Goal: Task Accomplishment & Management: Complete application form

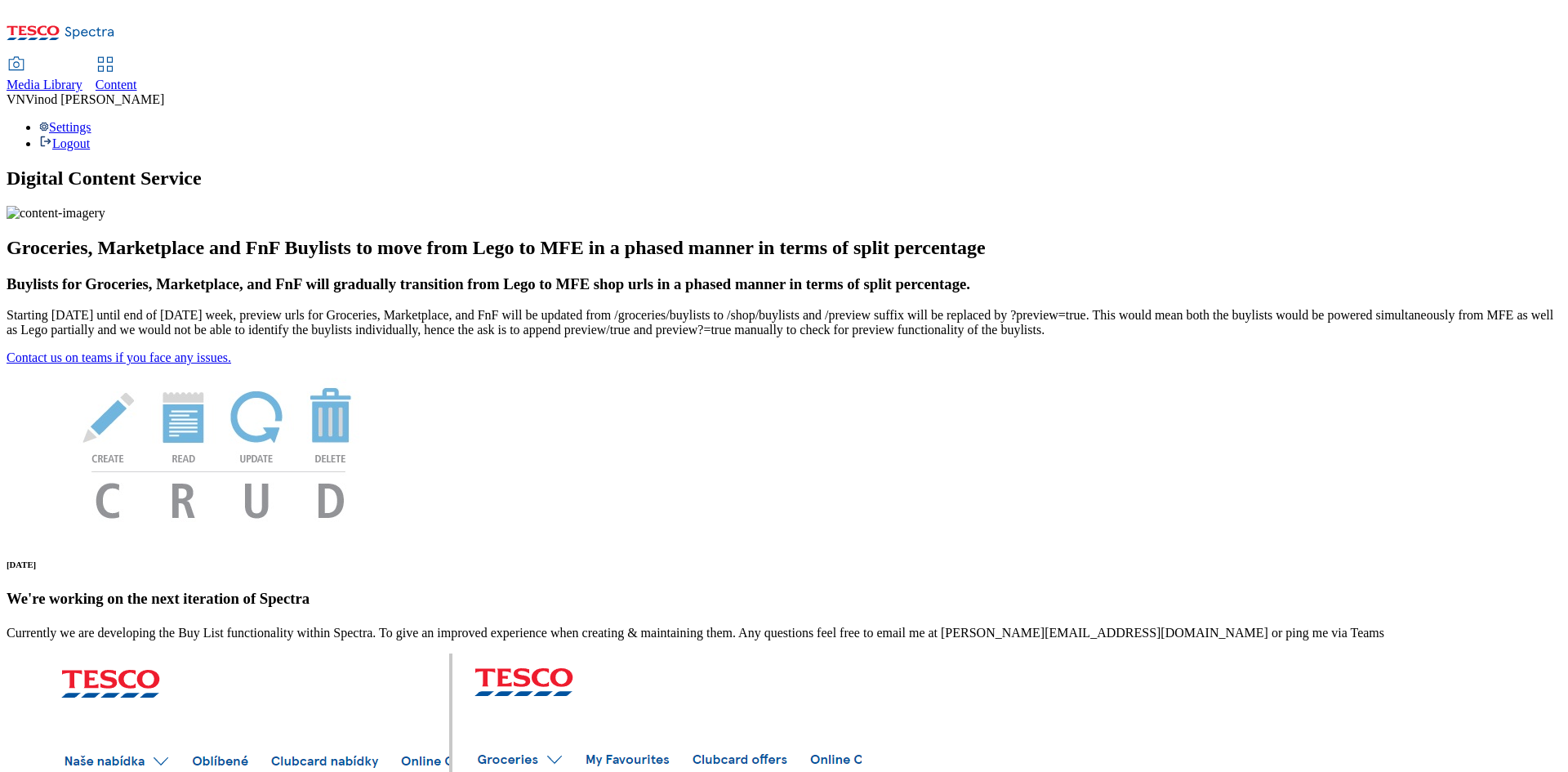
click at [137, 78] on span "Content" at bounding box center [116, 85] width 42 height 14
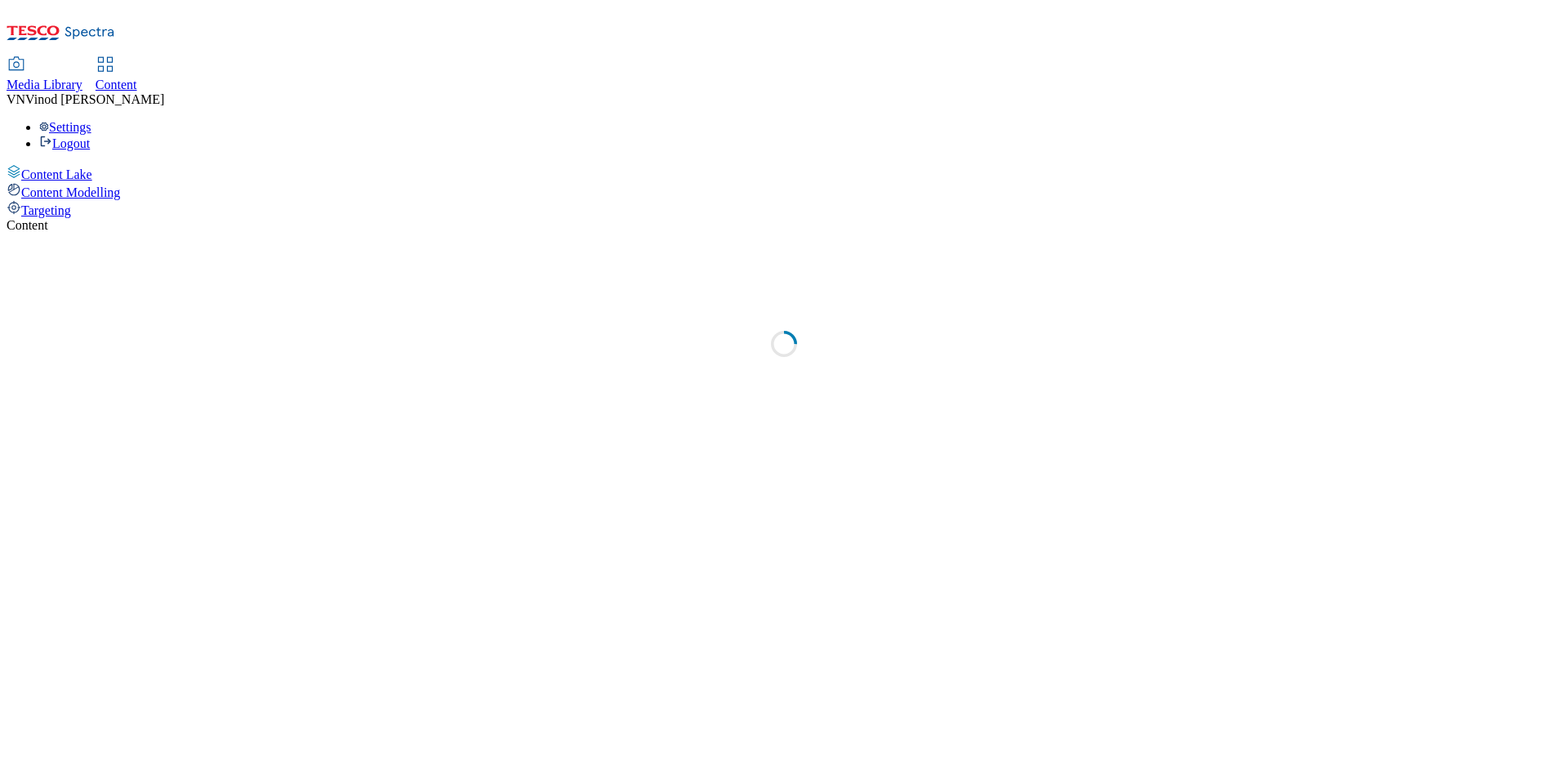
select select "ghs-[GEOGRAPHIC_DATA]"
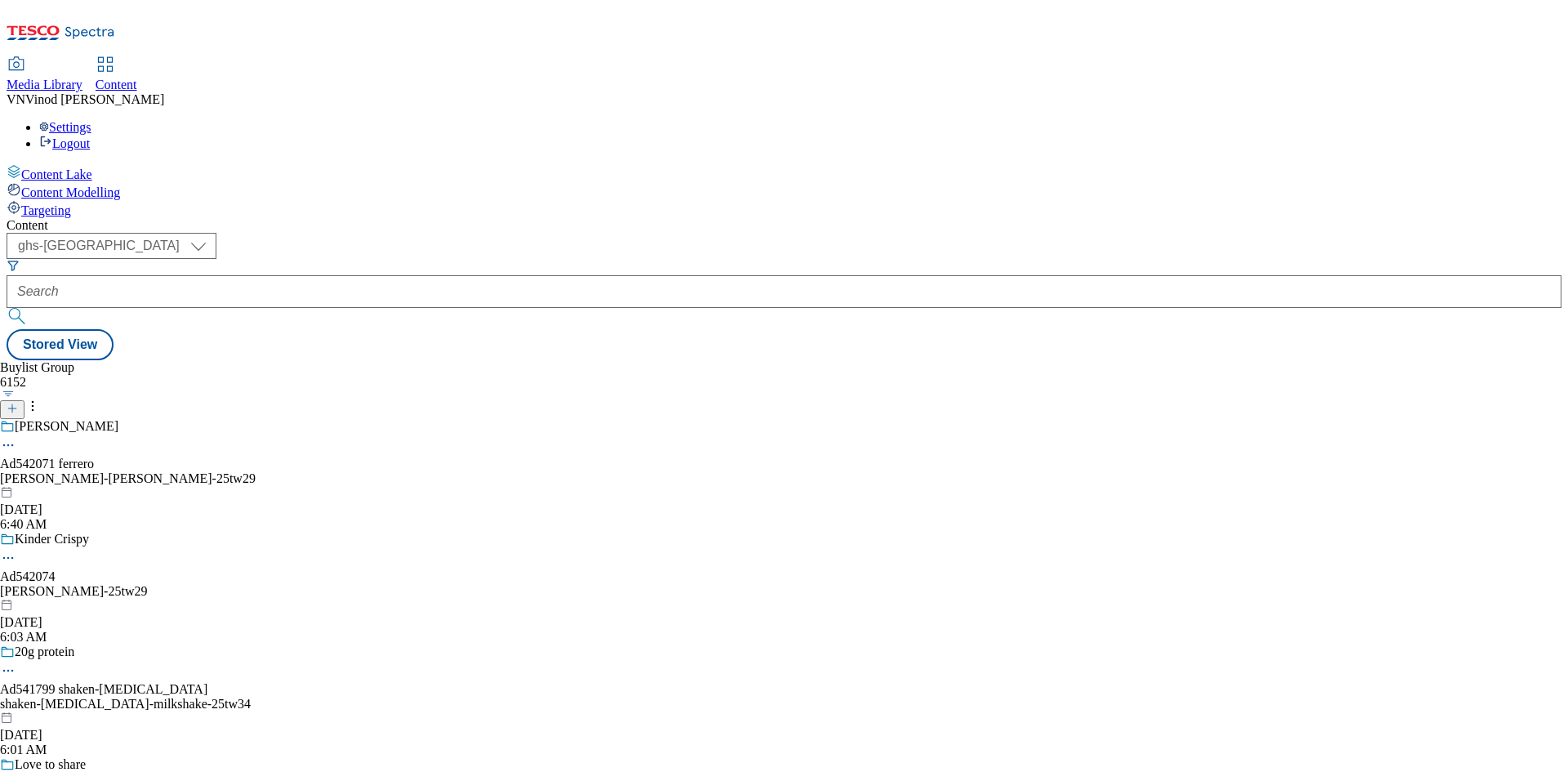
click at [18, 402] on icon at bounding box center [11, 407] width 11 height 11
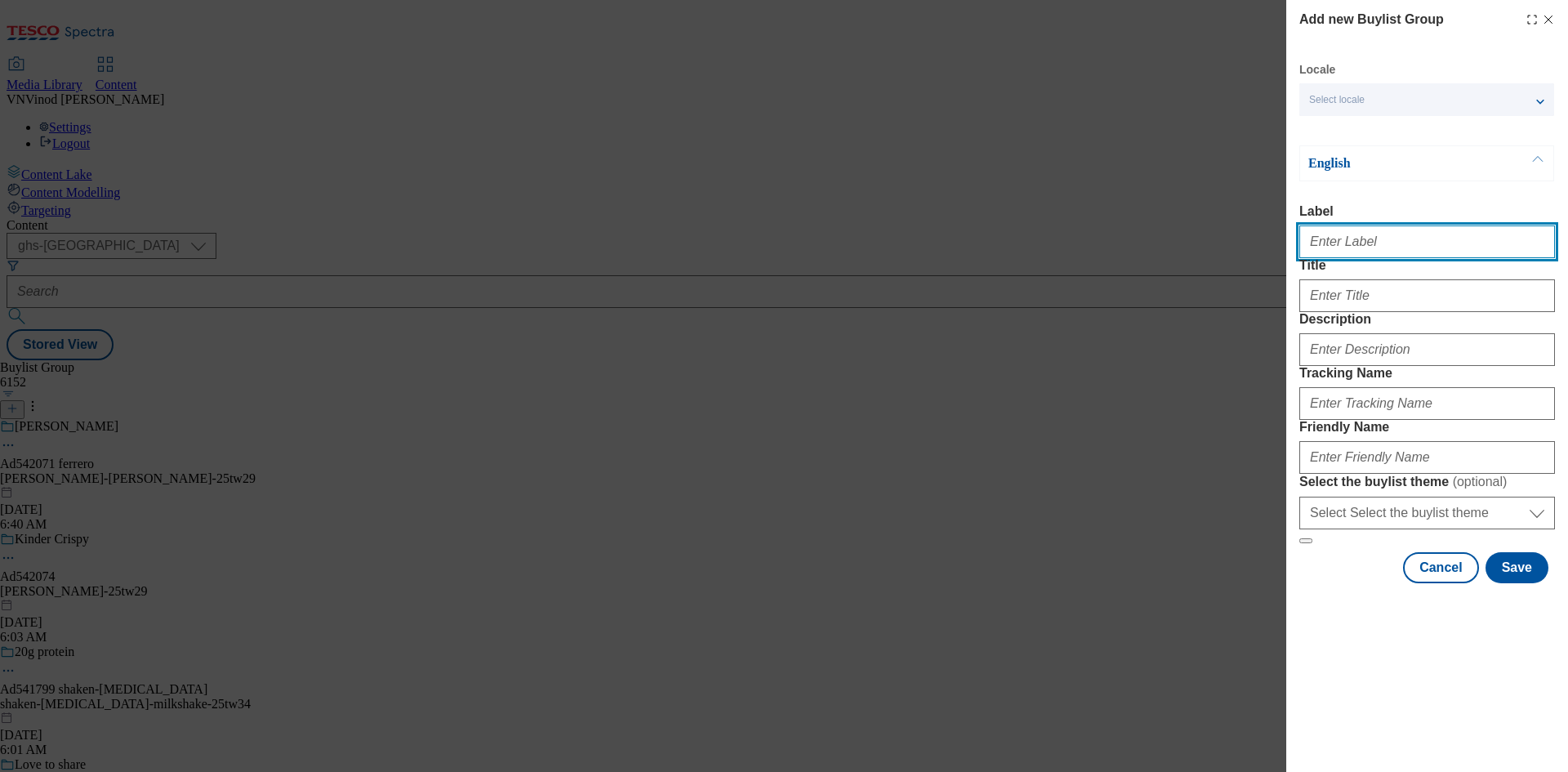
click at [1404, 243] on input "Label" at bounding box center [1427, 241] width 255 height 32
paste input "541827"
paste input "Organix"
drag, startPoint x: 1354, startPoint y: 242, endPoint x: 1379, endPoint y: 281, distance: 46.3
click at [1355, 243] on input "Ad541827 Organix" at bounding box center [1427, 241] width 255 height 32
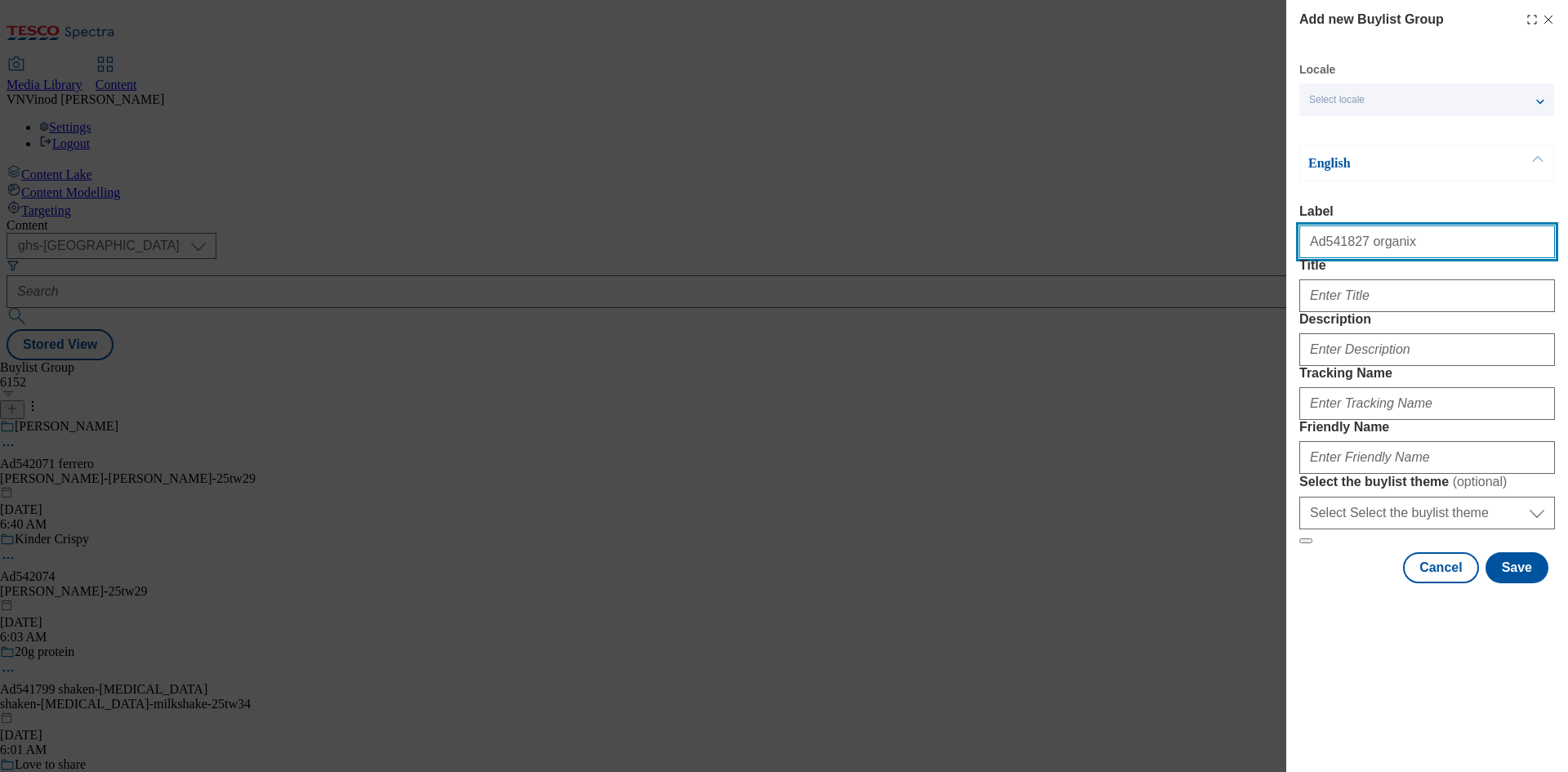
type input "Ad541827 organix"
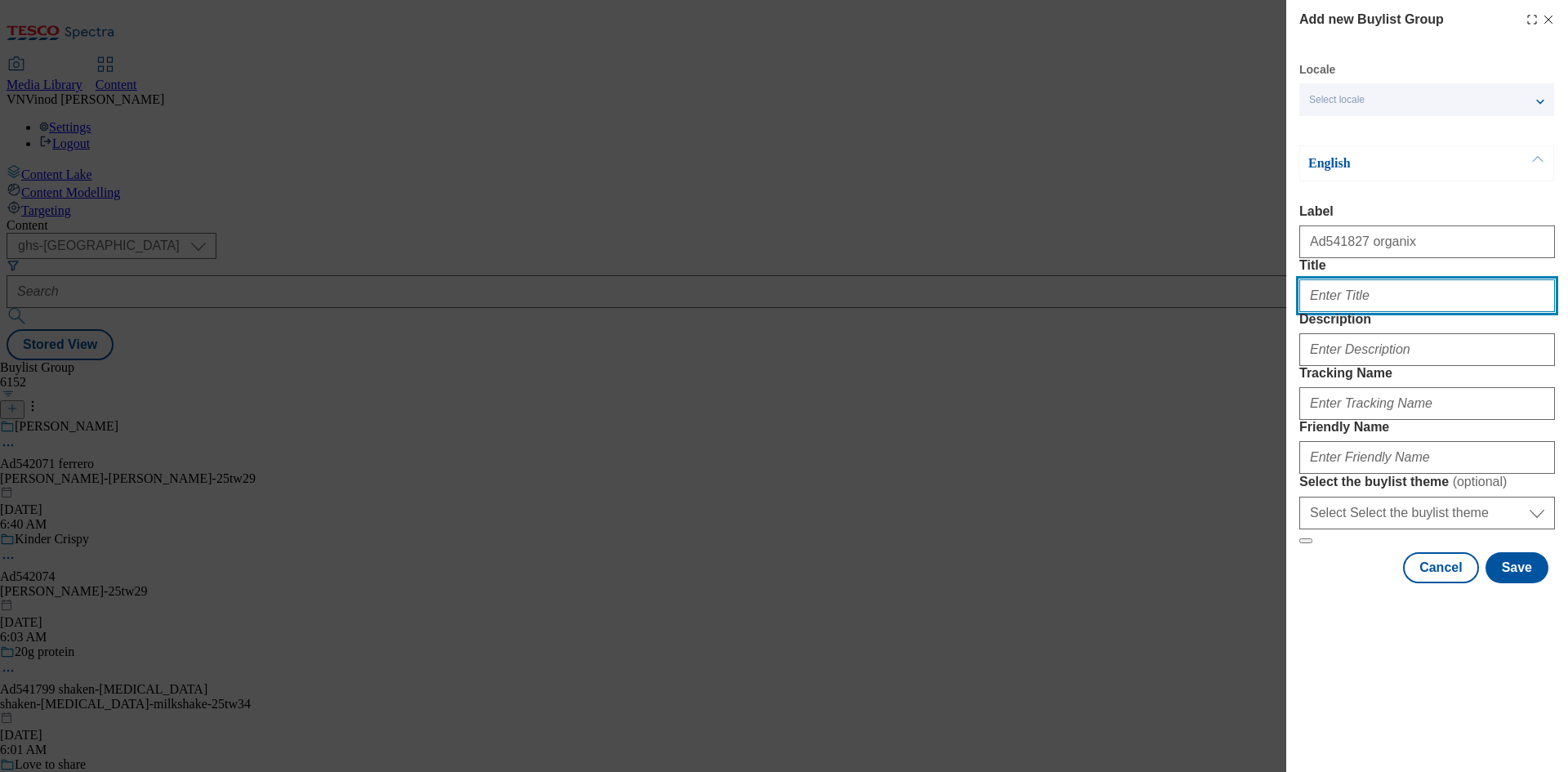
click at [1326, 312] on input "Title" at bounding box center [1427, 295] width 255 height 32
paste input "Goodies because kids deserve great snacks"
type input "Goodies because kids deserve great snacks"
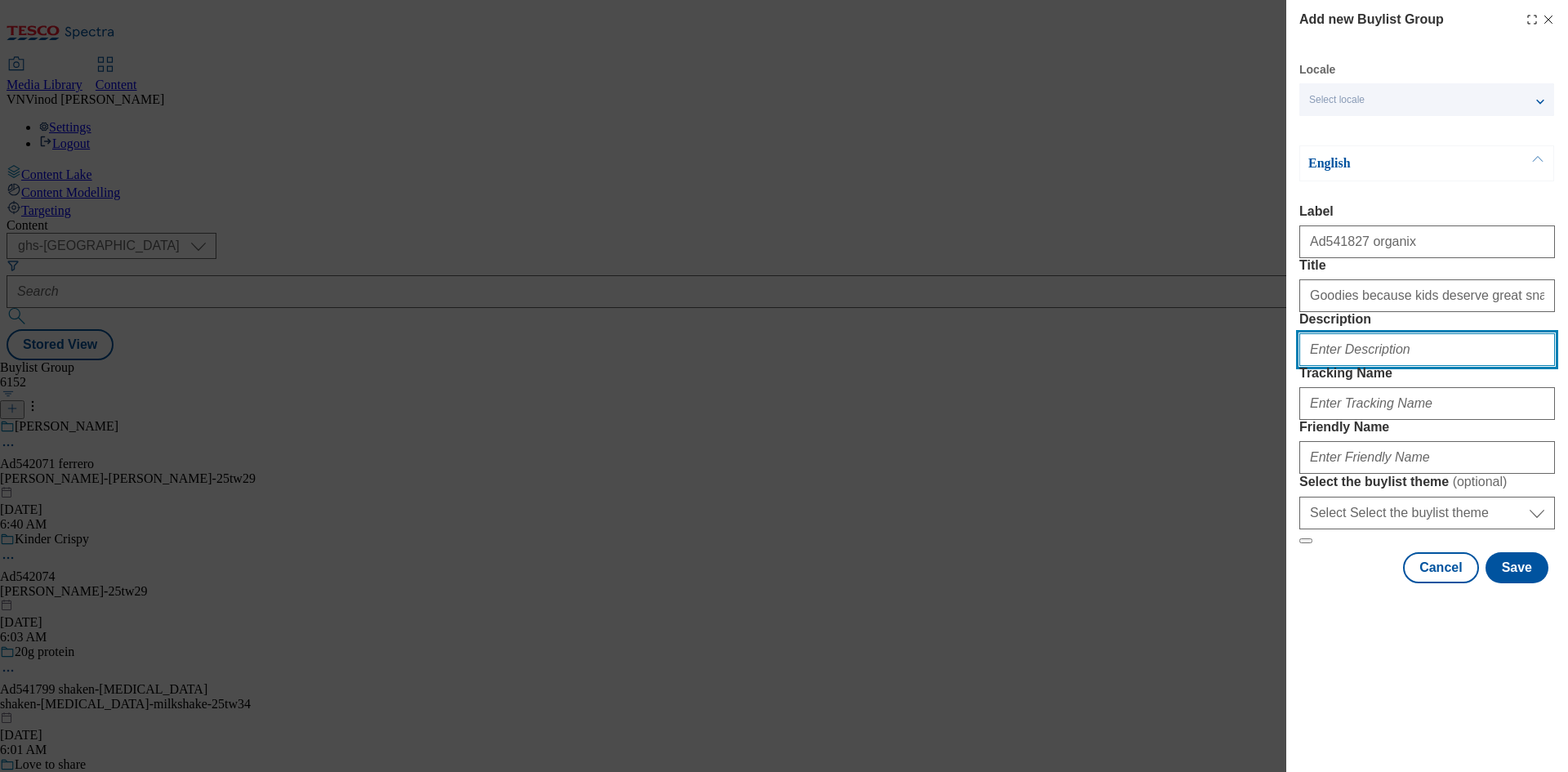
click at [1404, 365] on input "Description" at bounding box center [1427, 349] width 255 height 32
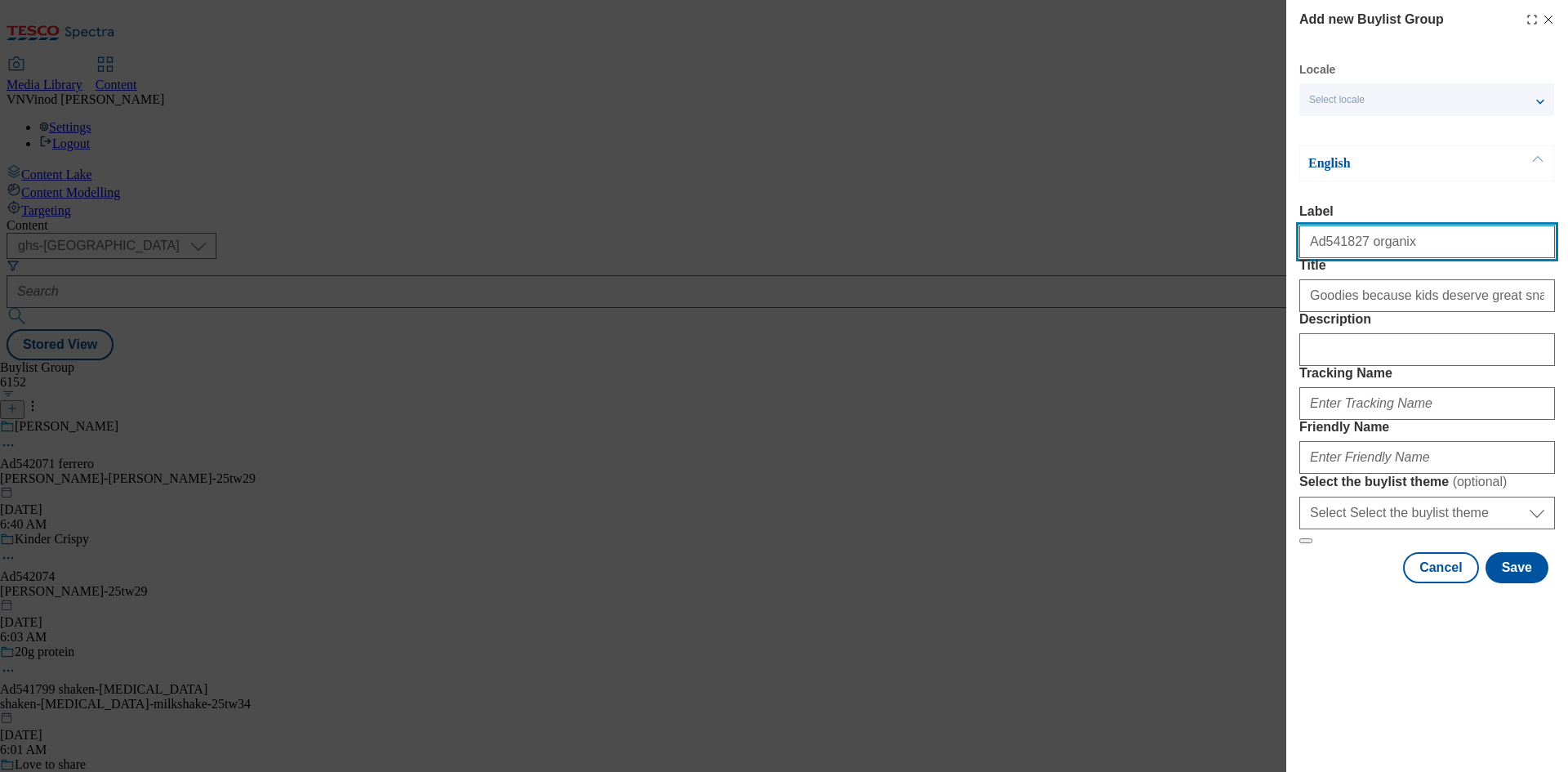
click at [1328, 244] on input "Ad541827 organix" at bounding box center [1427, 241] width 255 height 32
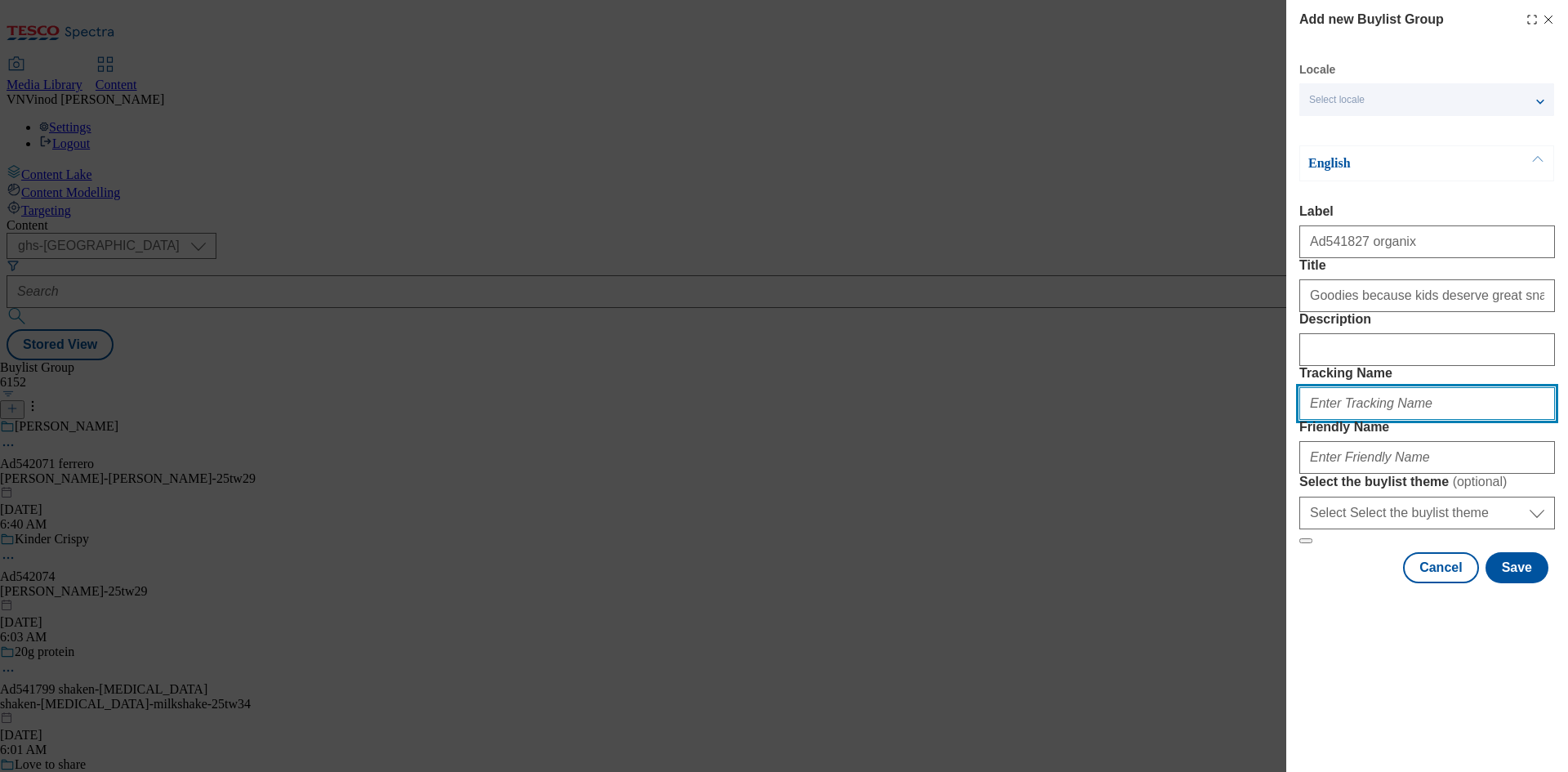
click at [1355, 420] on input "Tracking Name" at bounding box center [1427, 403] width 255 height 32
paste input "Ad541827"
drag, startPoint x: 1342, startPoint y: 490, endPoint x: 1466, endPoint y: 604, distance: 168.4
click at [1342, 420] on input "DH_ADAd541827" at bounding box center [1427, 403] width 255 height 32
type input "DH_AD541827"
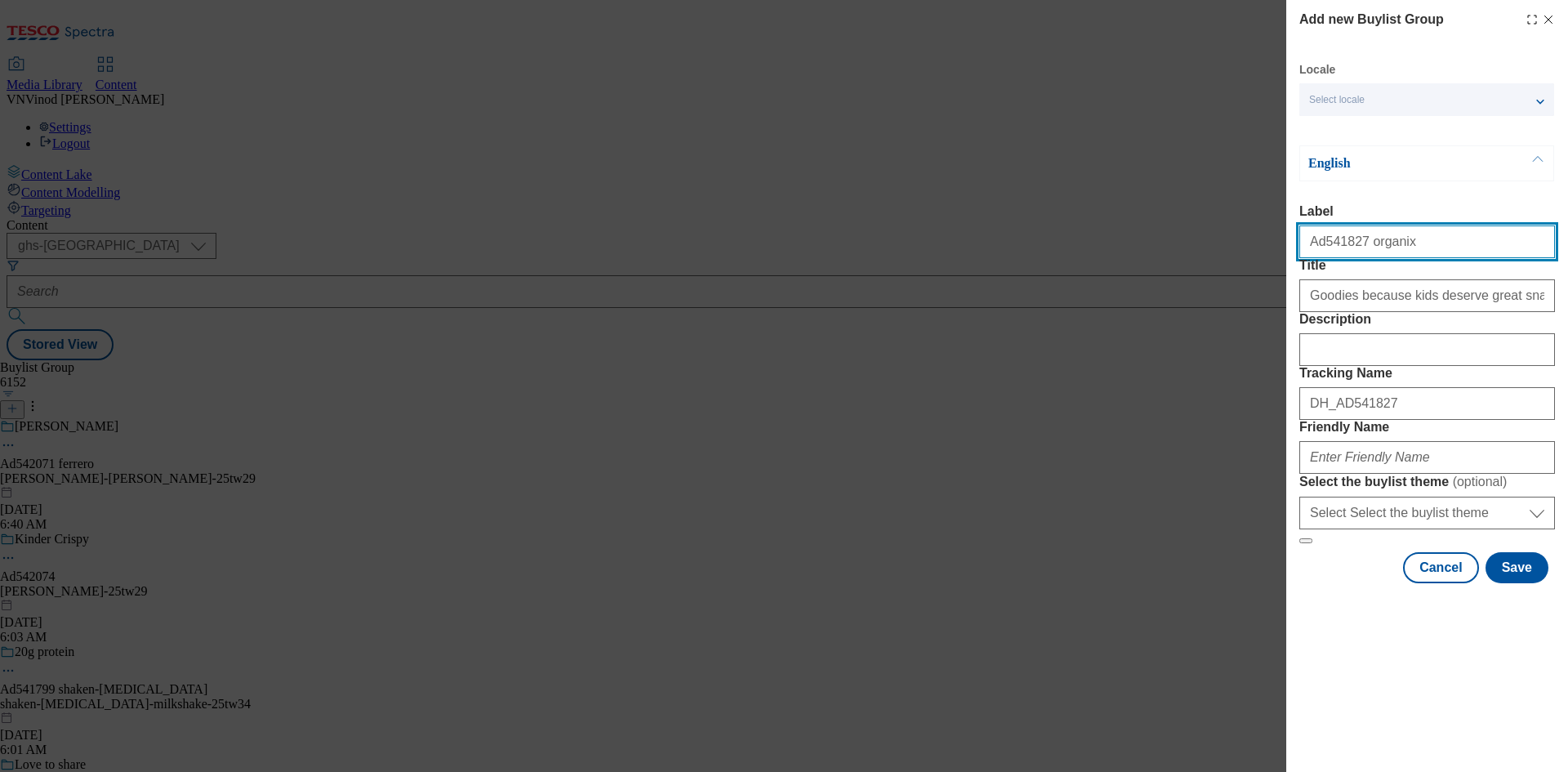
click at [1372, 249] on input "Ad541827 organix" at bounding box center [1427, 241] width 255 height 32
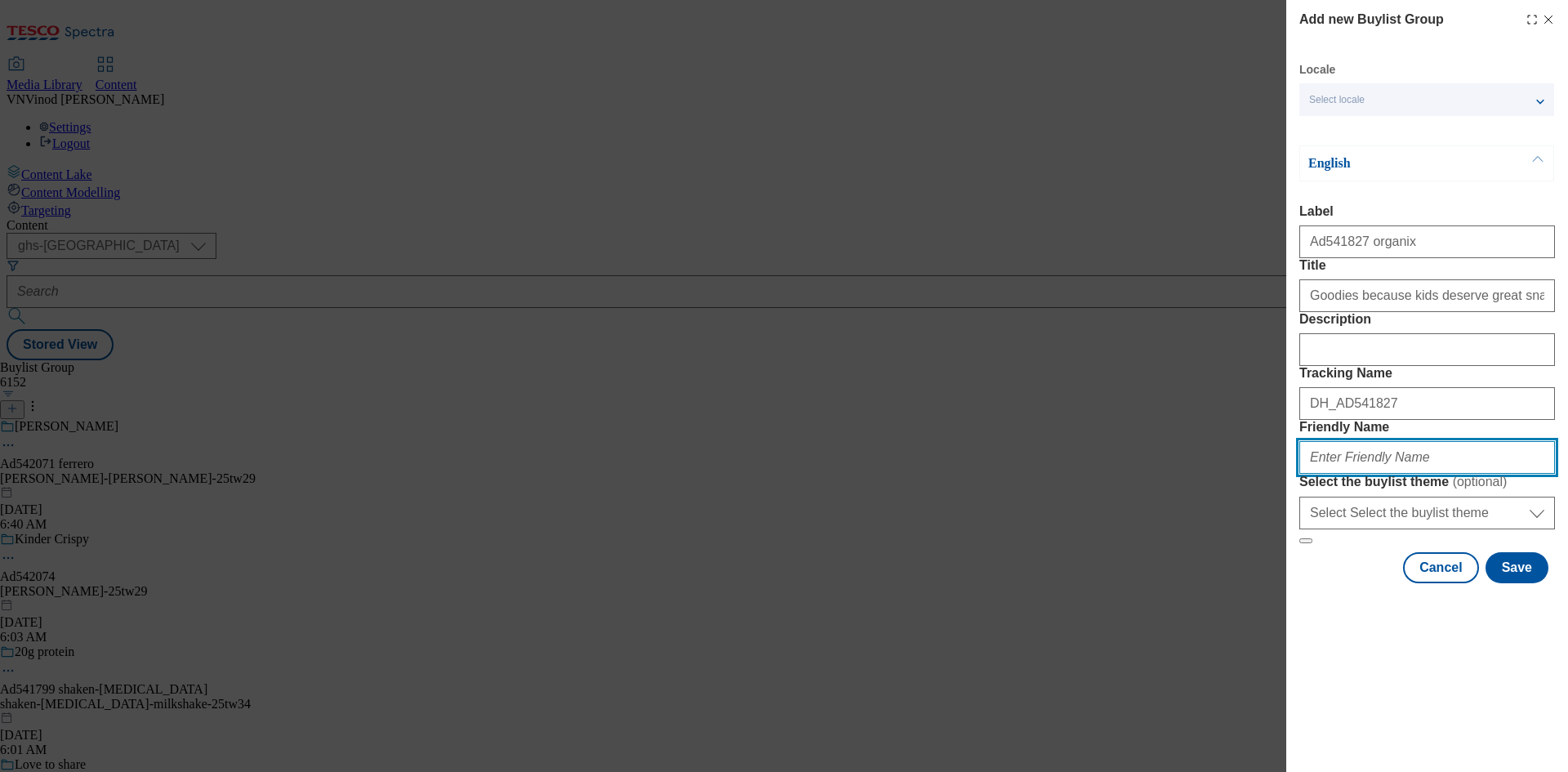
click at [1350, 474] on input "Friendly Name" at bounding box center [1427, 456] width 255 height 32
paste input "organix"
paste input "Goodies Launch"
click at [1345, 474] on input "organix-Goodies Launch" at bounding box center [1427, 456] width 255 height 32
drag, startPoint x: 1381, startPoint y: 577, endPoint x: 1491, endPoint y: 581, distance: 110.1
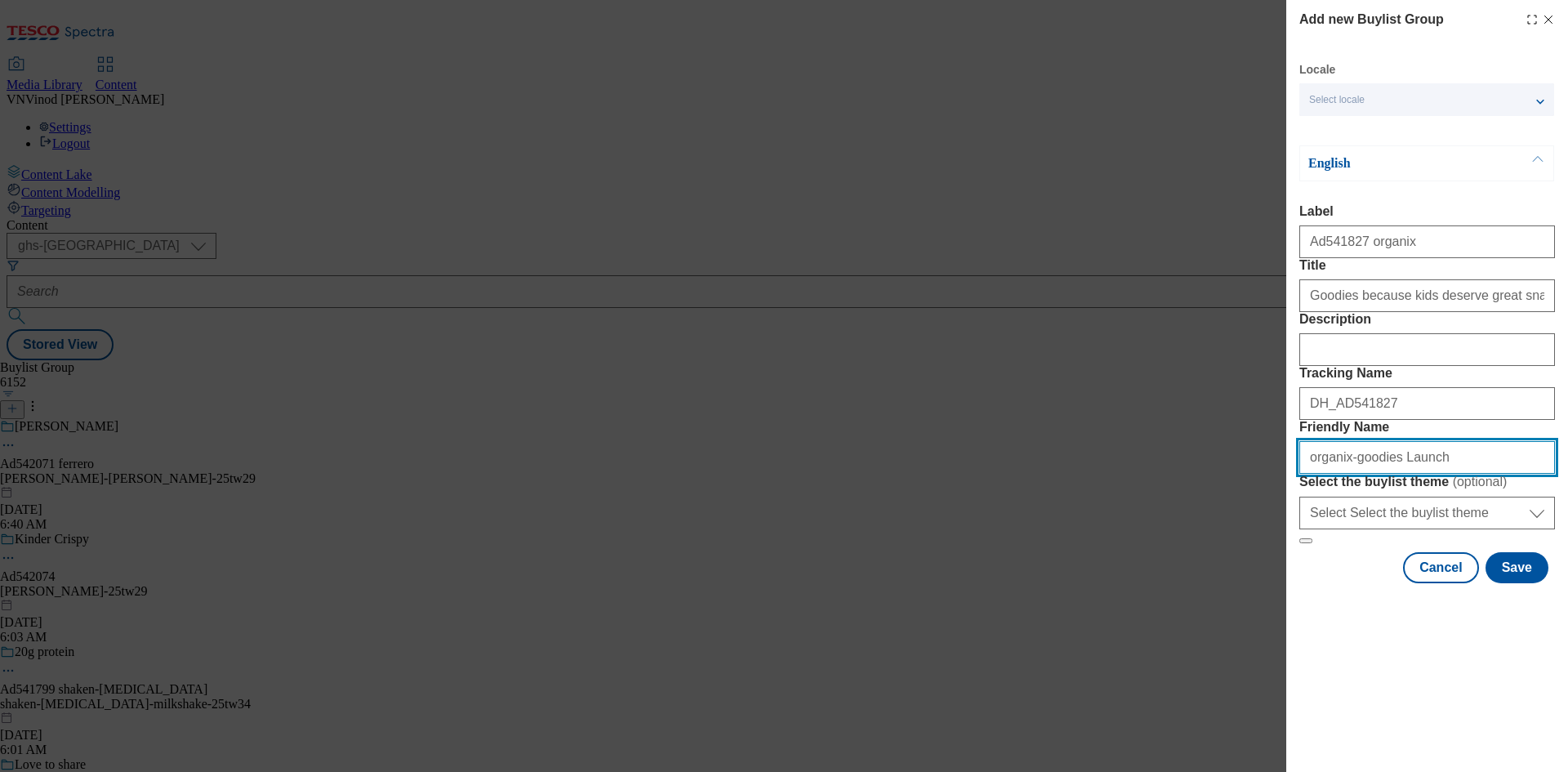
click at [1491, 474] on input "organix-goodies Launch" at bounding box center [1427, 456] width 255 height 32
type input "organix-goodies-25tw29"
drag, startPoint x: 1367, startPoint y: 559, endPoint x: 798, endPoint y: 528, distance: 569.8
click at [801, 528] on div "Add new Buylist Group Locale Select locale English Welsh English Label Ad541827…" at bounding box center [784, 386] width 1568 height 772
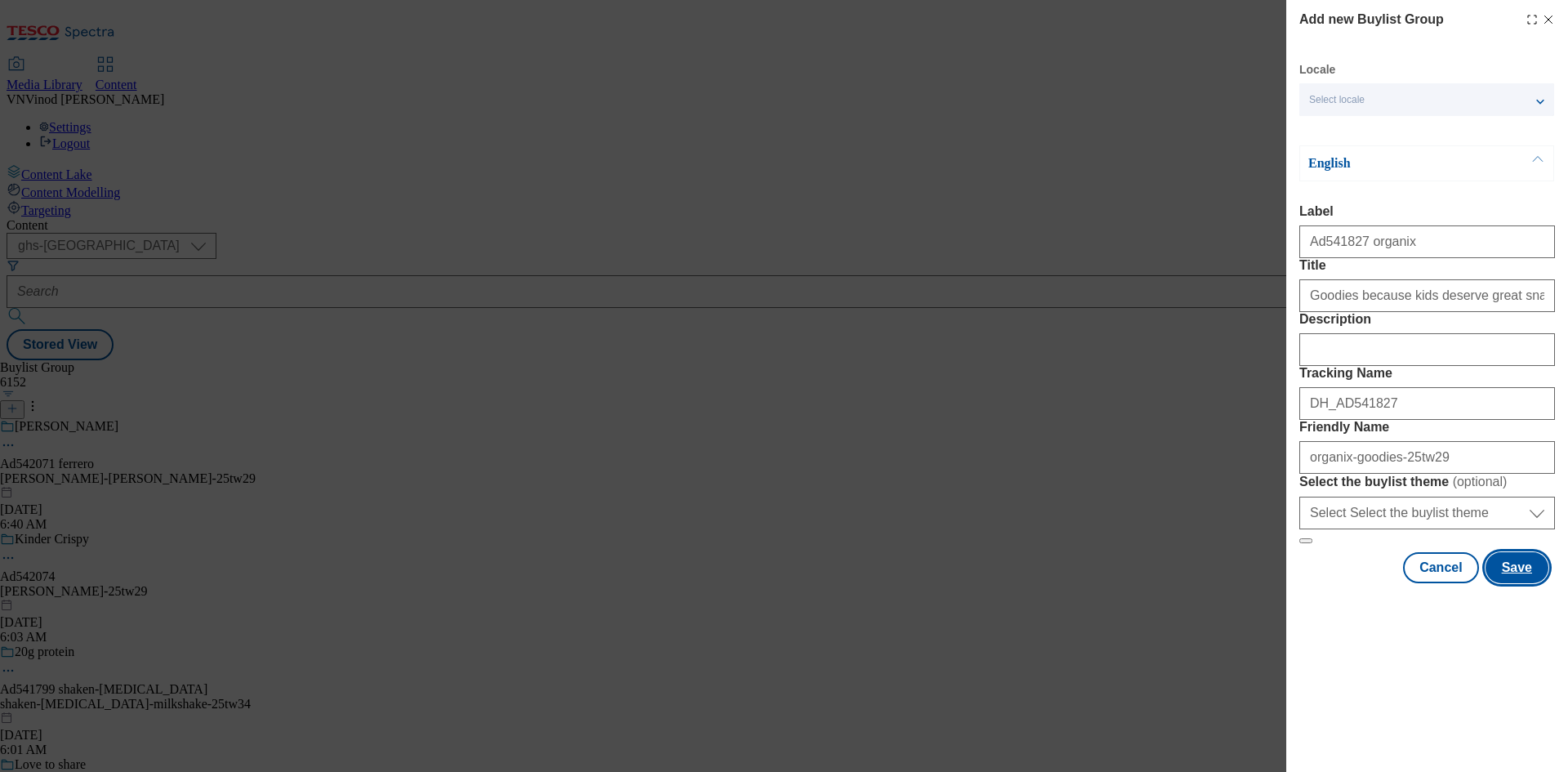
click at [1514, 583] on button "Save" at bounding box center [1517, 567] width 63 height 31
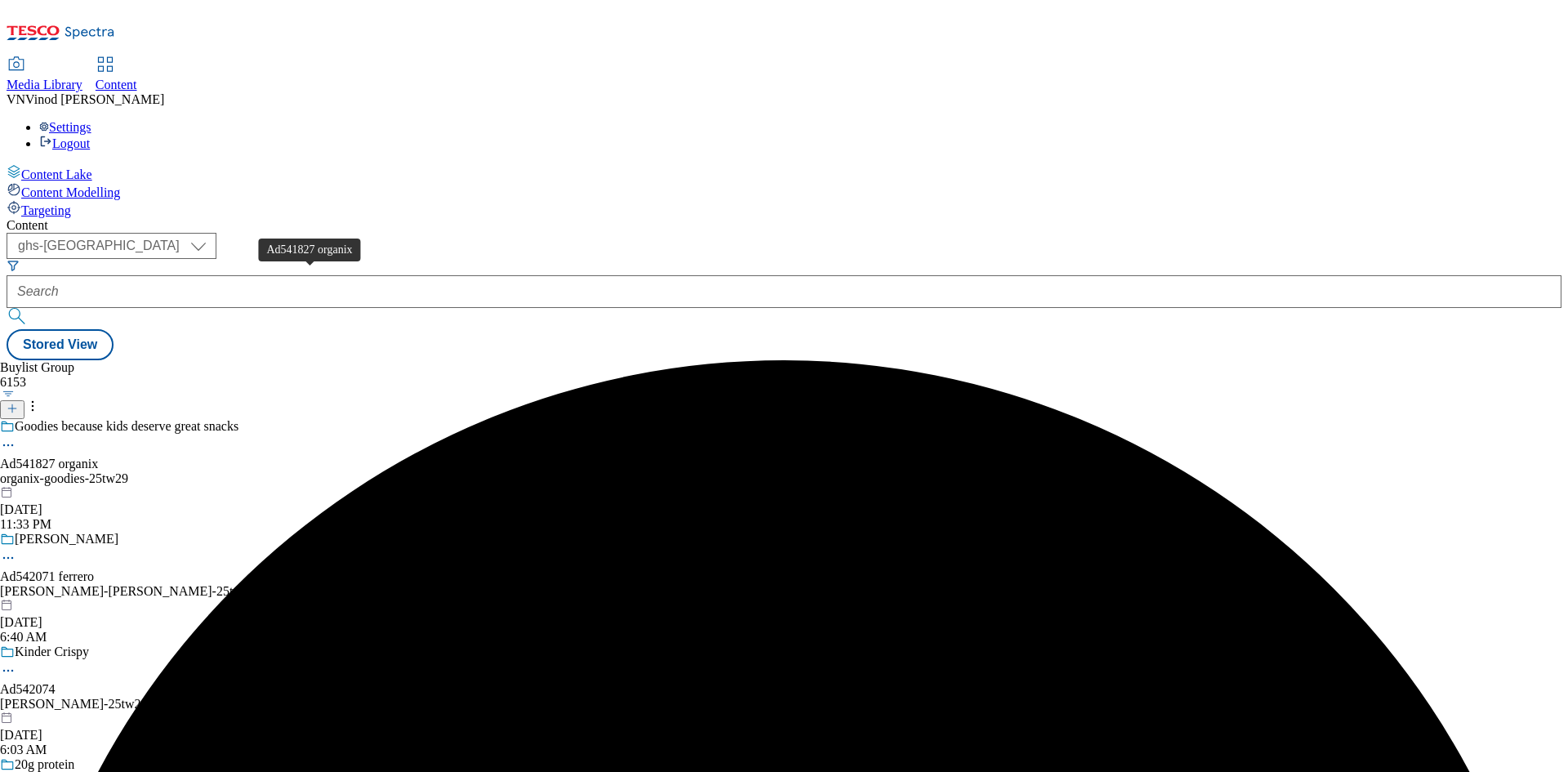
click at [98, 456] on div "Ad541827 organix" at bounding box center [49, 463] width 98 height 15
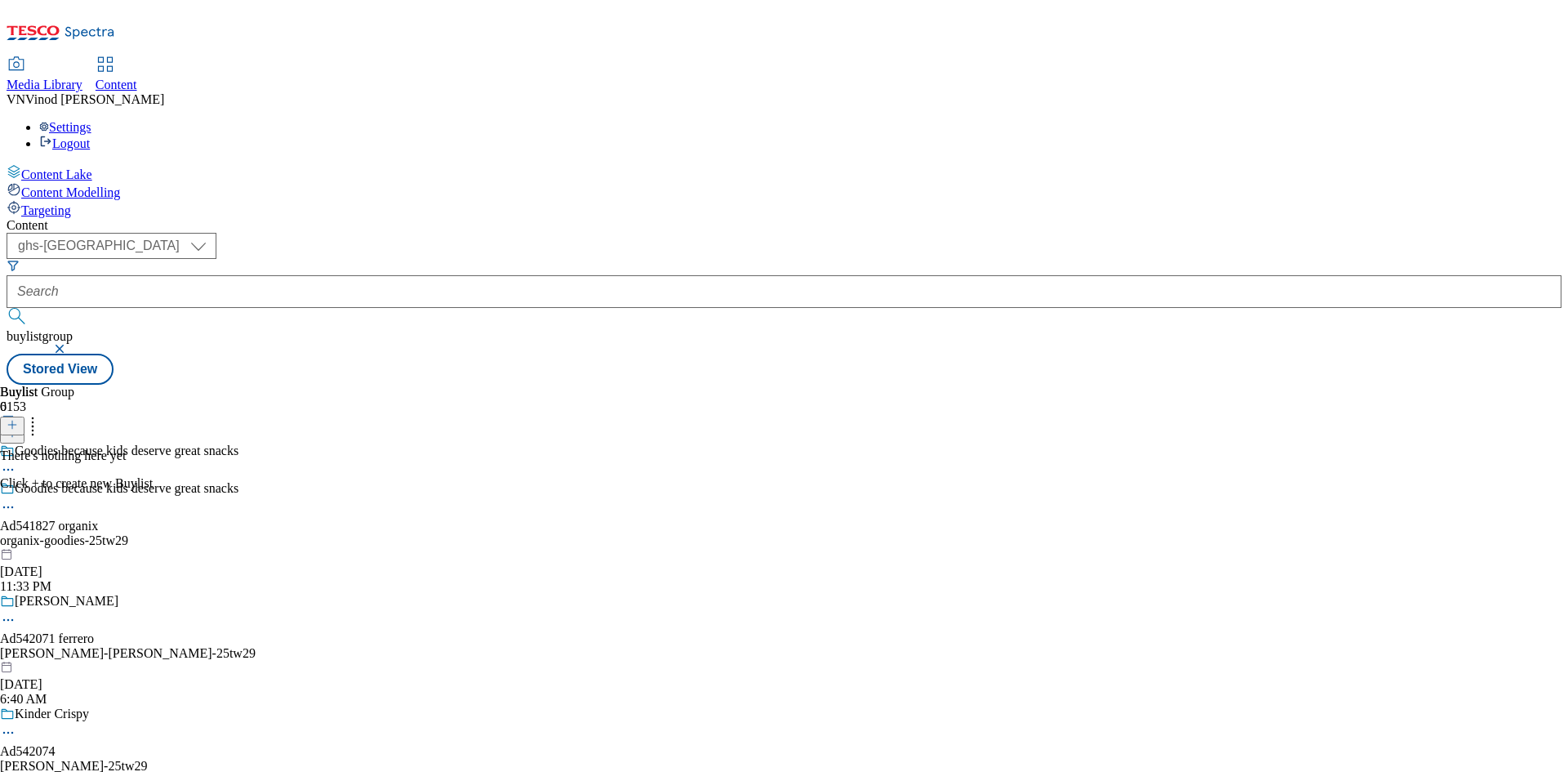
click at [18, 419] on icon at bounding box center [11, 424] width 11 height 11
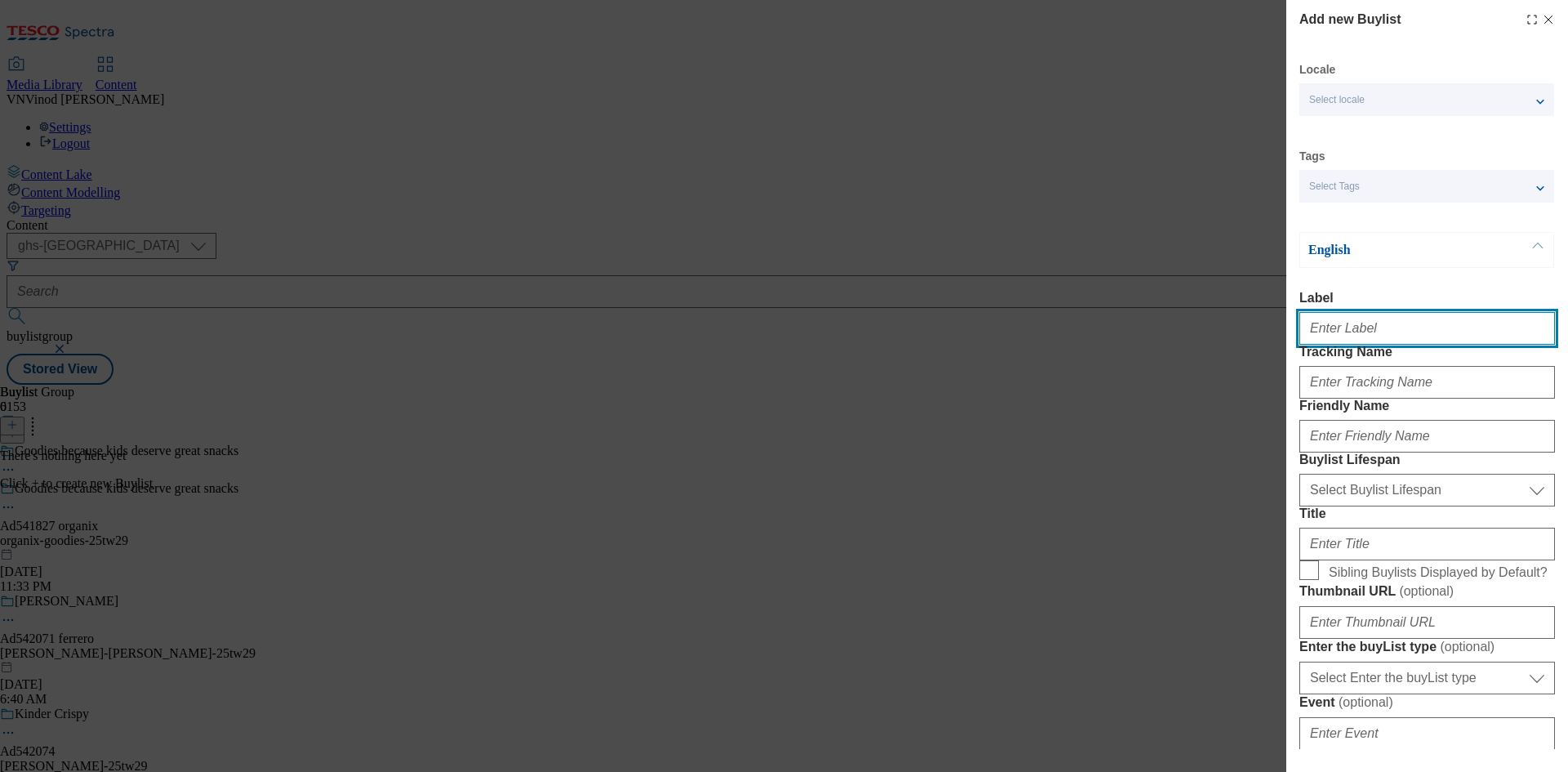
click at [1367, 328] on input "Label" at bounding box center [1427, 328] width 255 height 32
paste input "541827"
type input "Ad541827"
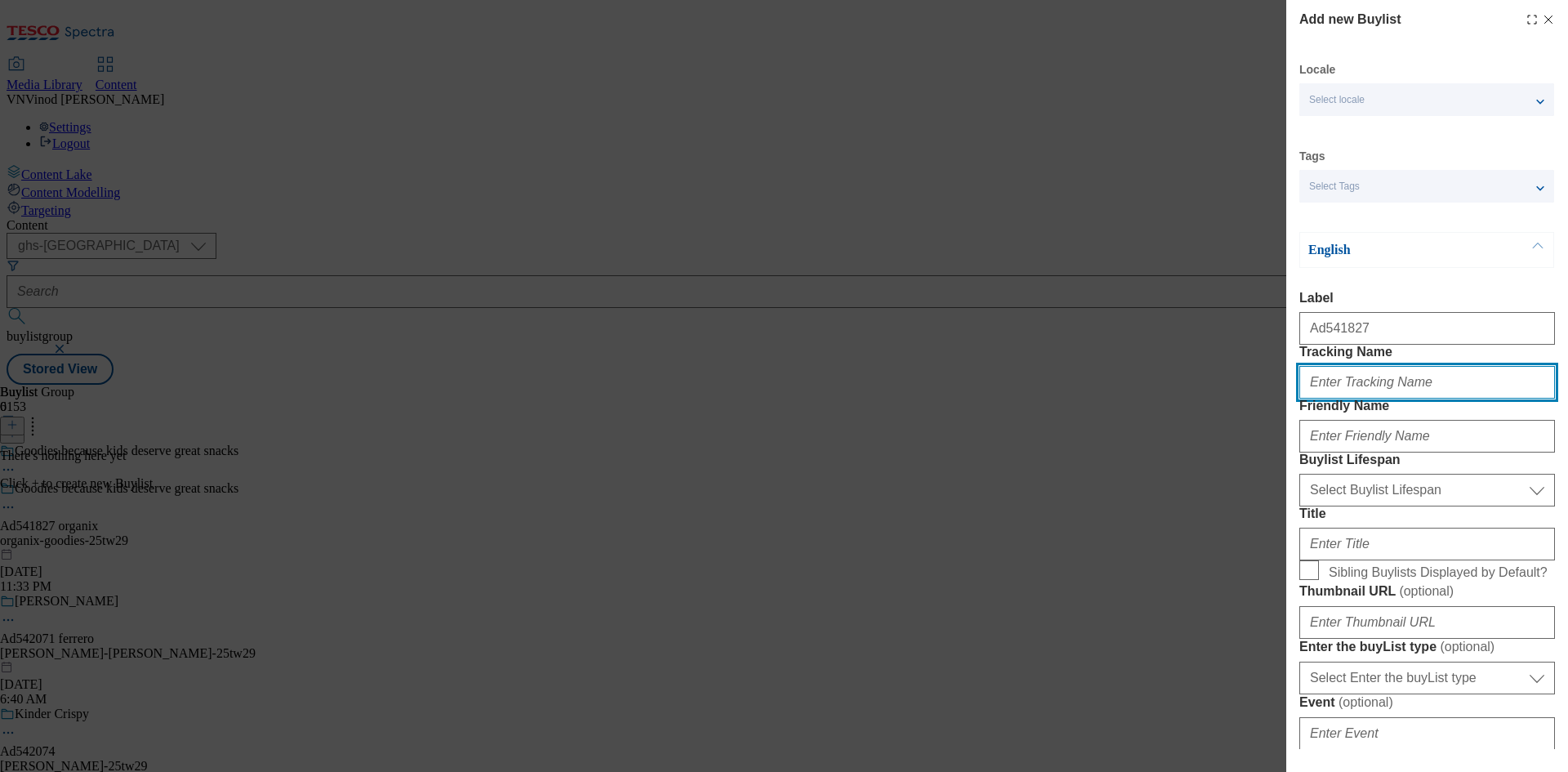
click at [1351, 399] on input "Tracking Name" at bounding box center [1427, 381] width 255 height 32
paste input "541827"
type input "DH_AD541827"
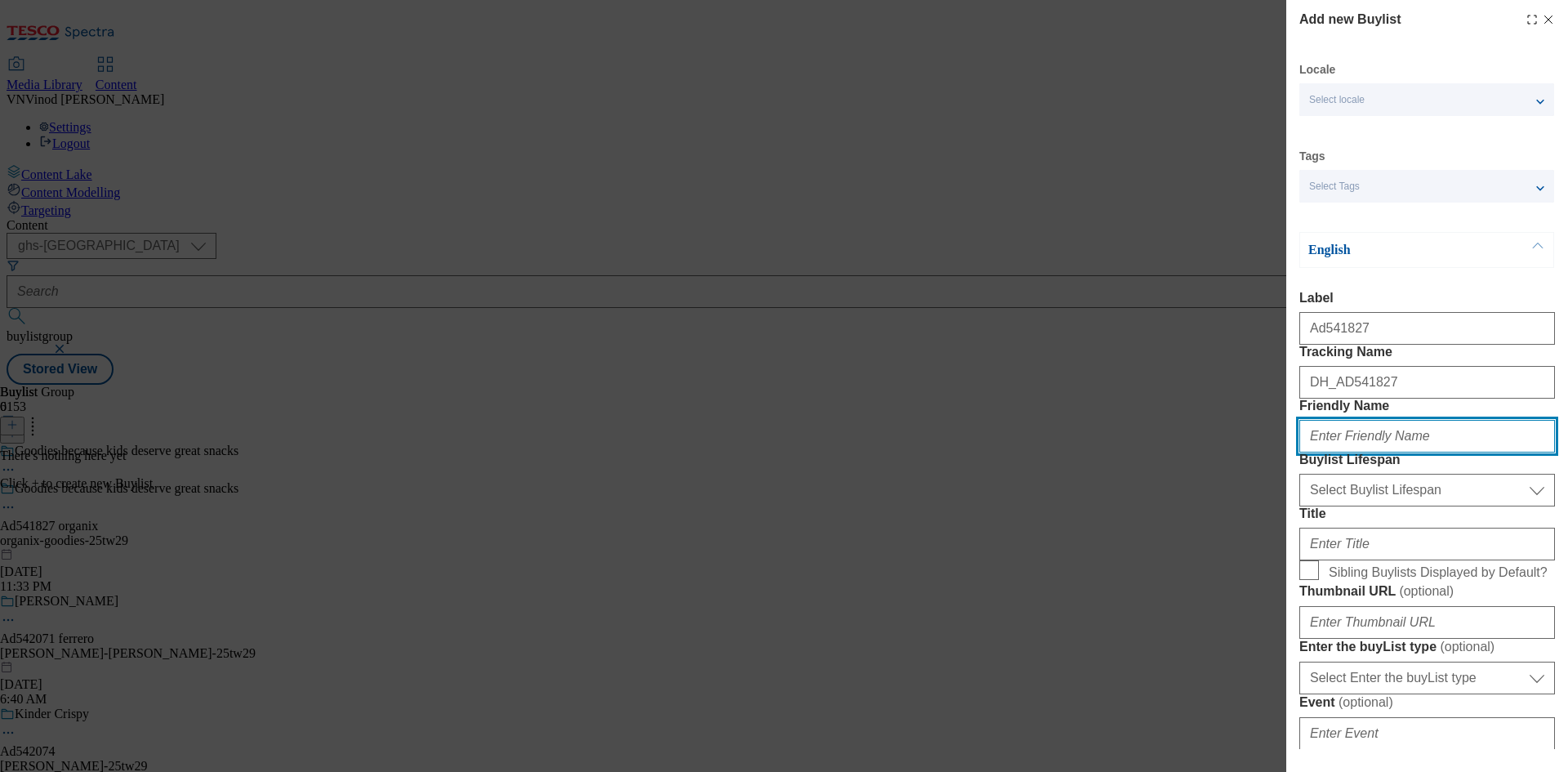
click at [1426, 452] on input "Friendly Name" at bounding box center [1427, 435] width 255 height 32
paste input "organix"
type input "organix"
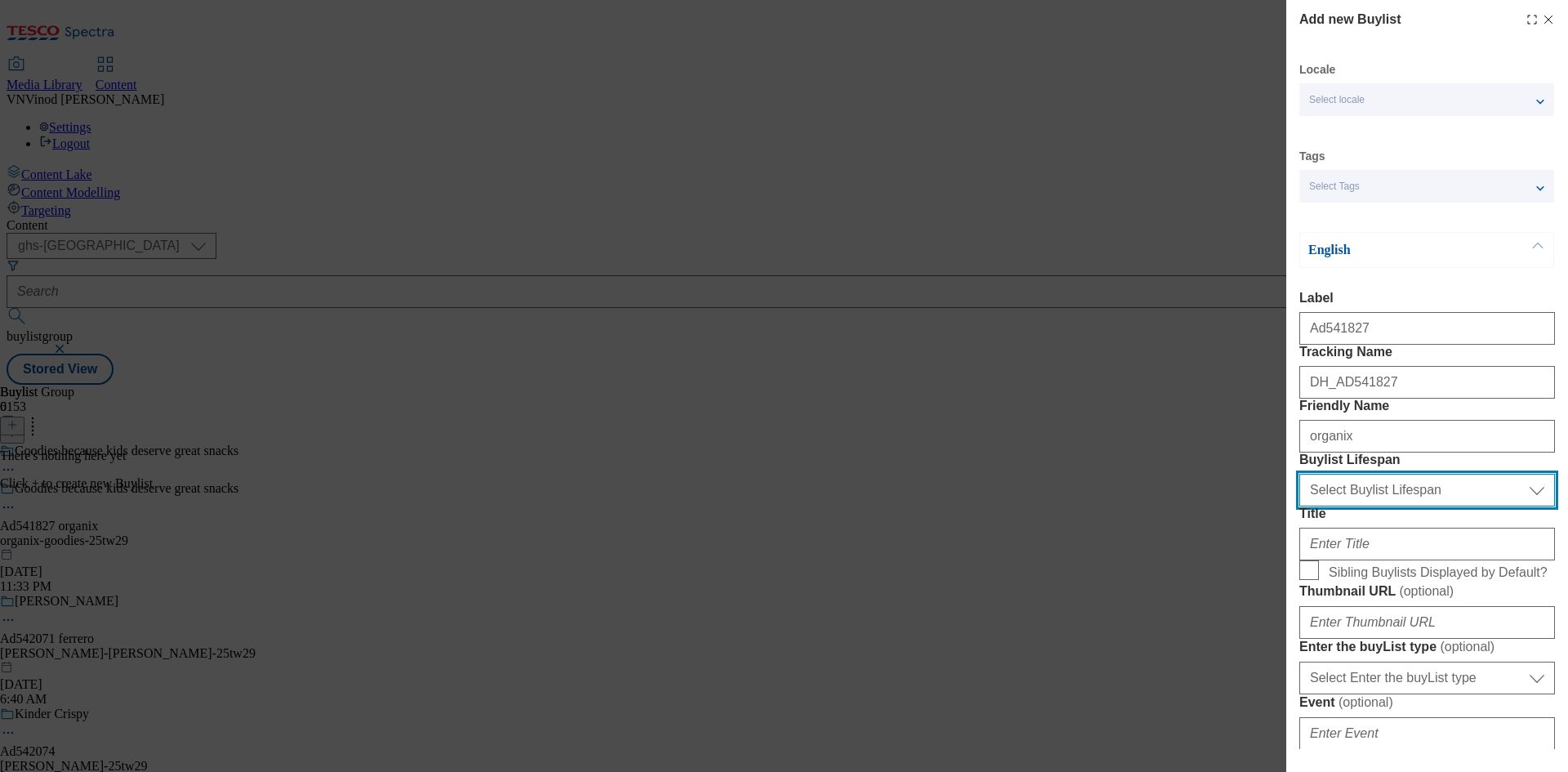
click at [1407, 506] on select "Select Buylist Lifespan evergreen seasonal tactical" at bounding box center [1427, 490] width 255 height 32
select select "tactical"
click at [1300, 506] on select "Select Buylist Lifespan evergreen seasonal tactical" at bounding box center [1427, 490] width 255 height 32
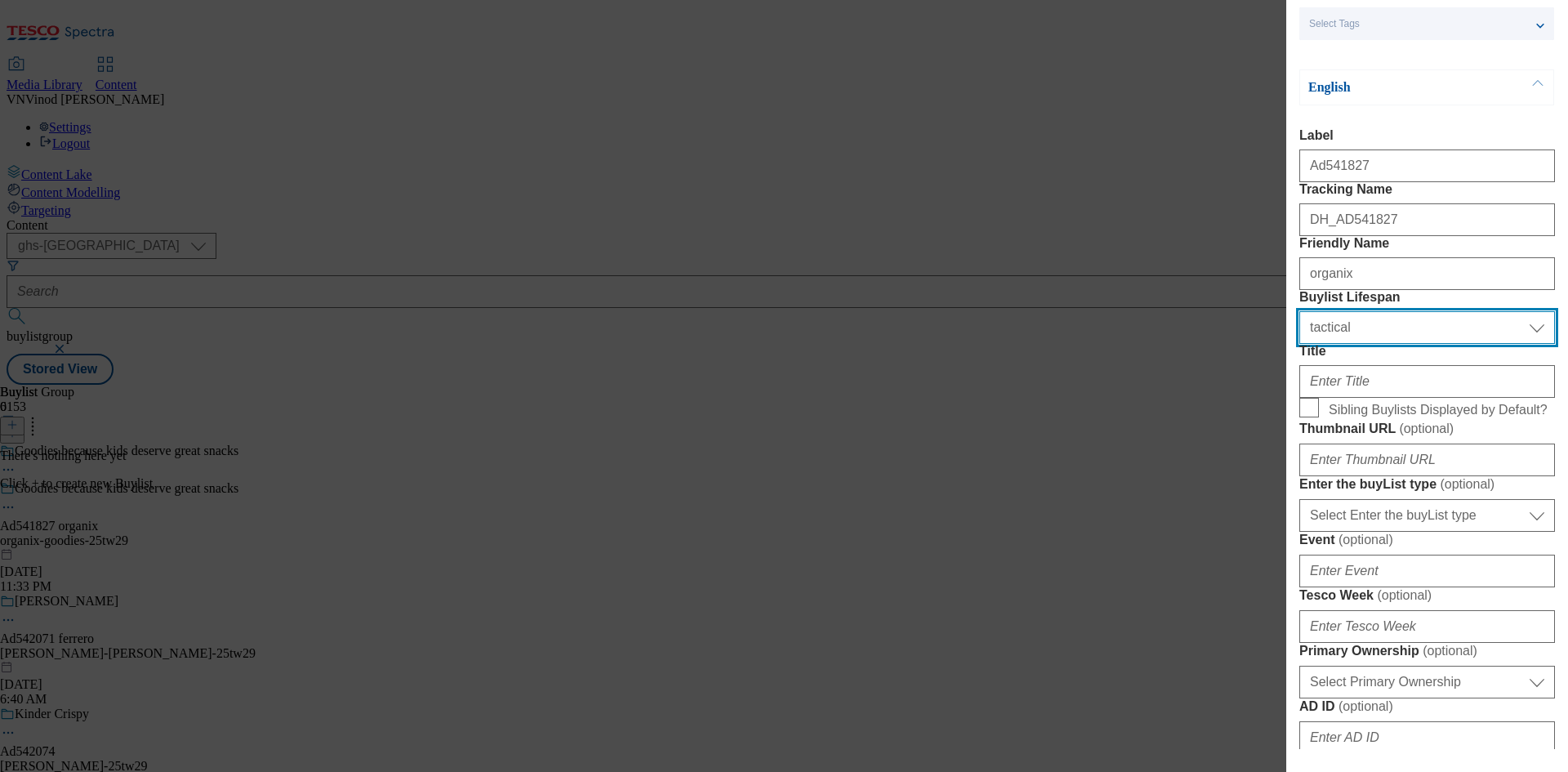
scroll to position [163, 0]
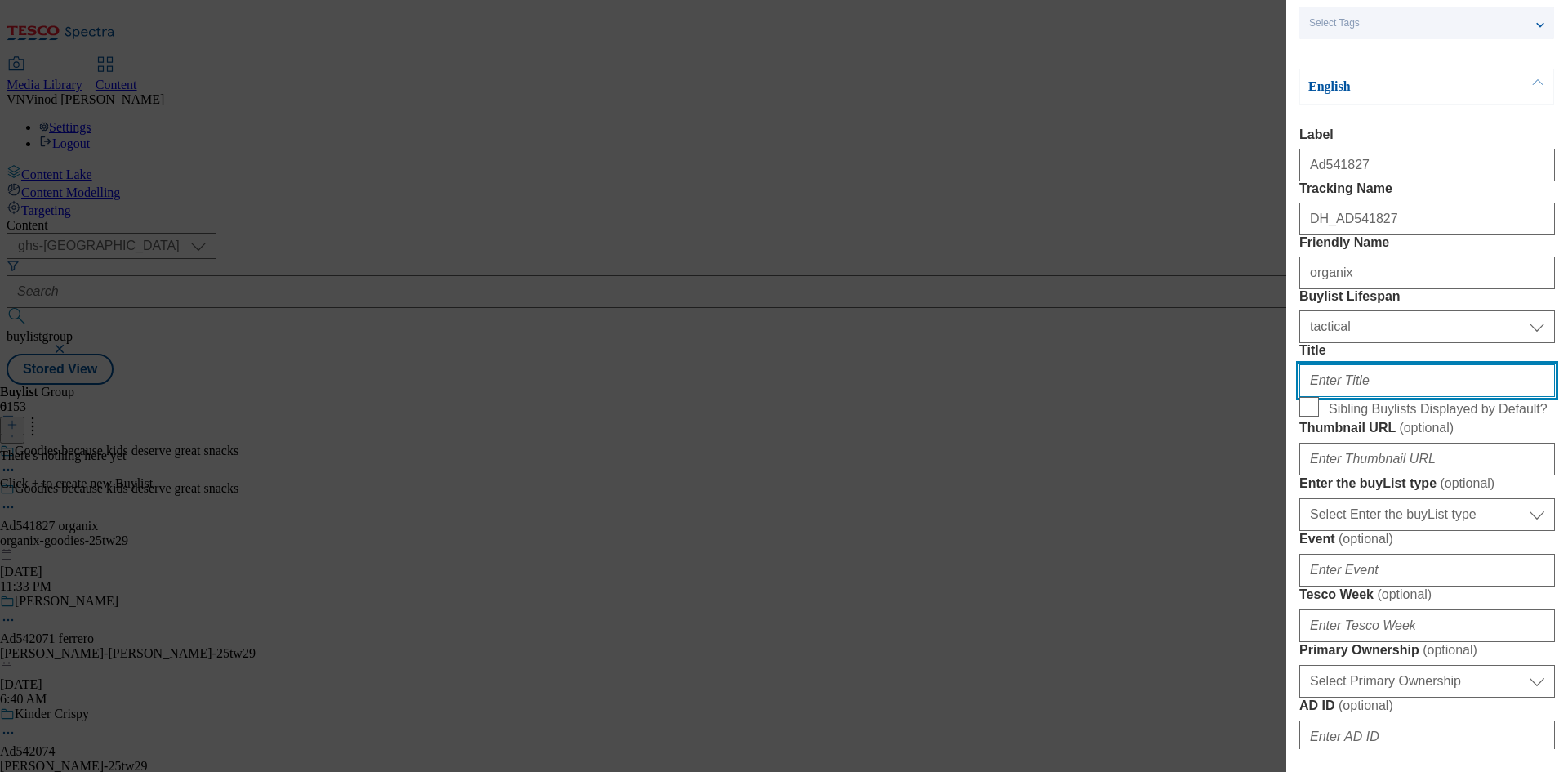
click at [1366, 397] on input "Title" at bounding box center [1427, 380] width 255 height 32
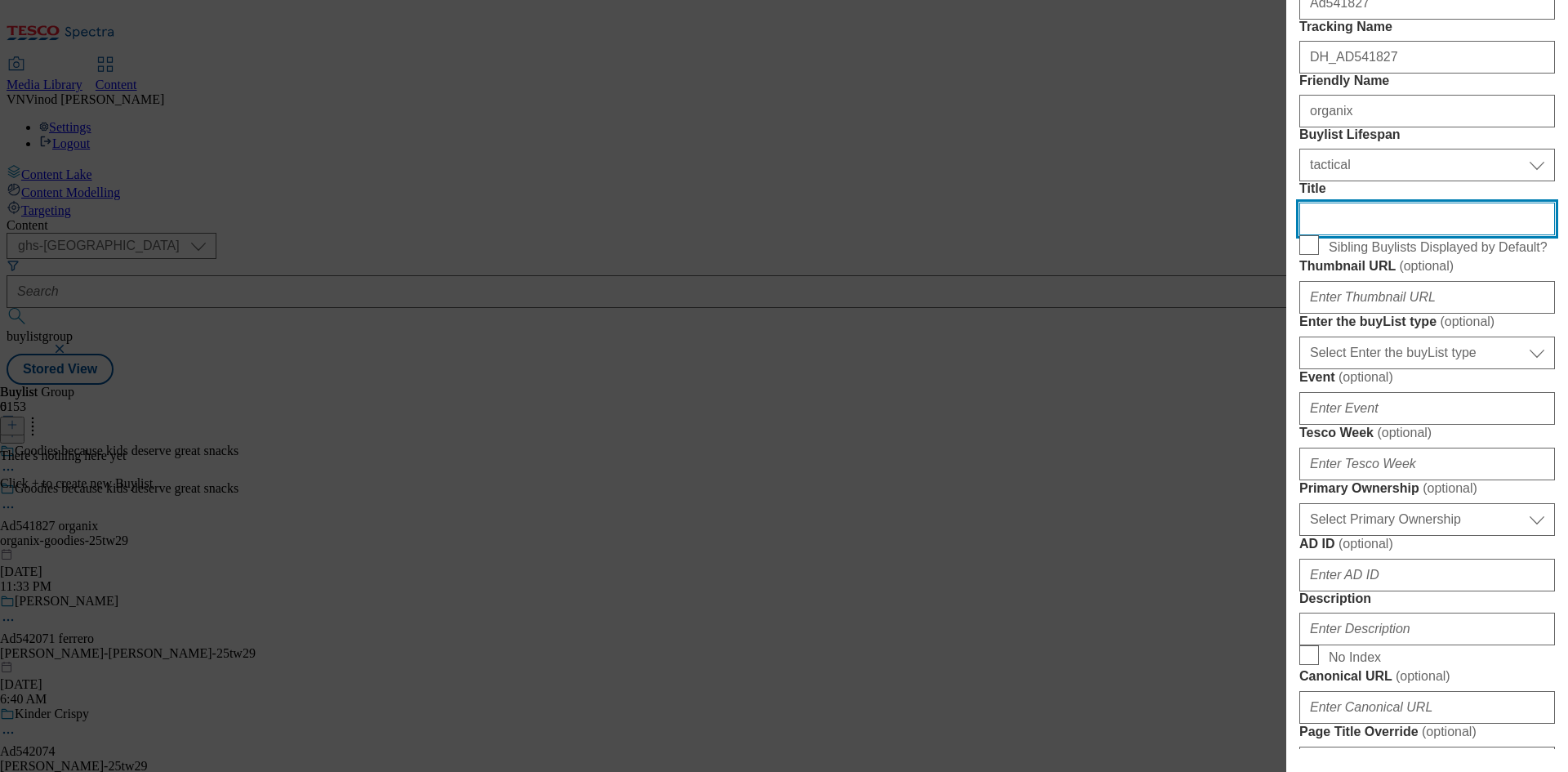
scroll to position [327, 0]
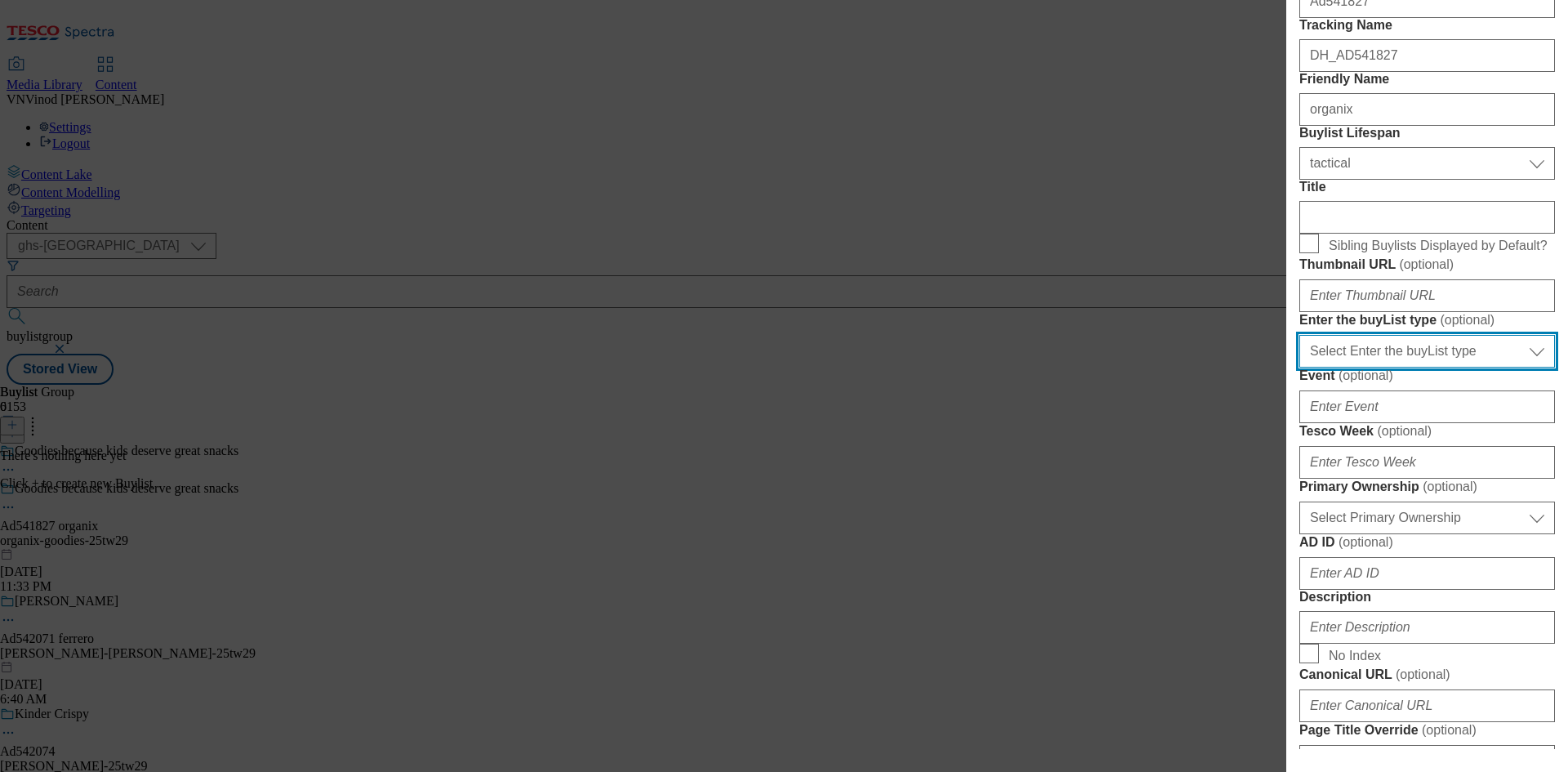
click at [1386, 367] on select "Select Enter the buyList type event supplier funded long term >4 weeks supplier…" at bounding box center [1427, 351] width 255 height 32
select select "supplier funded short term 1-3 weeks"
click at [1300, 367] on select "Select Enter the buyList type event supplier funded long term >4 weeks supplier…" at bounding box center [1427, 351] width 255 height 32
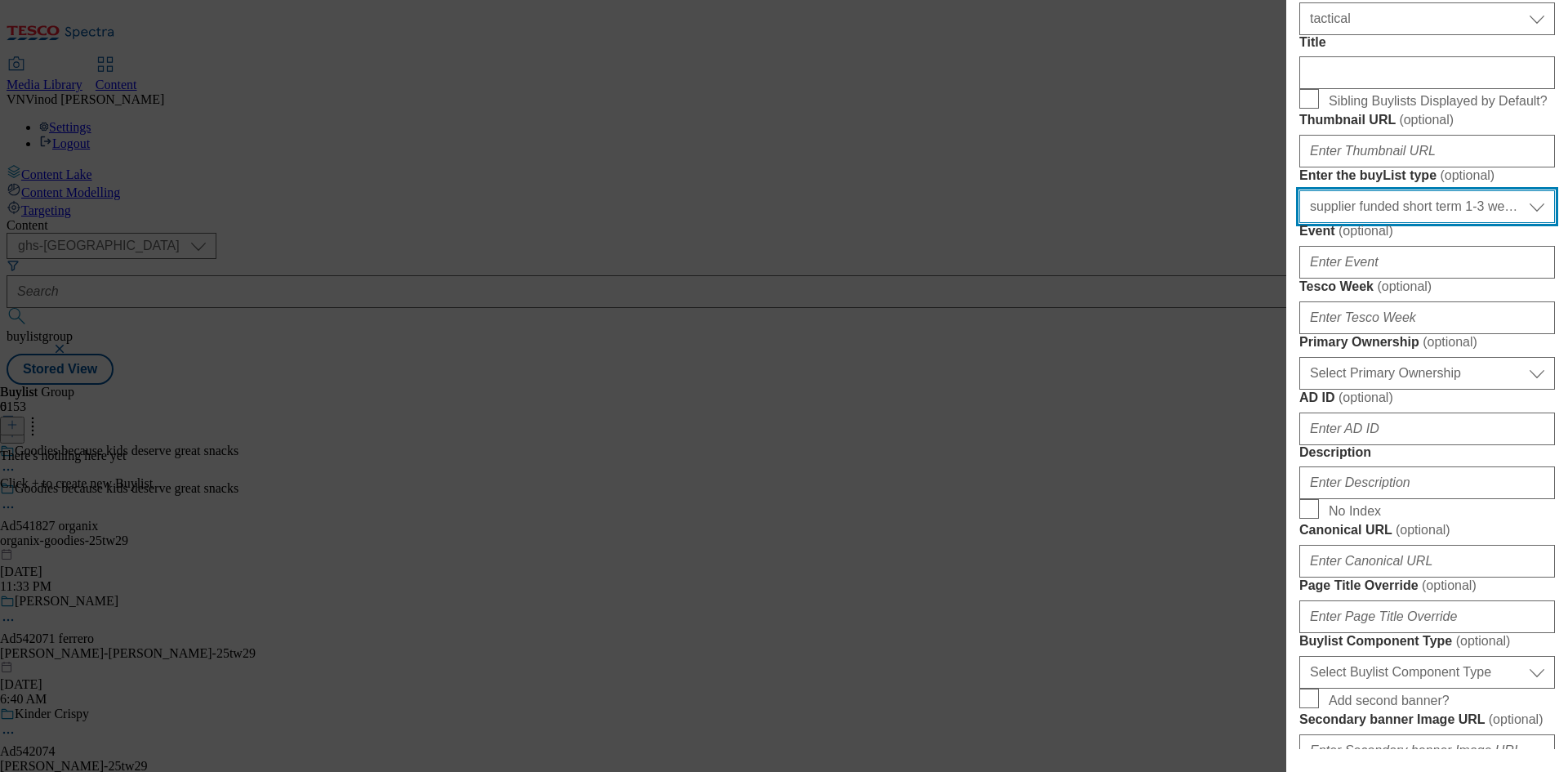
scroll to position [490, 0]
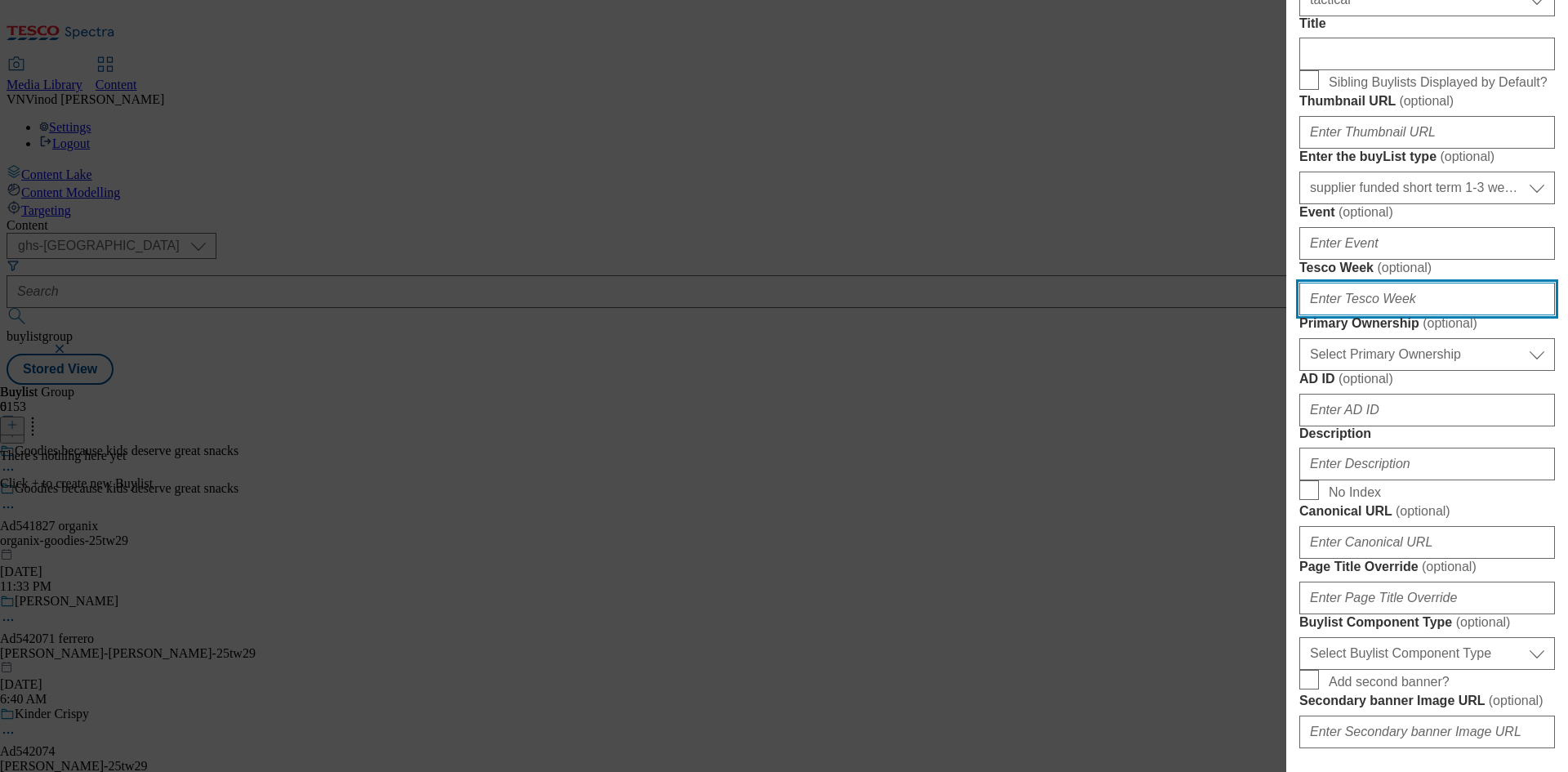
click at [1375, 316] on input "Tesco Week ( optional )" at bounding box center [1427, 298] width 255 height 32
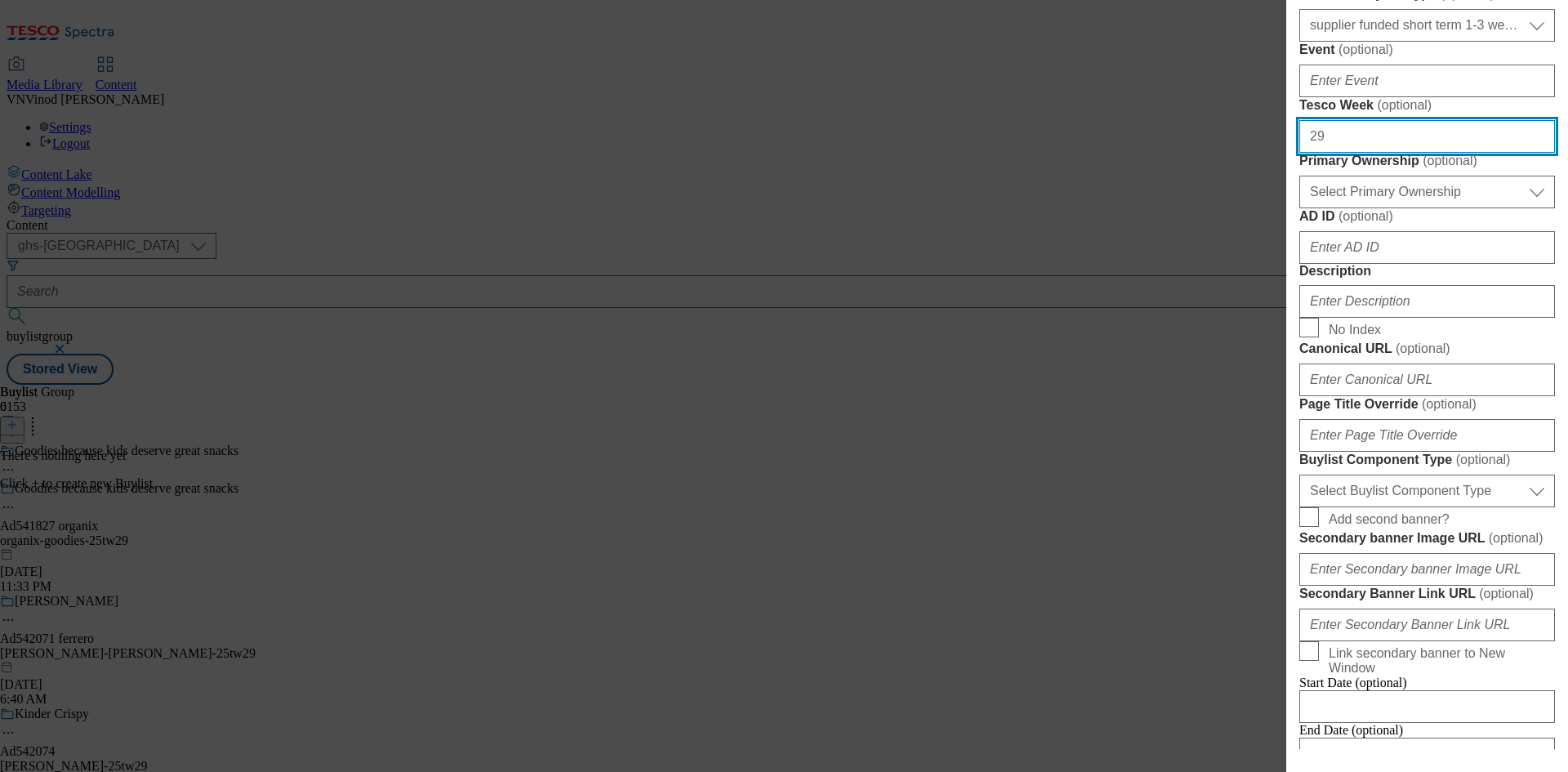
scroll to position [653, 0]
type input "29"
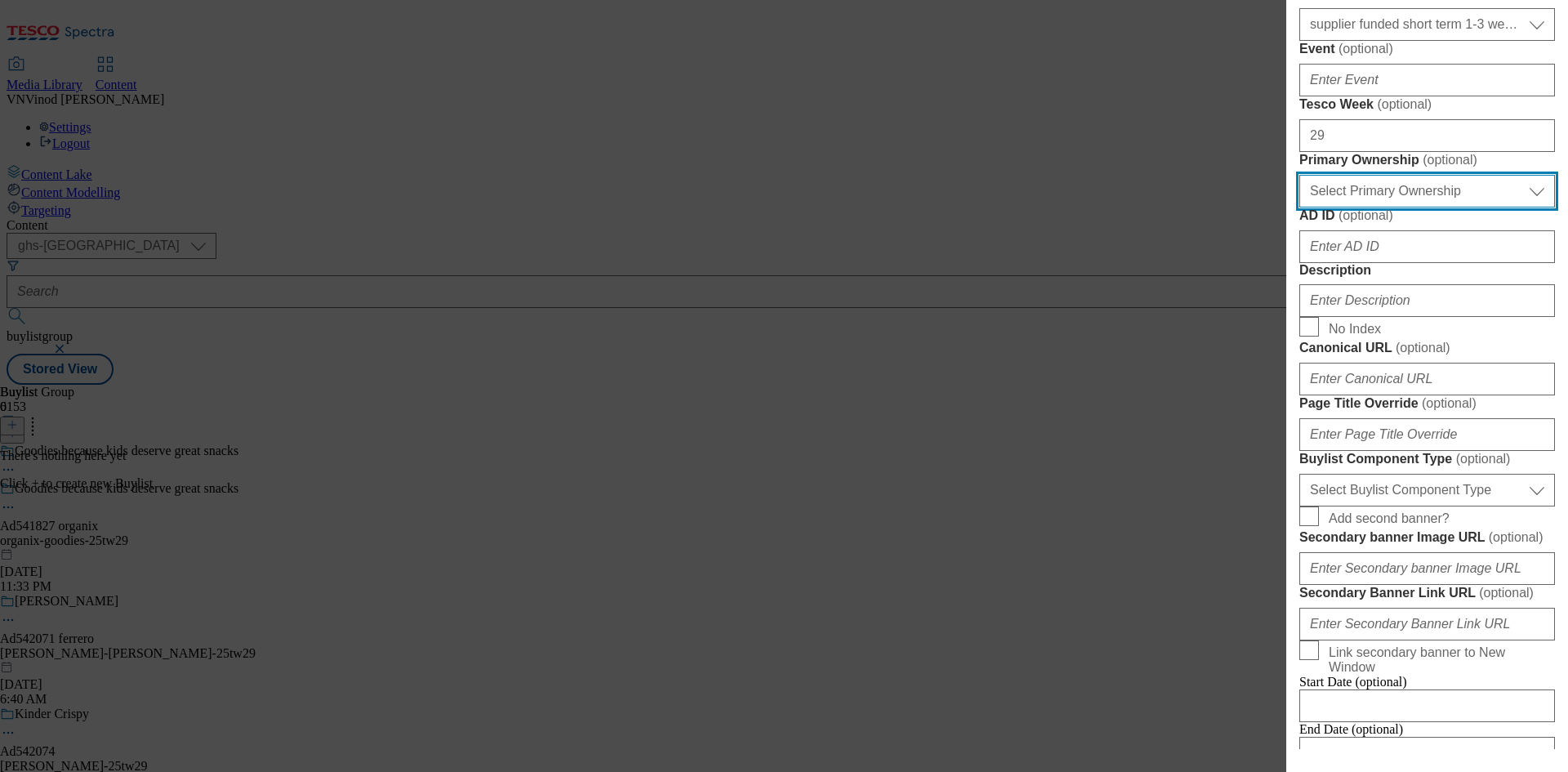
click at [1423, 207] on select "Select Primary Ownership [PERSON_NAME]" at bounding box center [1427, 191] width 255 height 32
select select "dunnhumby"
click at [1300, 207] on select "Select Primary Ownership [PERSON_NAME]" at bounding box center [1427, 191] width 255 height 32
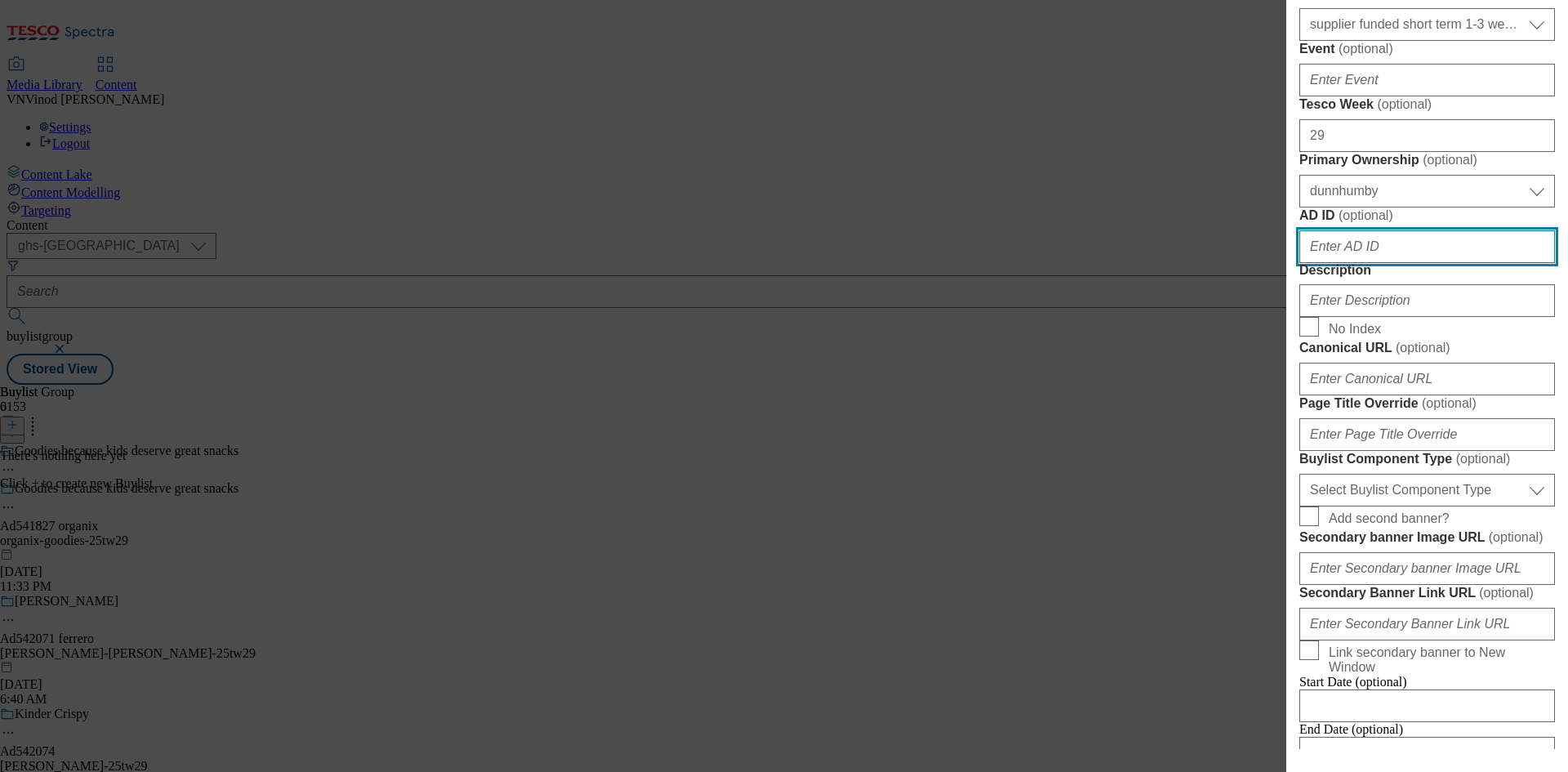
click at [1368, 263] on input "AD ID ( optional )" at bounding box center [1427, 246] width 255 height 32
paste input "541827"
type input "541827"
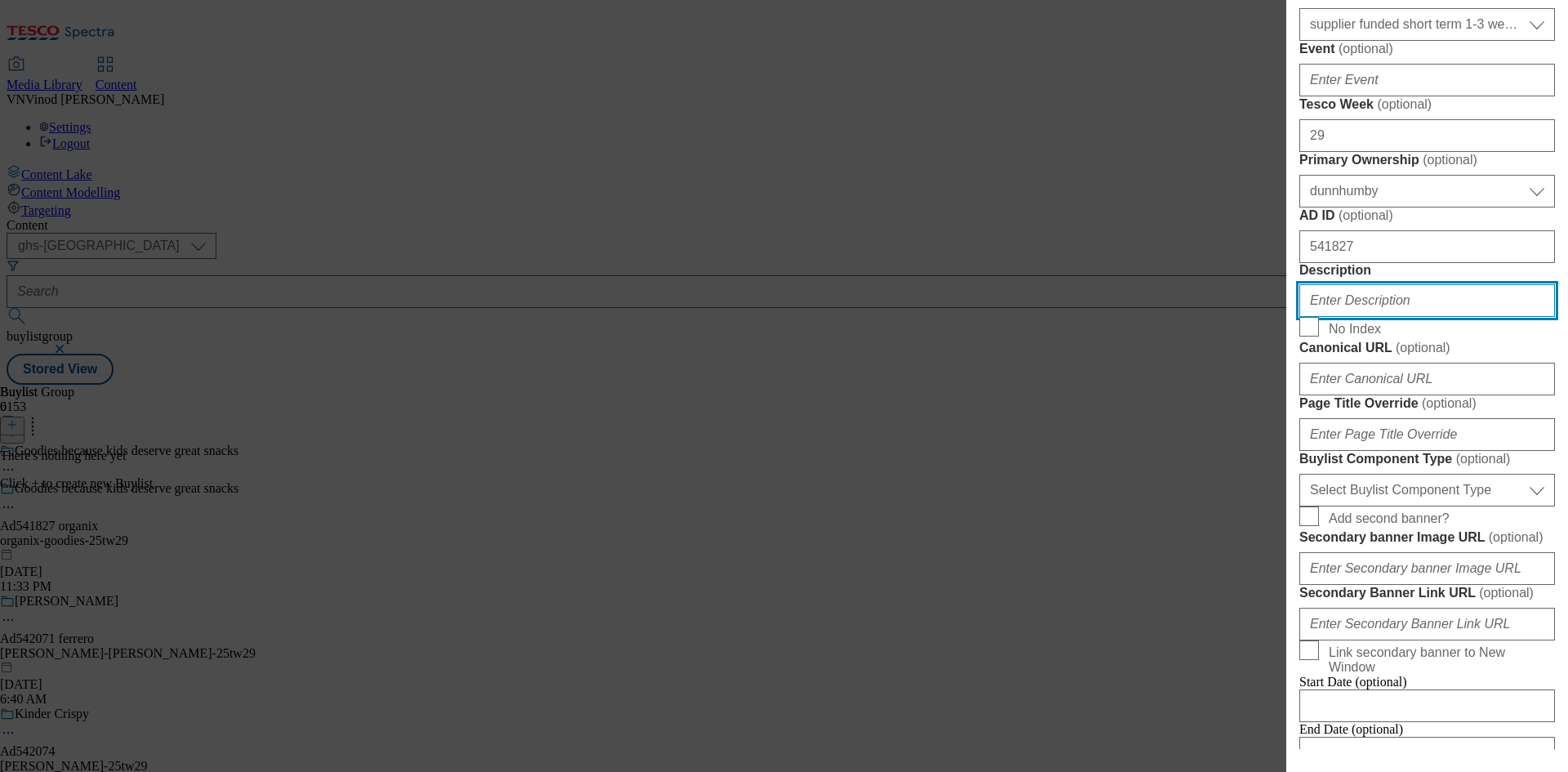
click at [1372, 316] on input "Description" at bounding box center [1427, 300] width 255 height 32
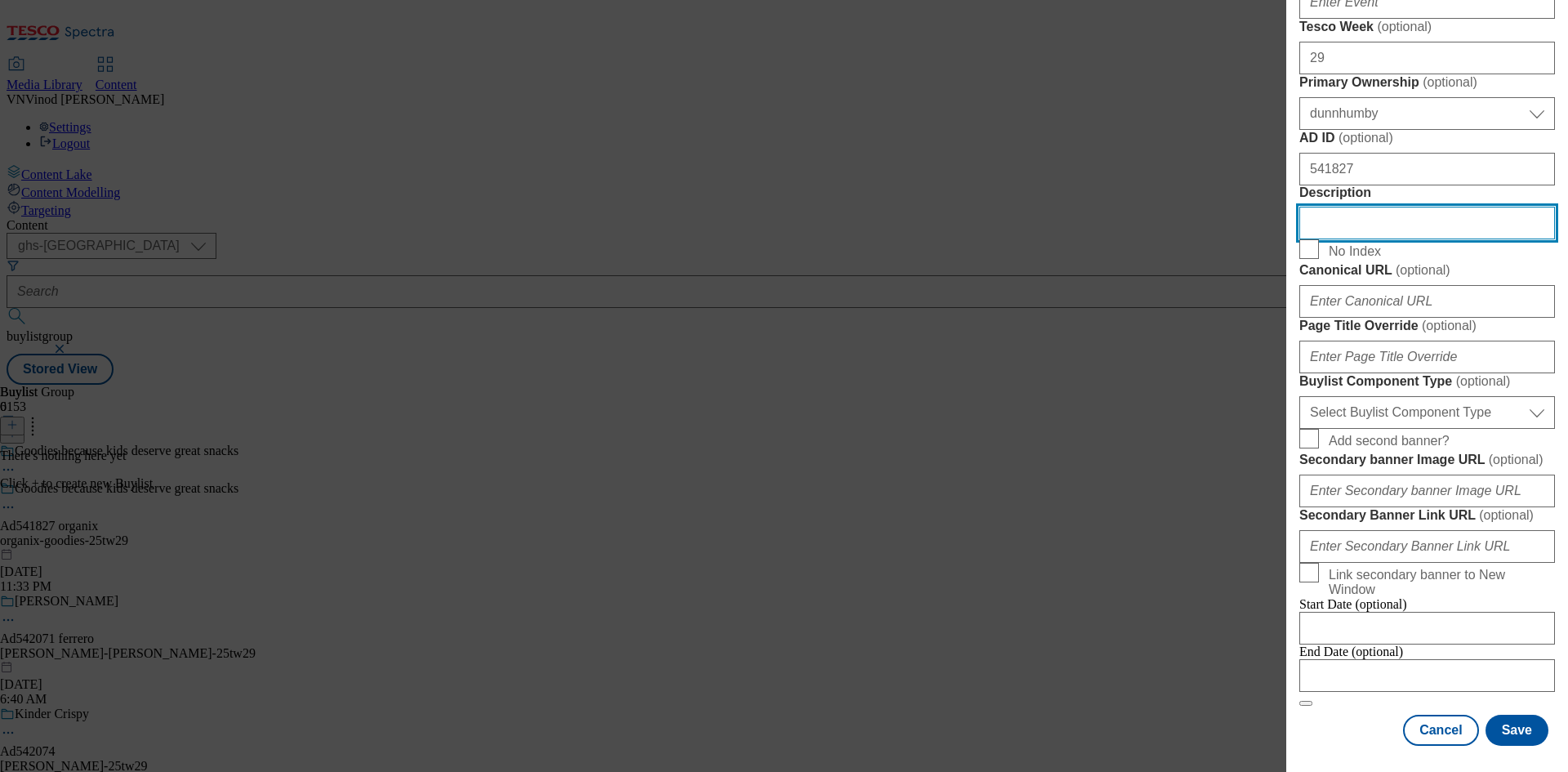
scroll to position [980, 0]
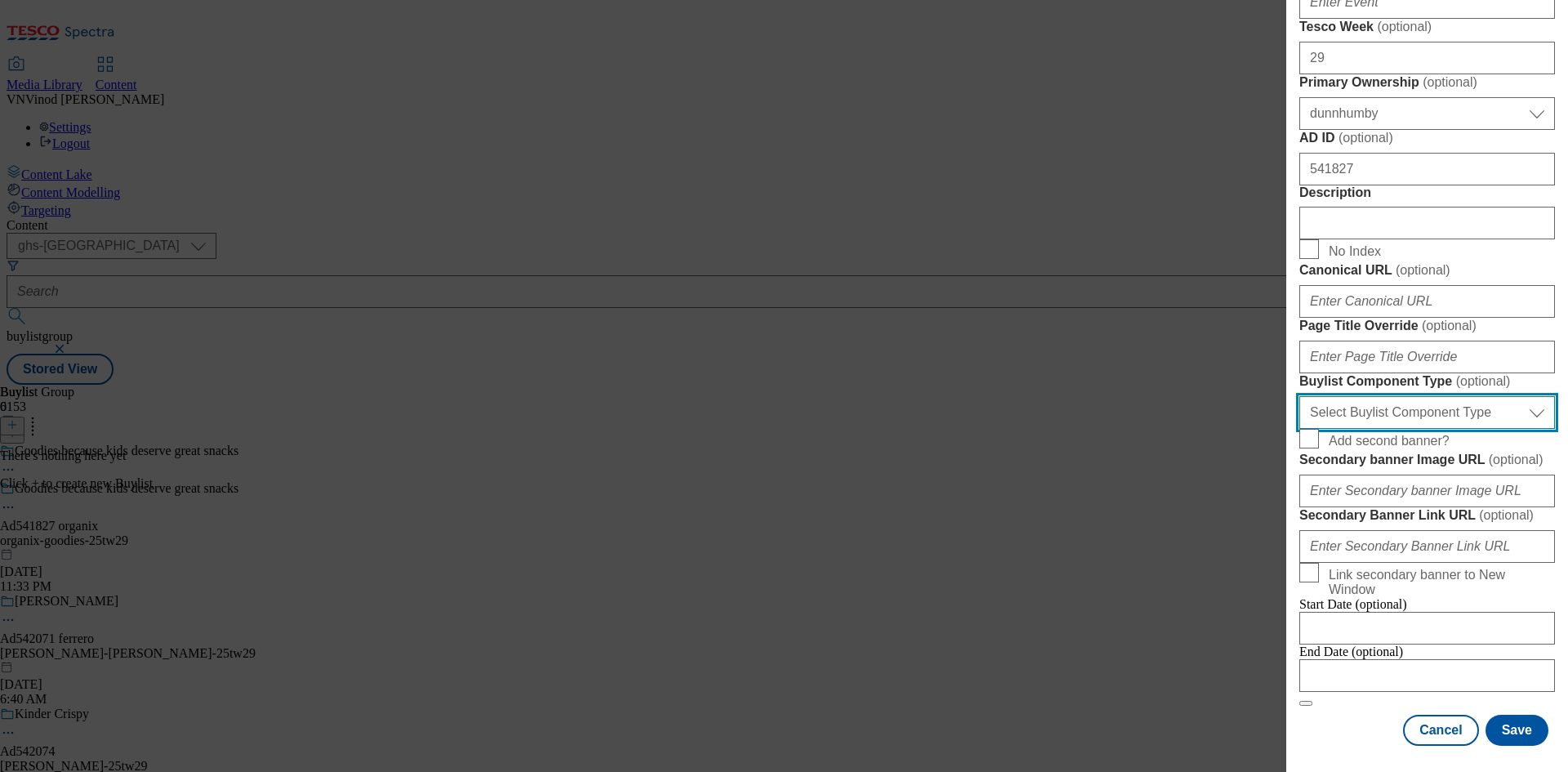
click at [1449, 428] on select "Select Buylist Component Type Banner Competition Header Meal" at bounding box center [1427, 412] width 255 height 32
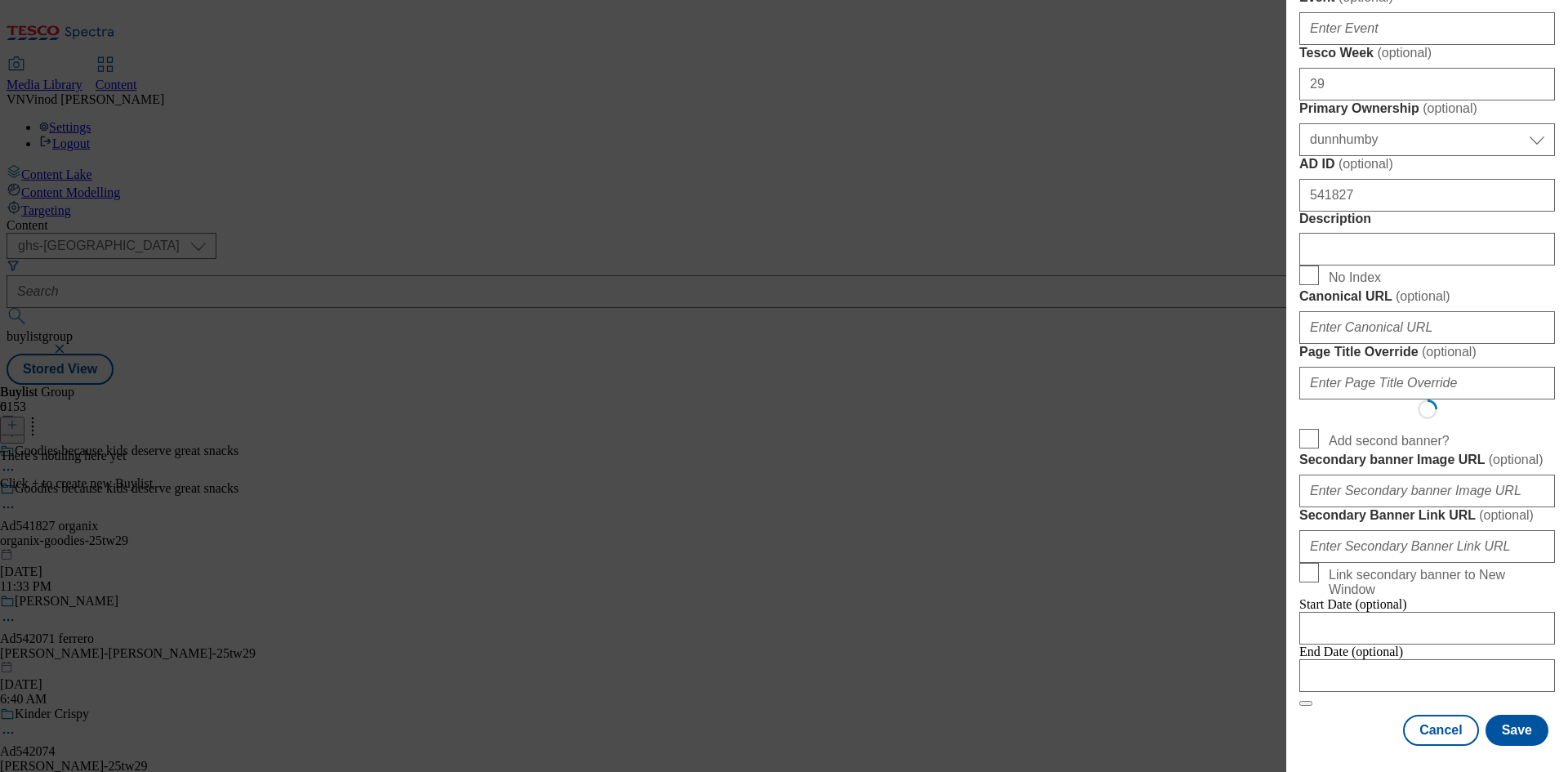
select select "Banner"
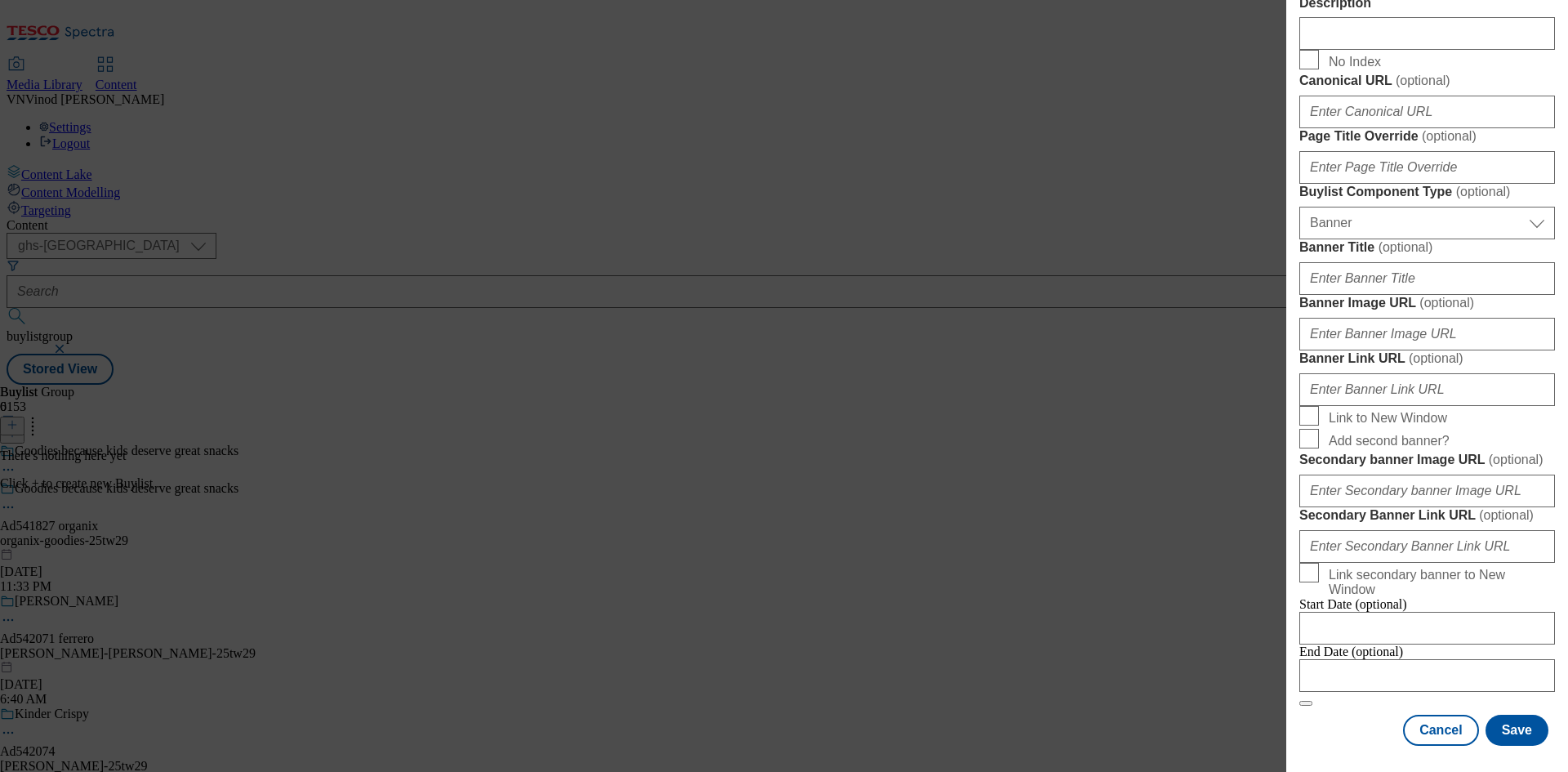
scroll to position [1618, 0]
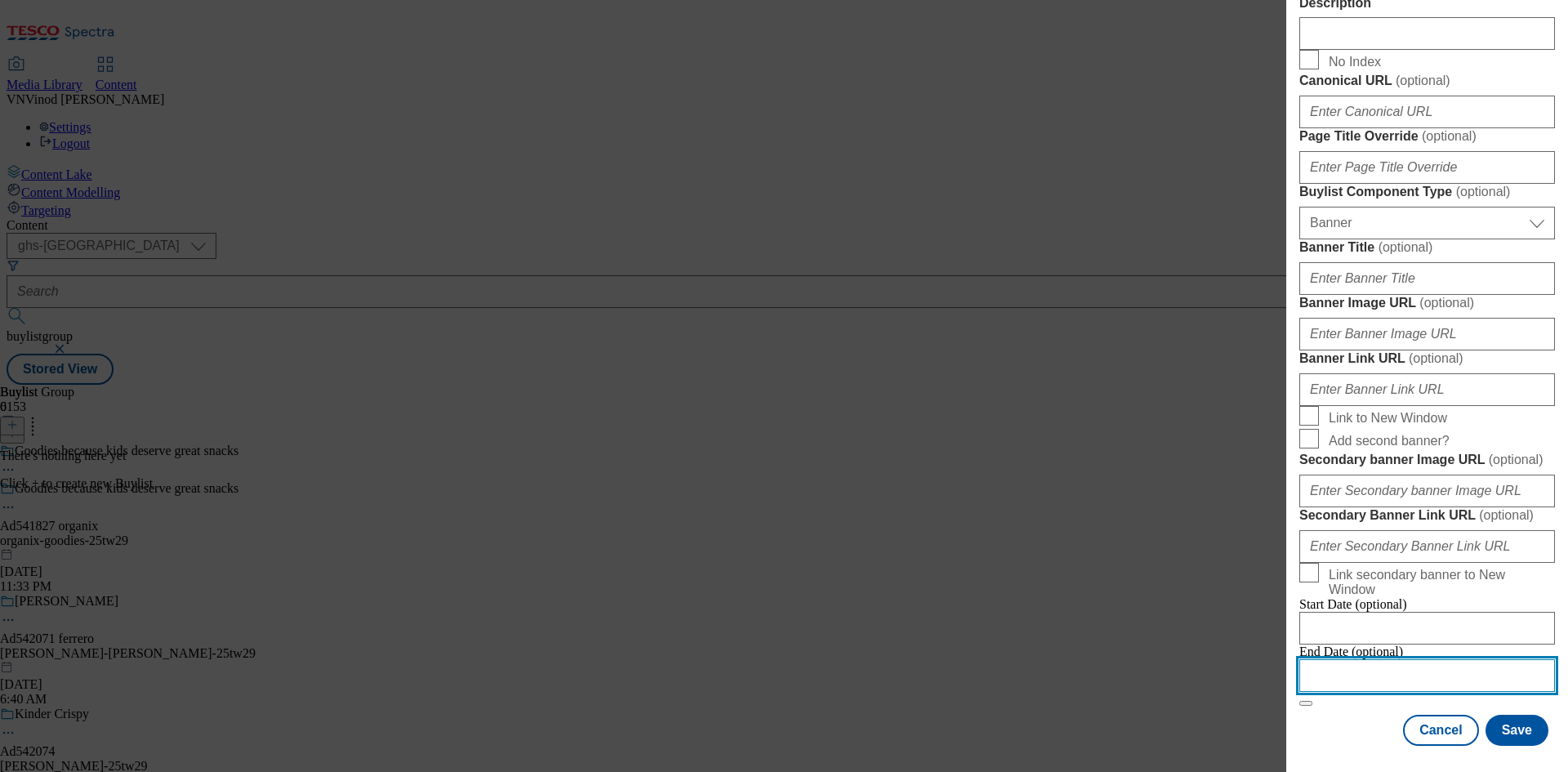
click at [1376, 662] on input "Modal" at bounding box center [1427, 675] width 255 height 32
select select "2025"
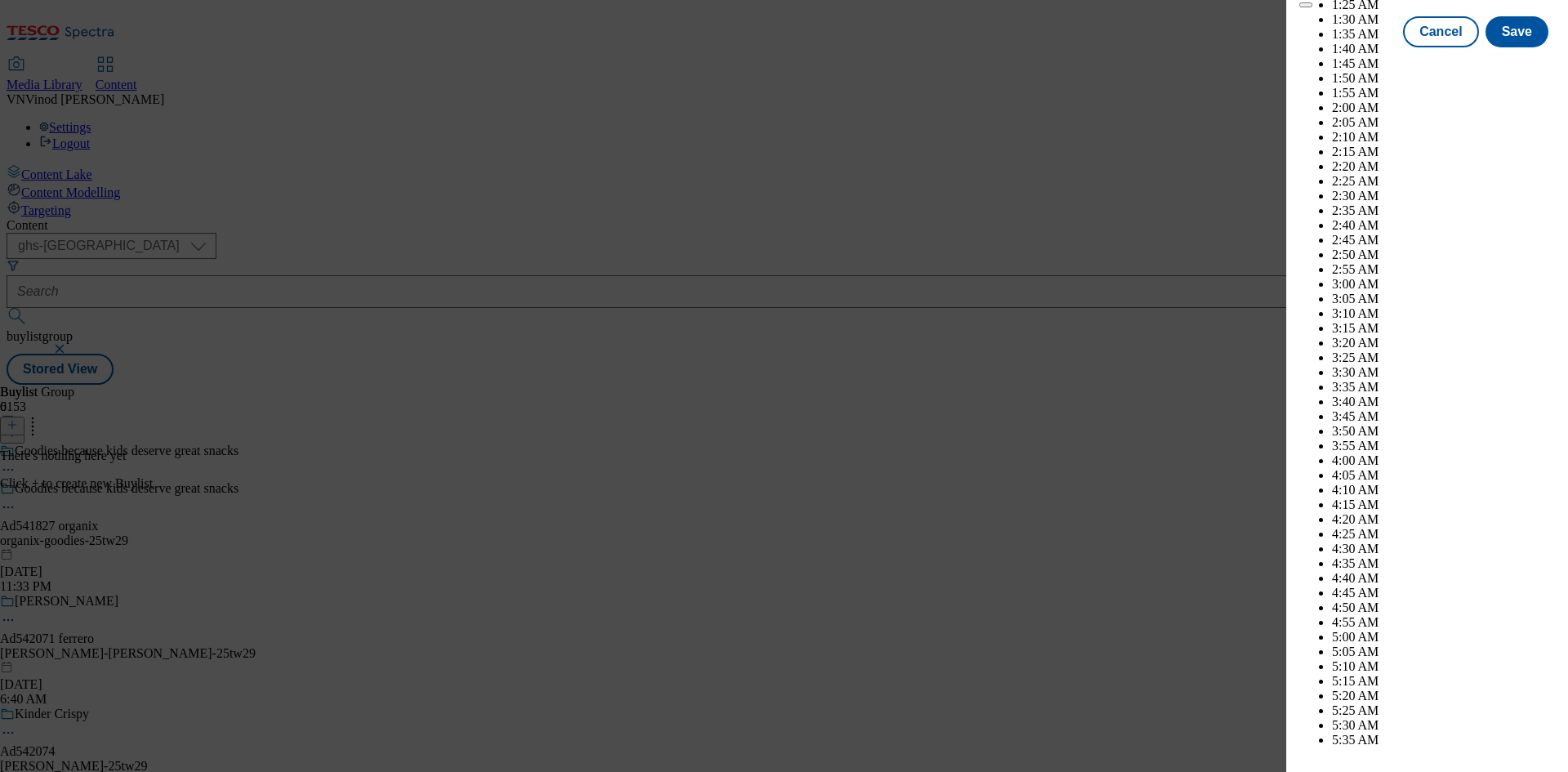
scroll to position [8516, 0]
select select "November"
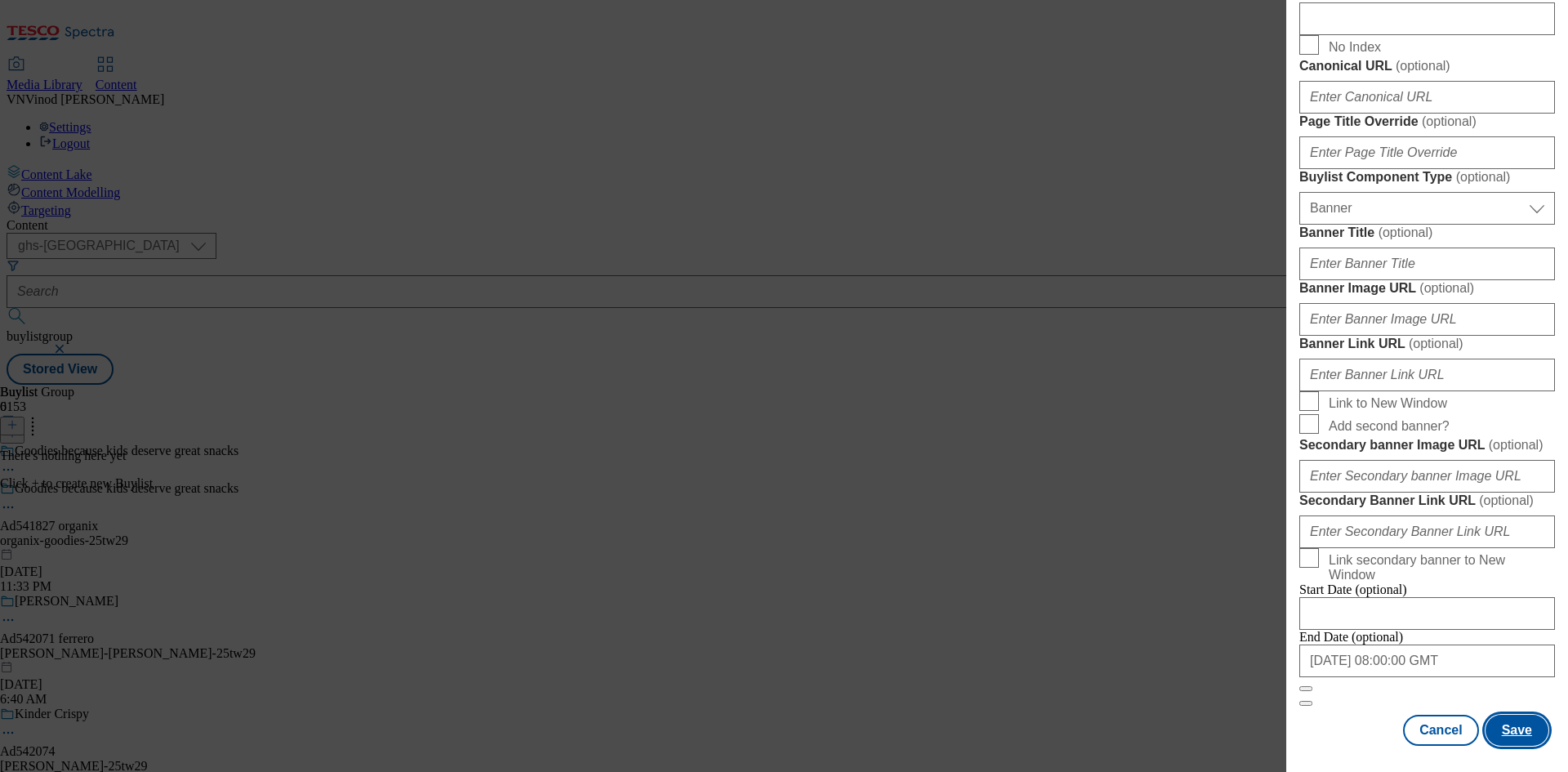
click at [1515, 732] on button "Save" at bounding box center [1517, 729] width 63 height 31
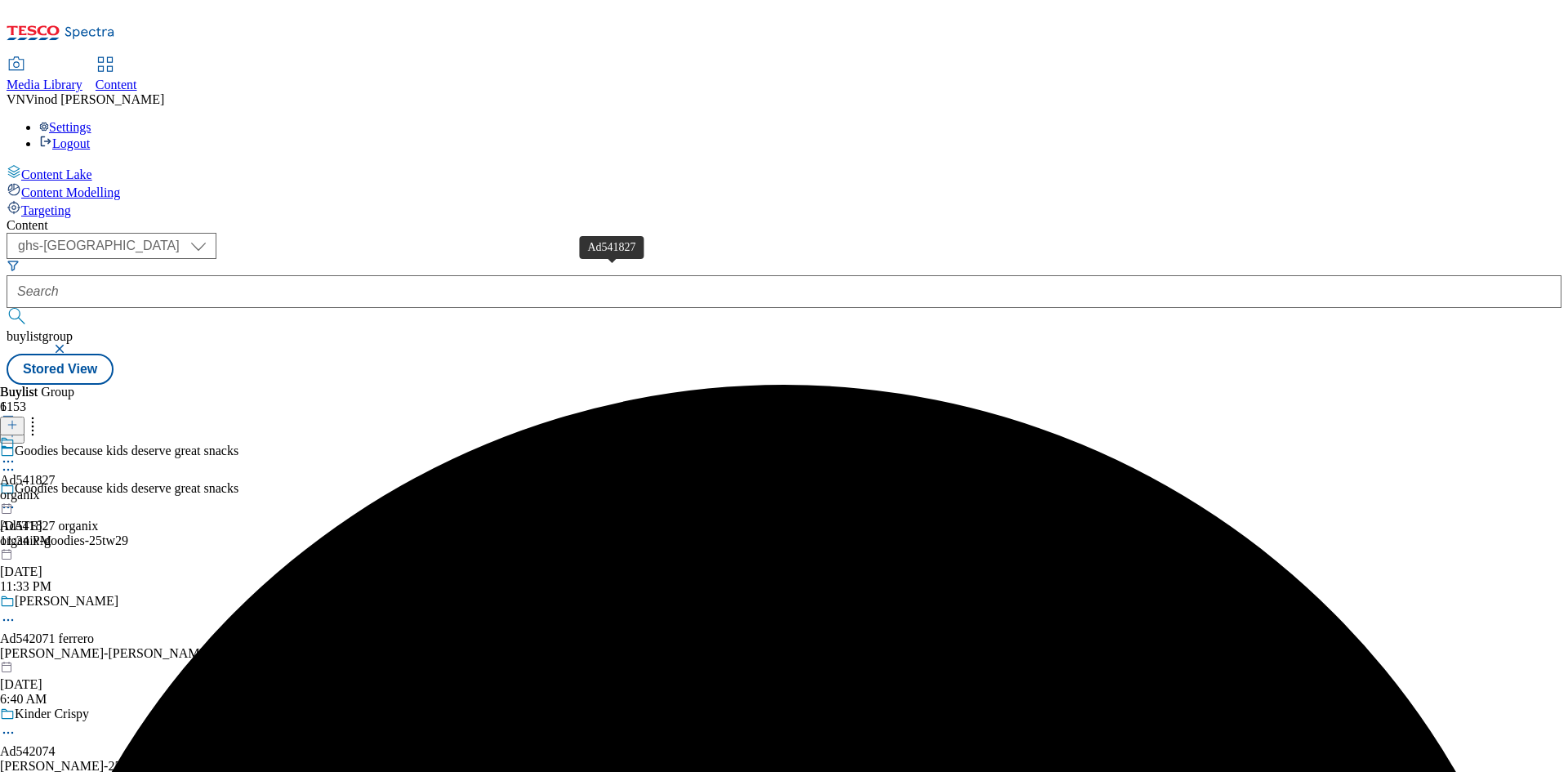
click at [56, 473] on div "Ad541827" at bounding box center [28, 480] width 56 height 15
click at [18, 419] on icon at bounding box center [11, 424] width 11 height 11
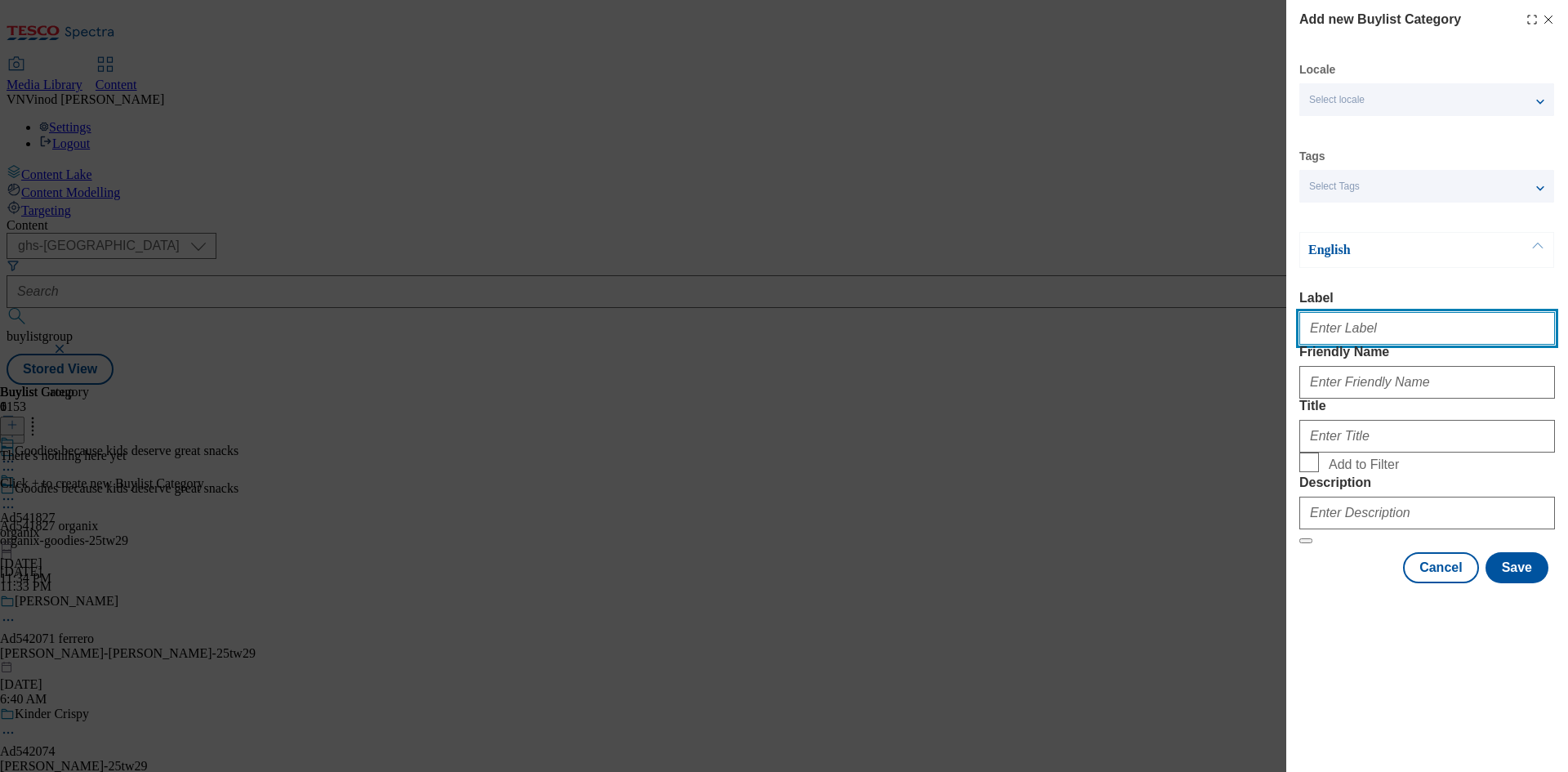
click at [1366, 337] on input "Label" at bounding box center [1427, 328] width 255 height 32
paste input "541827"
type input "Ad541827"
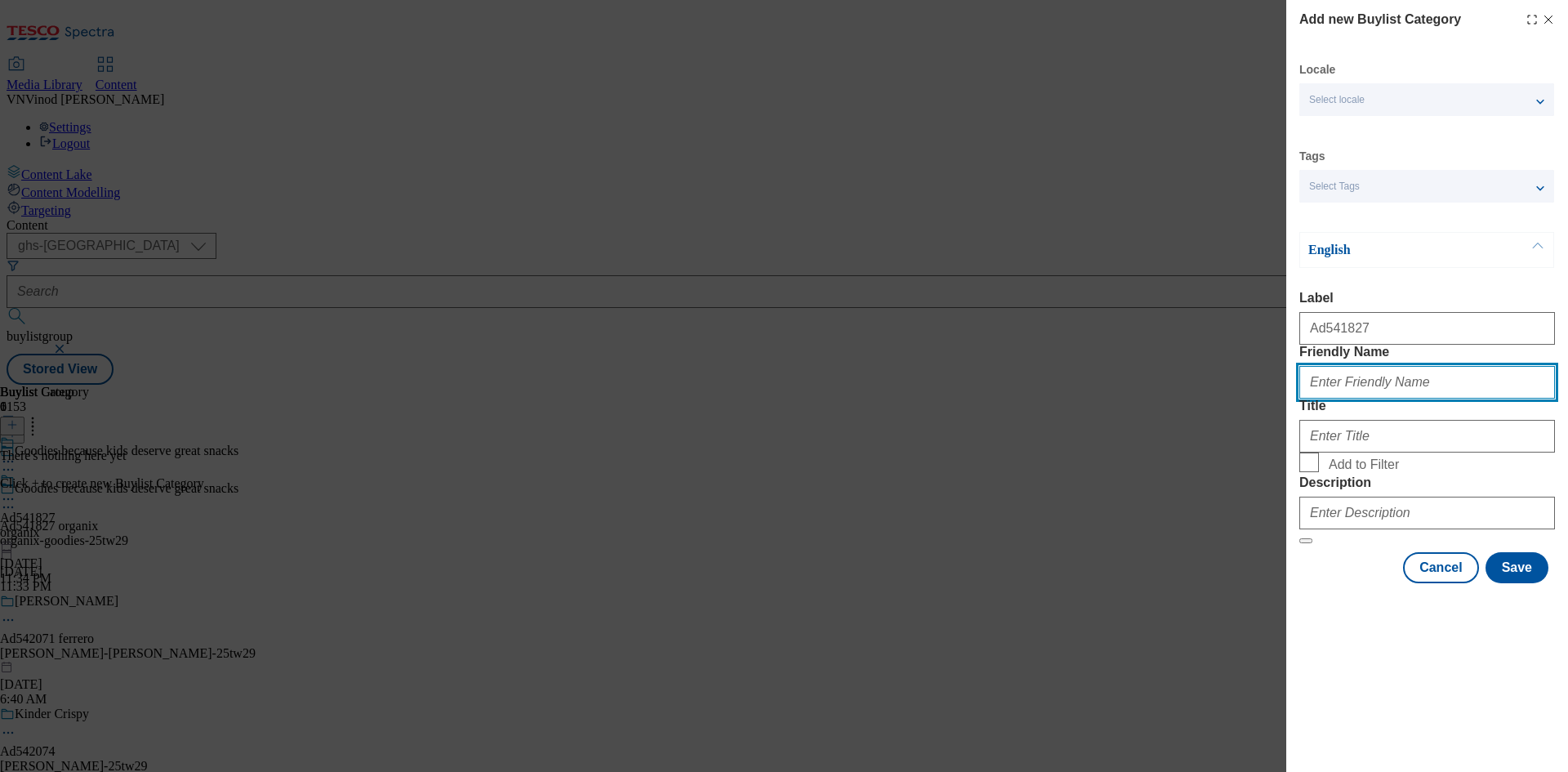
click at [1372, 399] on input "Friendly Name" at bounding box center [1427, 381] width 255 height 32
paste input "organix-goodies"
type input "organix-goodies"
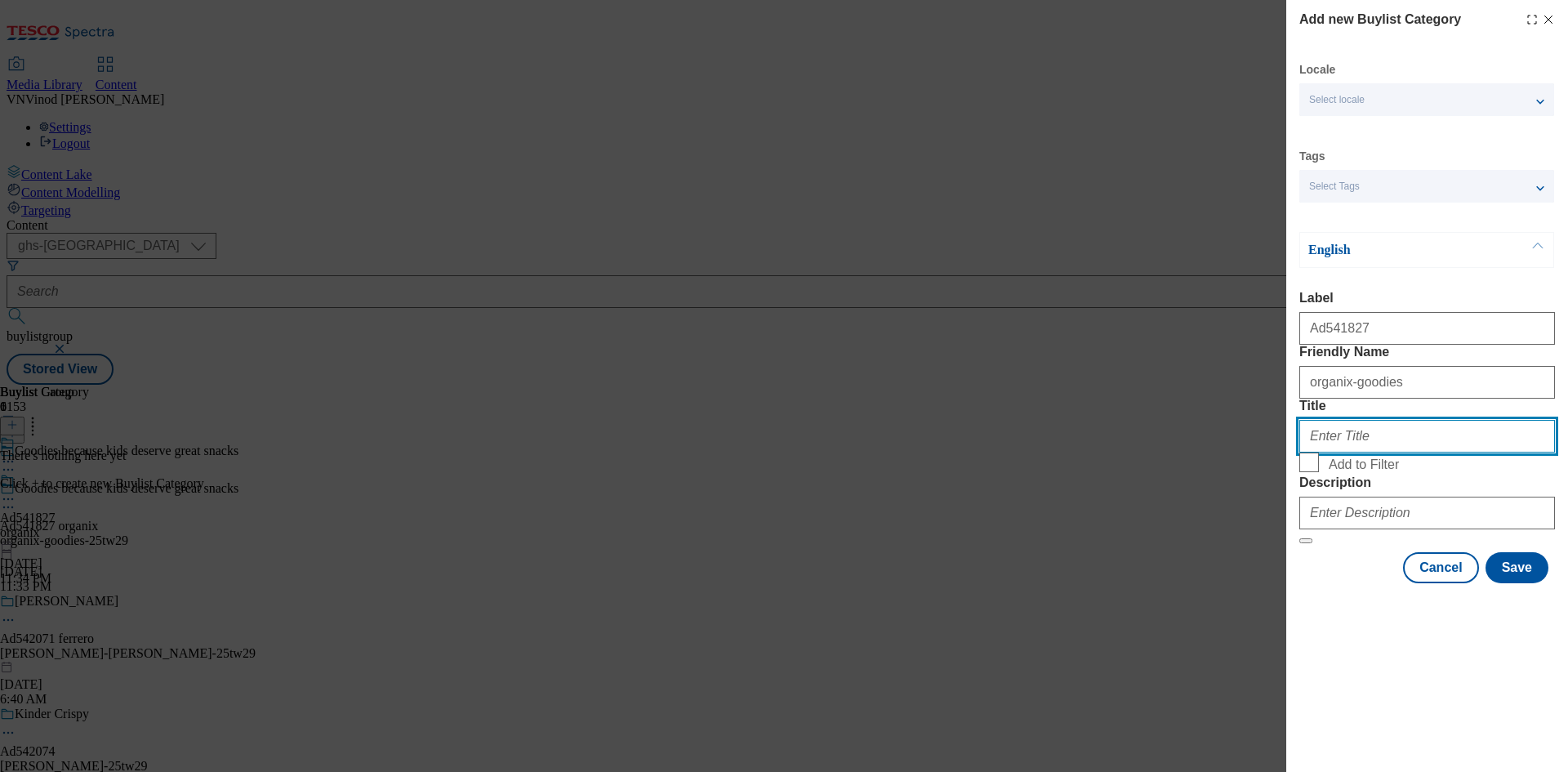
click at [1368, 452] on input "Title" at bounding box center [1427, 435] width 255 height 32
paste input "Organix"
type input "Organix"
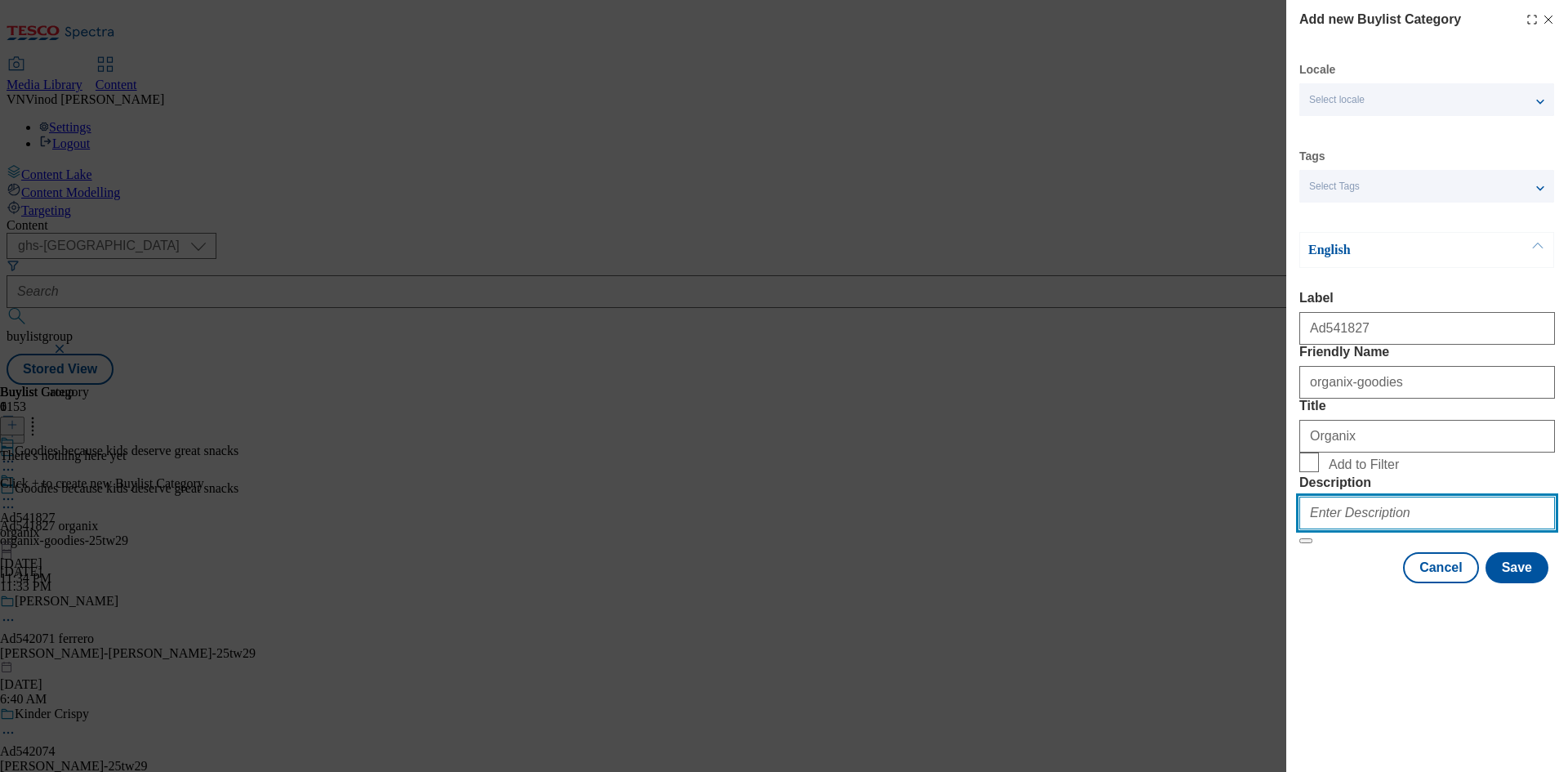
click at [1391, 529] on input "Description" at bounding box center [1427, 512] width 255 height 32
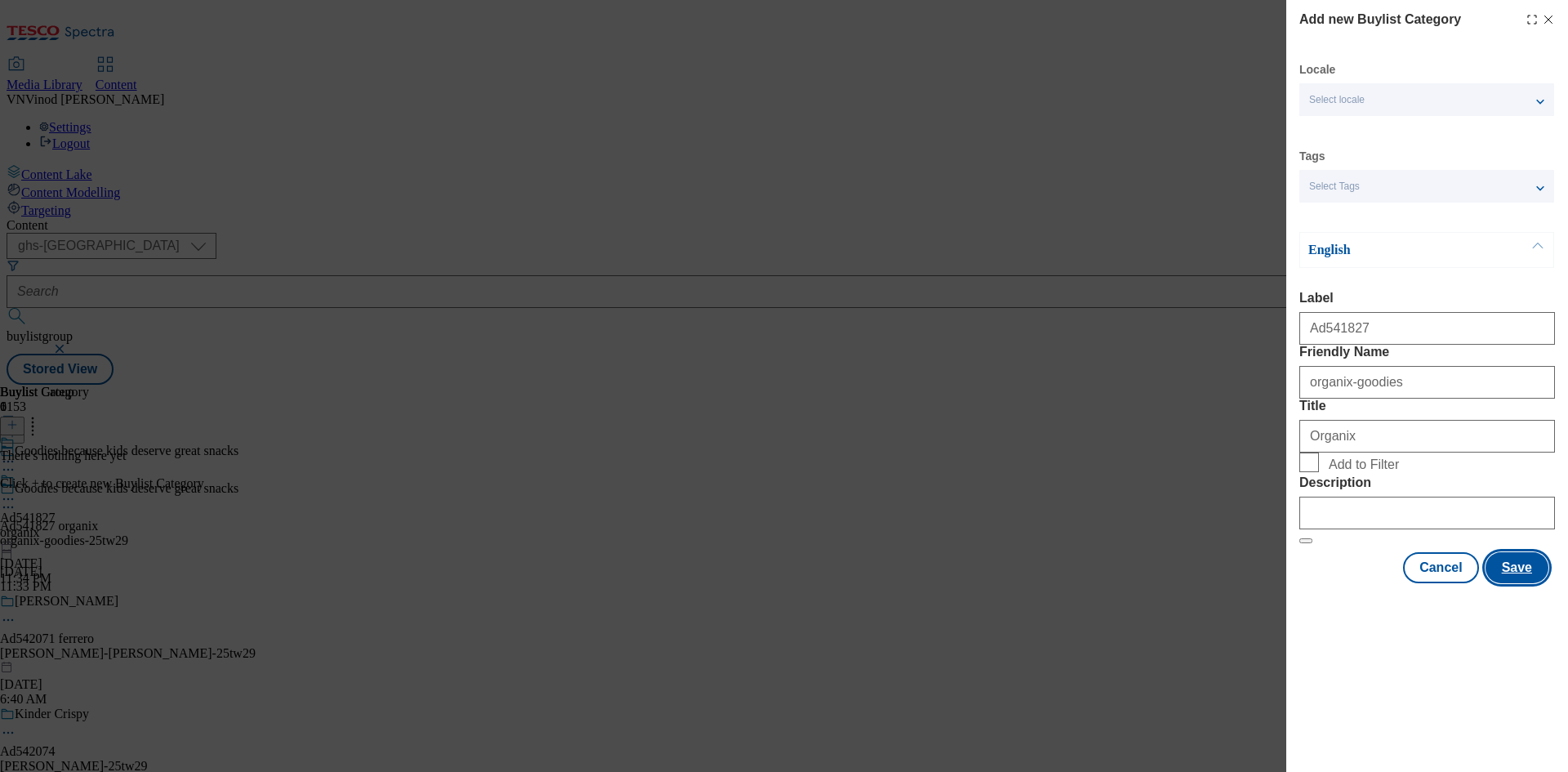
click at [1530, 583] on button "Save" at bounding box center [1517, 567] width 63 height 31
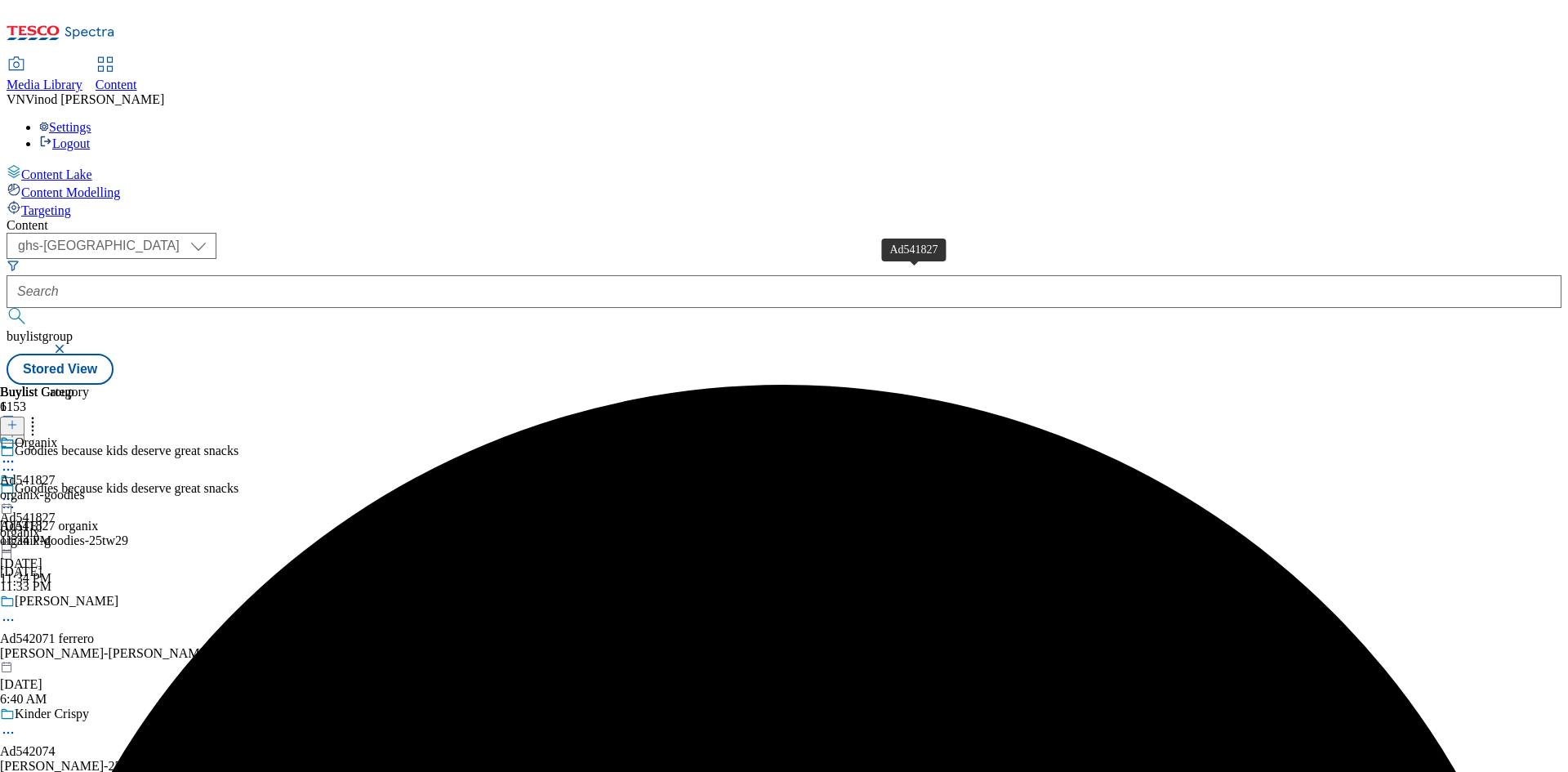
click at [56, 473] on div "Ad541827" at bounding box center [28, 480] width 56 height 15
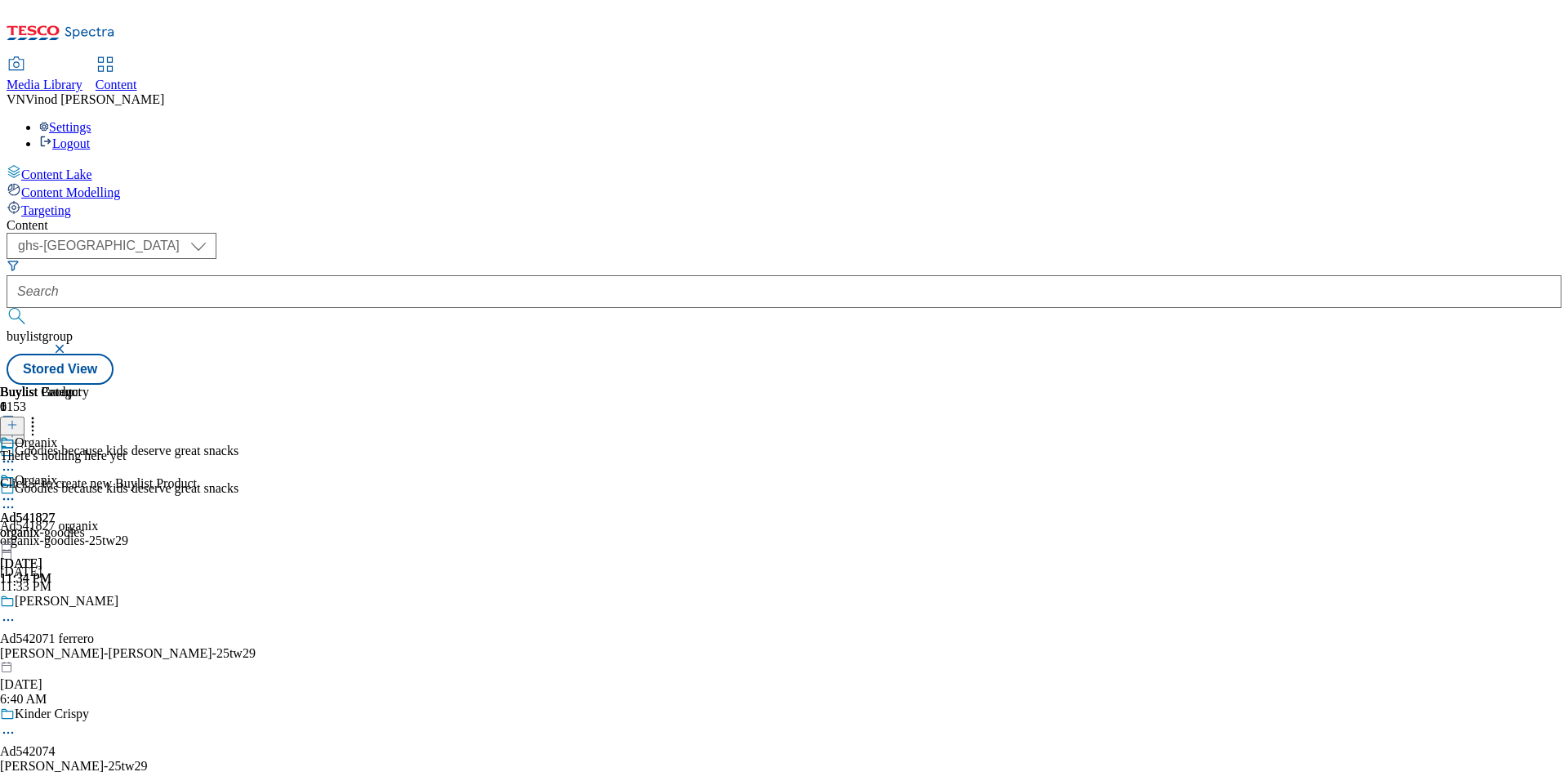
click at [24, 416] on button at bounding box center [12, 425] width 24 height 18
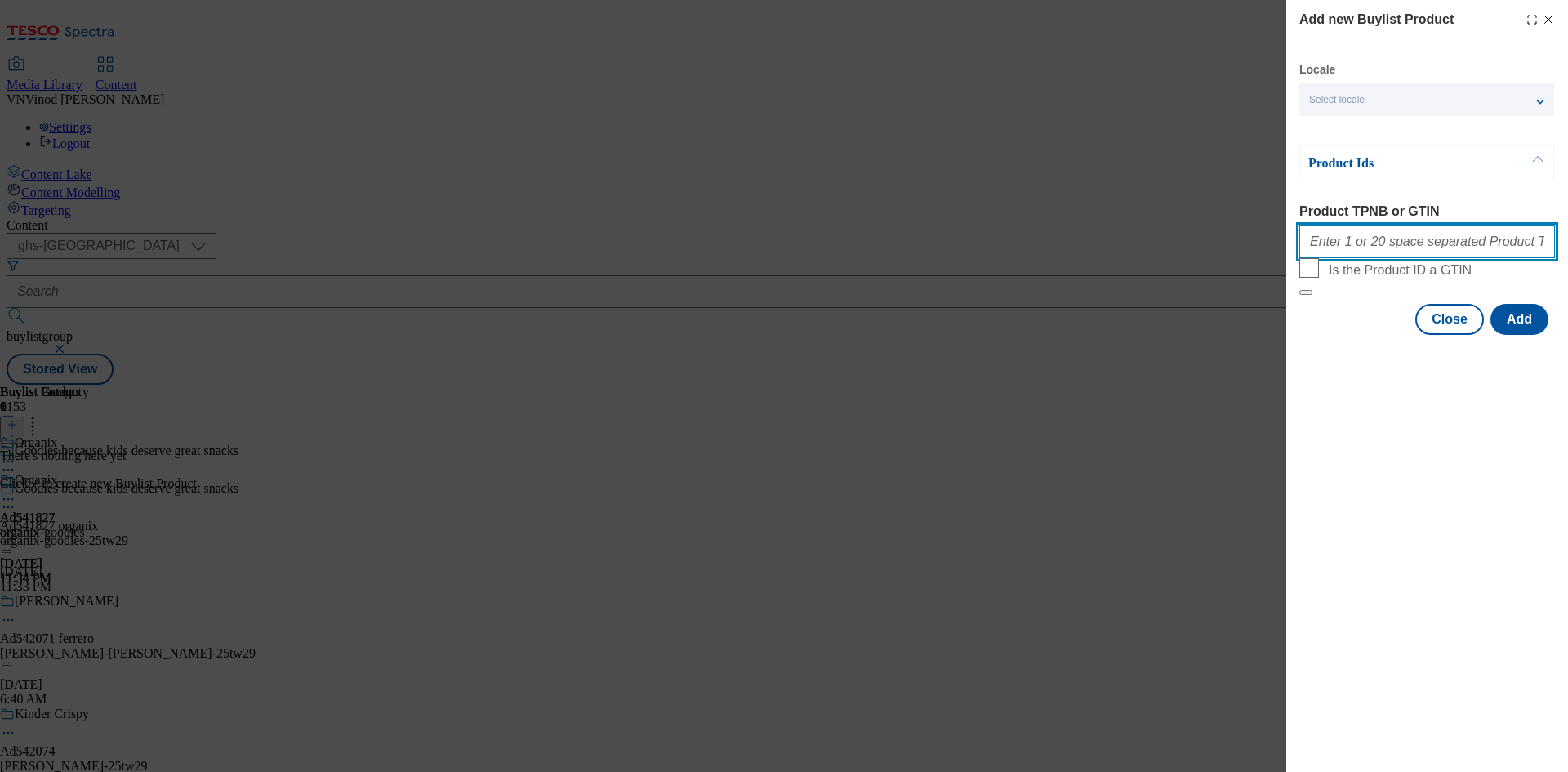
click at [1359, 245] on input "Product TPNB or GTIN" at bounding box center [1427, 241] width 255 height 32
paste input "96821731 96640518 96811720 96233753 96816133 96637696 96815163 96534276 9676761…"
type input "96821731 96640518 96811720 96233753 96816133 96637696 96815163 96534276 9676761…"
click at [1512, 335] on button "Add" at bounding box center [1520, 318] width 58 height 31
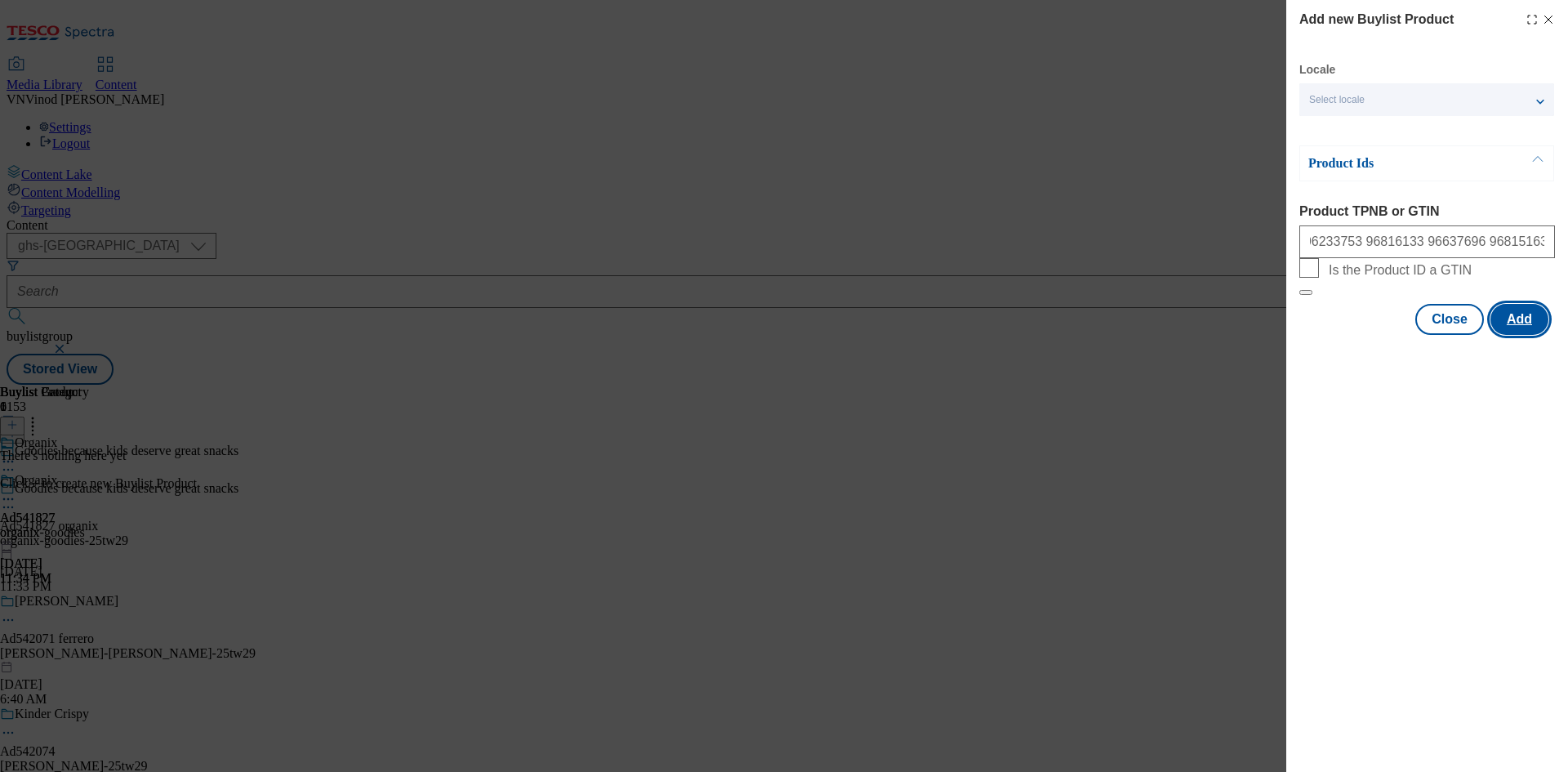
scroll to position [0, 0]
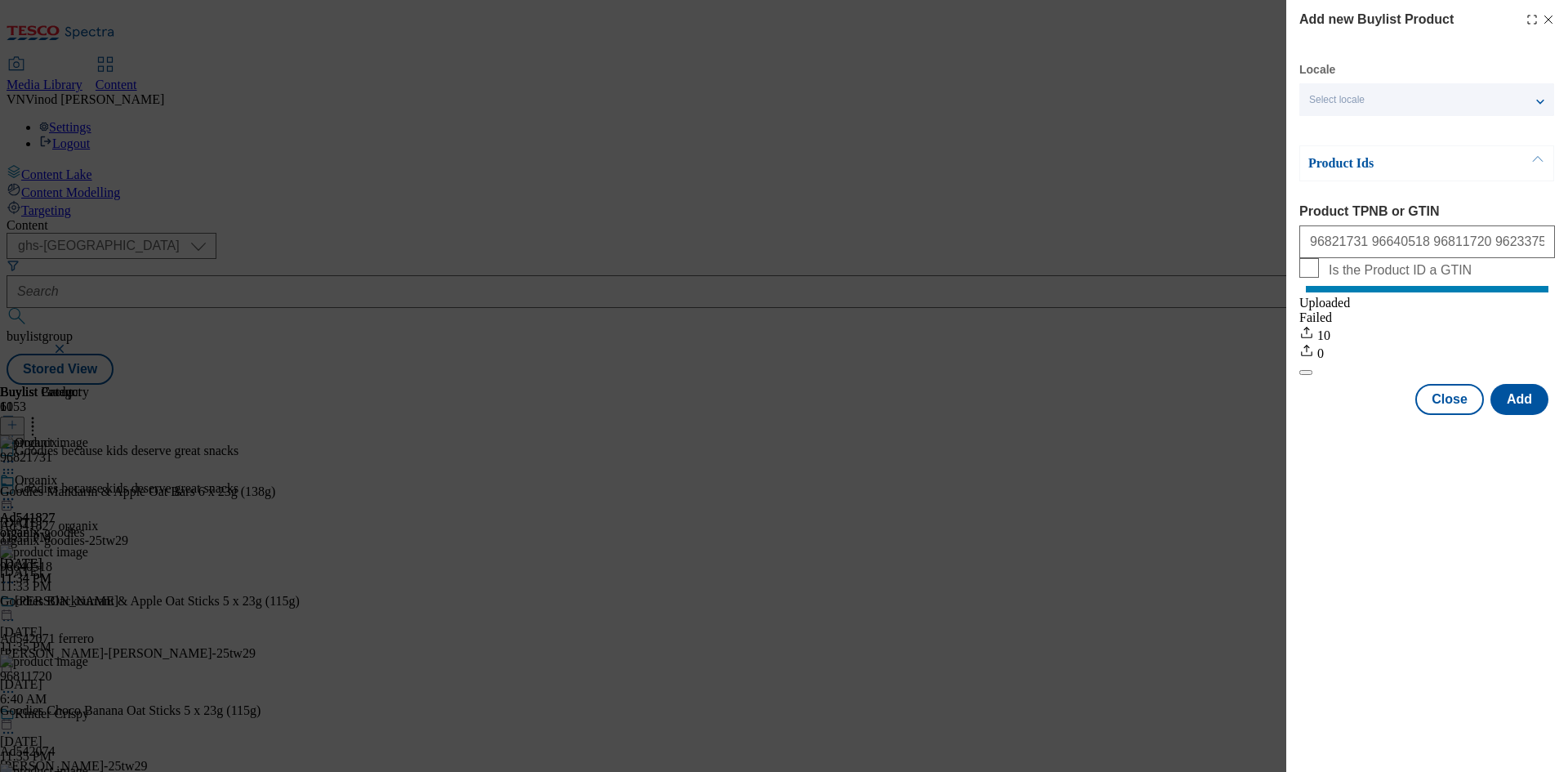
click at [1551, 21] on line "Modal" at bounding box center [1549, 20] width 7 height 7
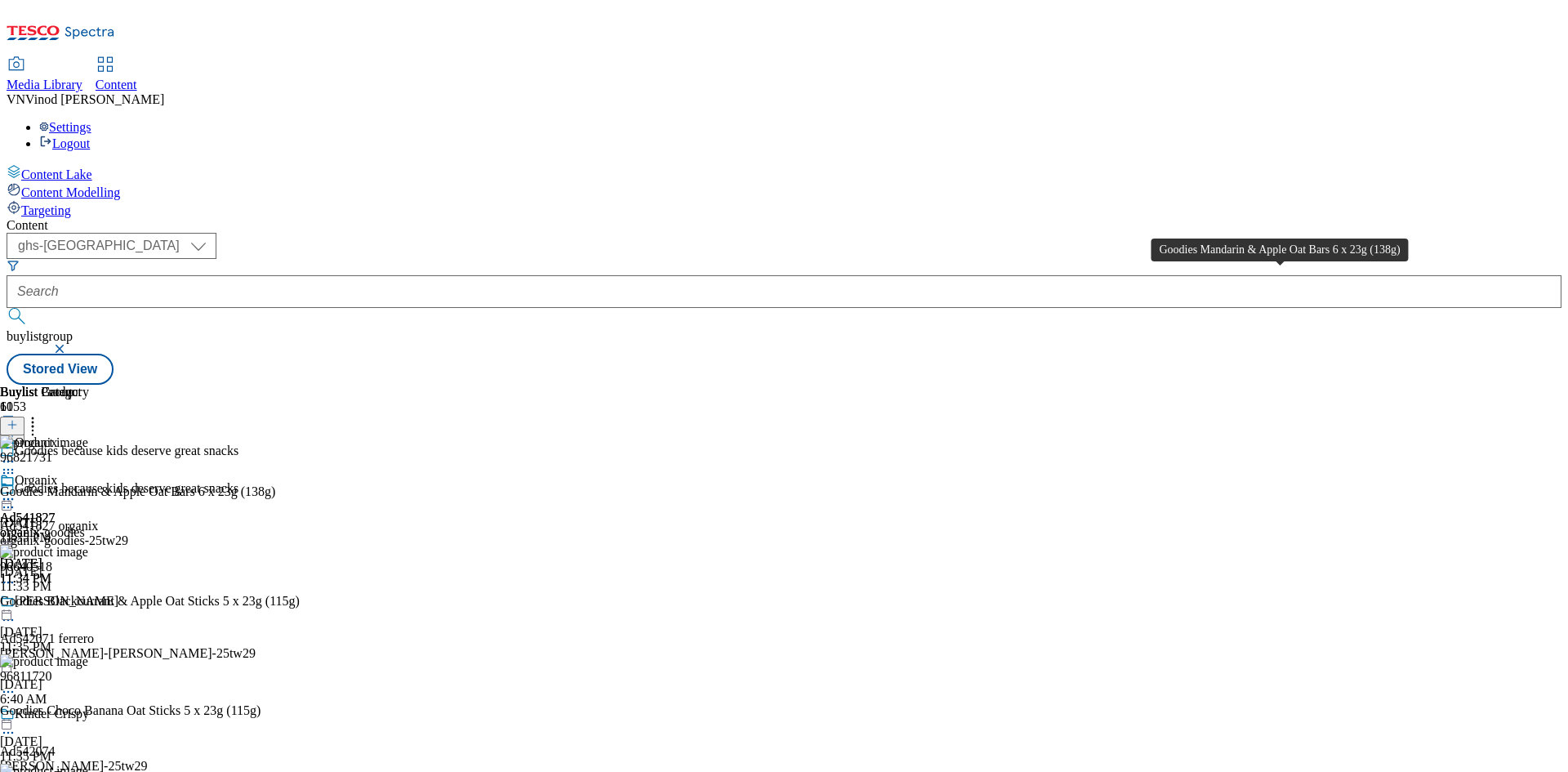
click at [275, 484] on div "Goodies Mandarin & Apple Oat Bars 6 x 23g (138g)" at bounding box center [137, 491] width 275 height 15
copy div "Goodies Mandarin & Apple Oat Bars 6 x 23g (138g)"
click at [17, 499] on icon at bounding box center [8, 507] width 17 height 17
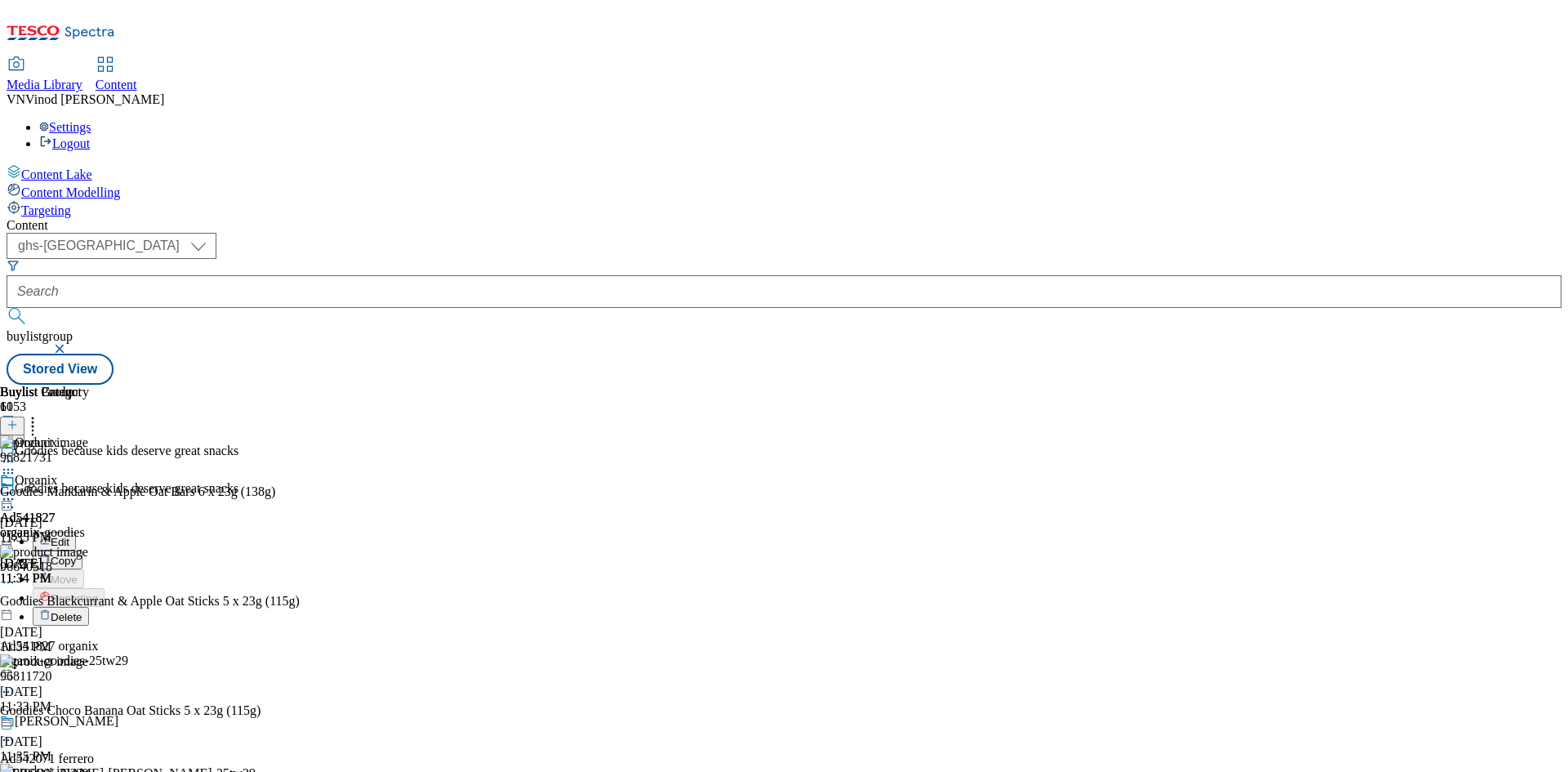
click at [76, 532] on button "Edit" at bounding box center [54, 540] width 44 height 18
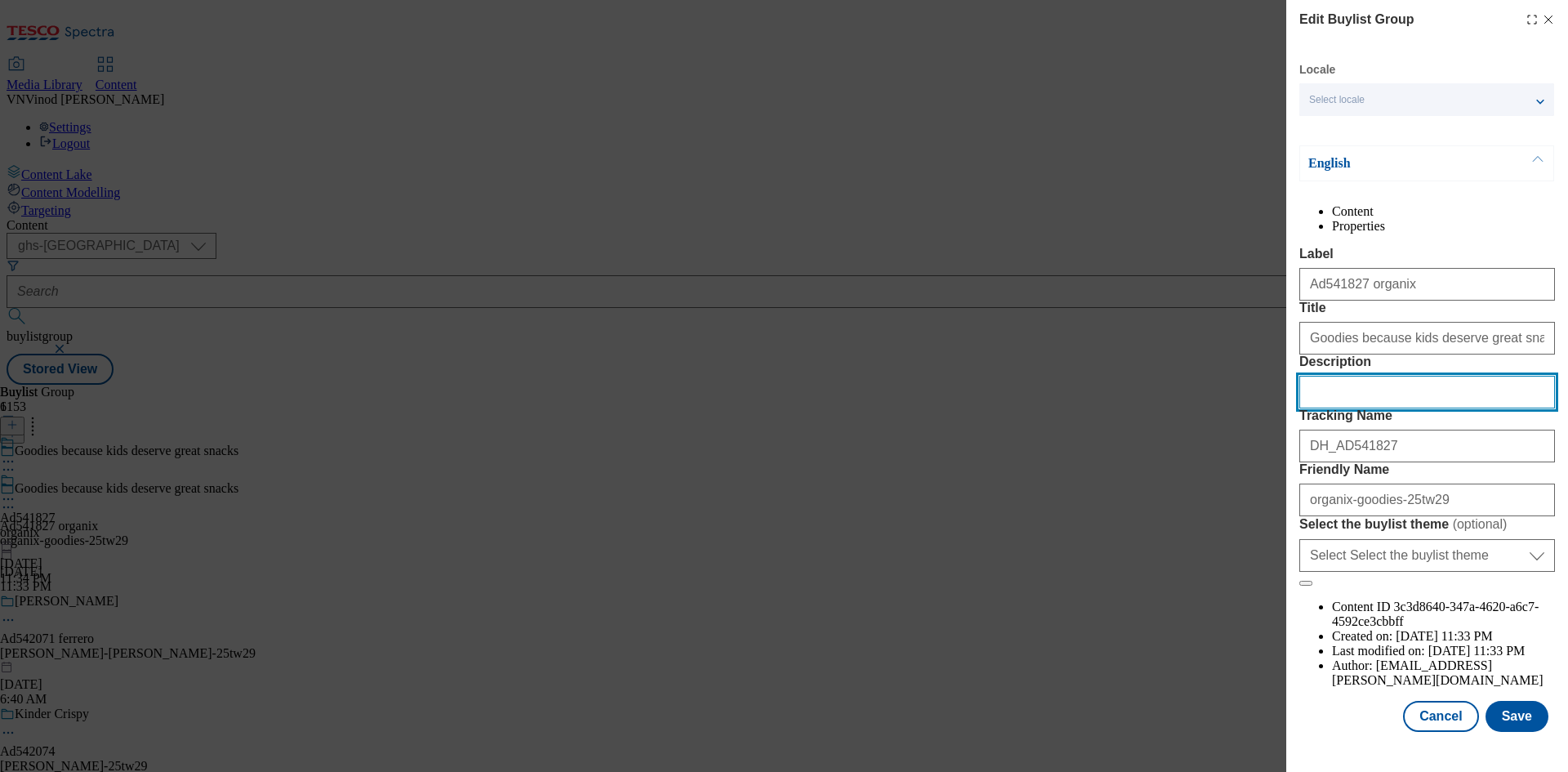
click at [1380, 408] on input "Description" at bounding box center [1427, 392] width 255 height 32
paste input "Goodies Mandarin & Apple Oat Bars 6 x 23g (138g)"
type input "Goodies Mandarin & Apple Oat Bars 6 x 23g (138g)"
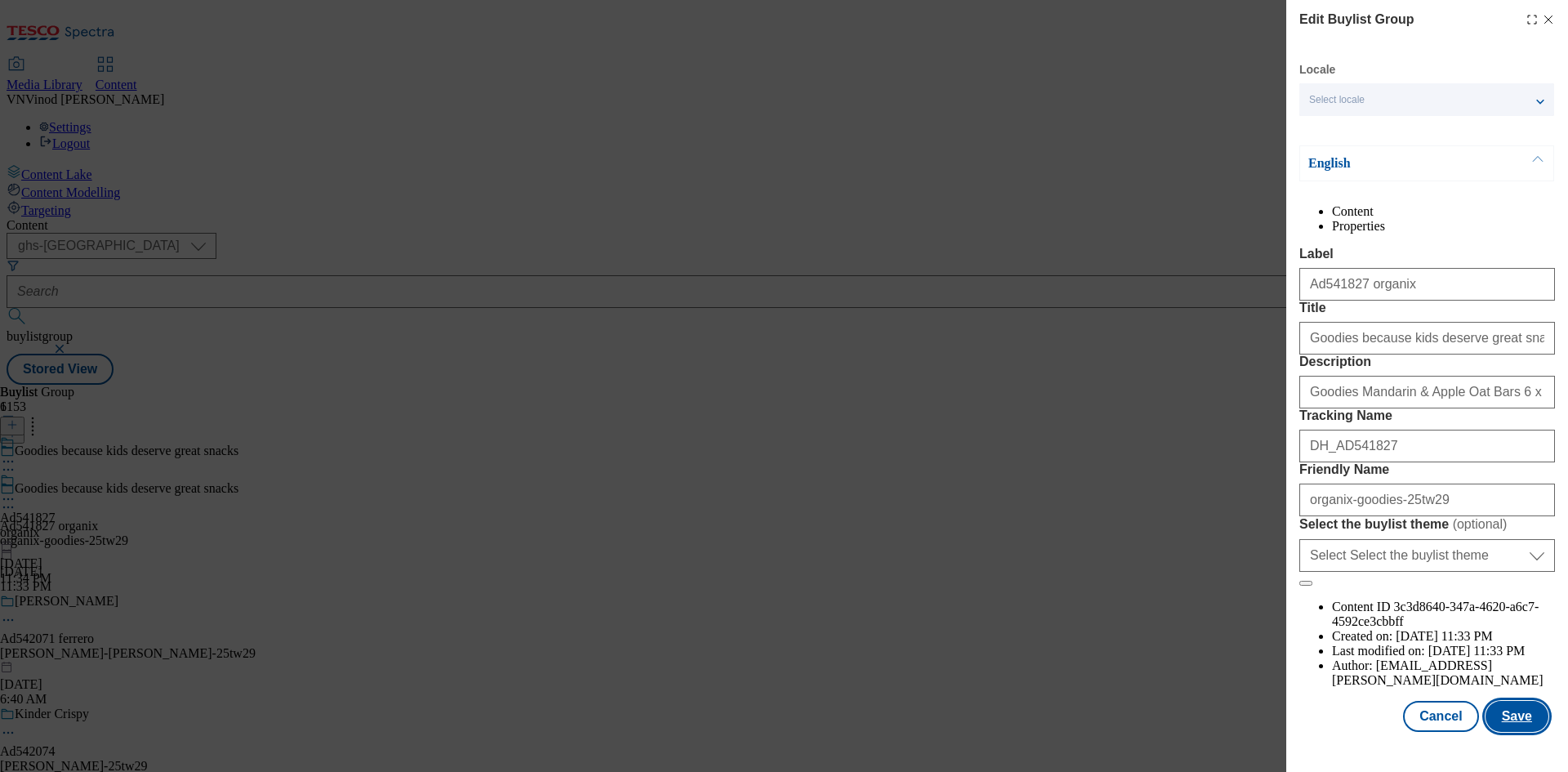
click at [1503, 727] on button "Save" at bounding box center [1517, 715] width 63 height 31
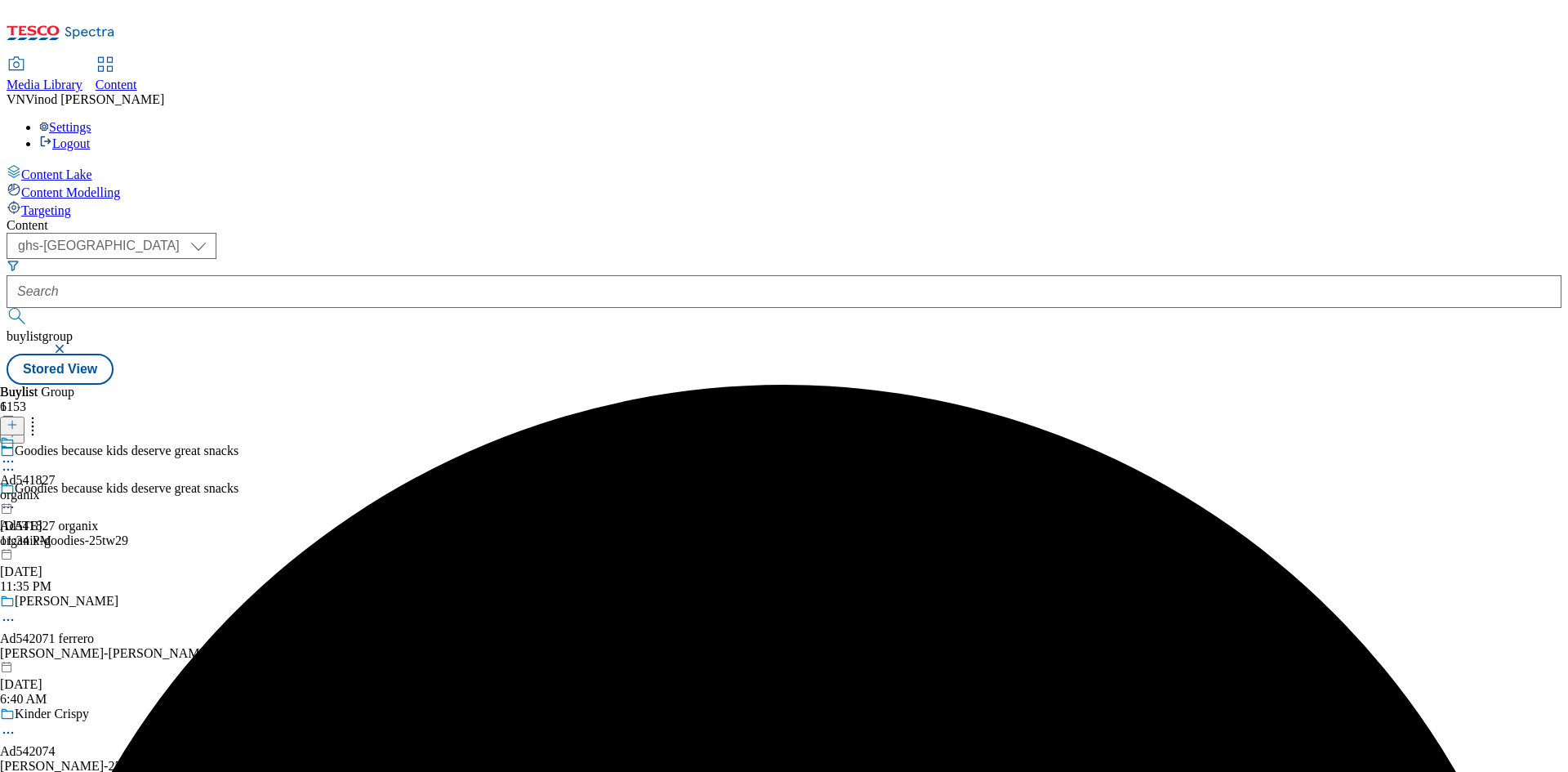
click at [17, 453] on icon at bounding box center [8, 461] width 17 height 17
click at [76, 486] on button "Edit" at bounding box center [54, 495] width 44 height 18
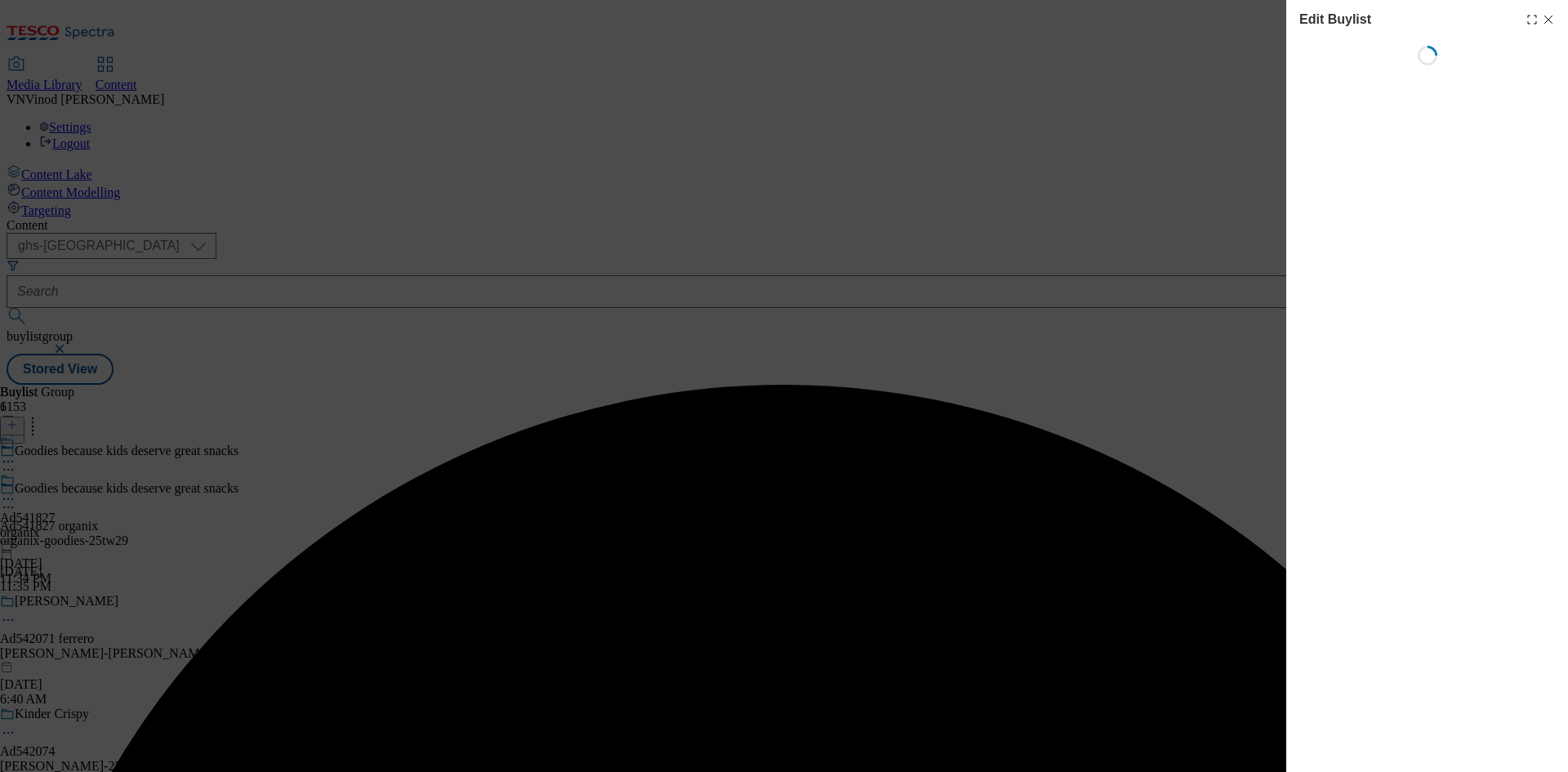
select select "tactical"
select select "supplier funded short term 1-3 weeks"
select select "dunnhumby"
select select "Banner"
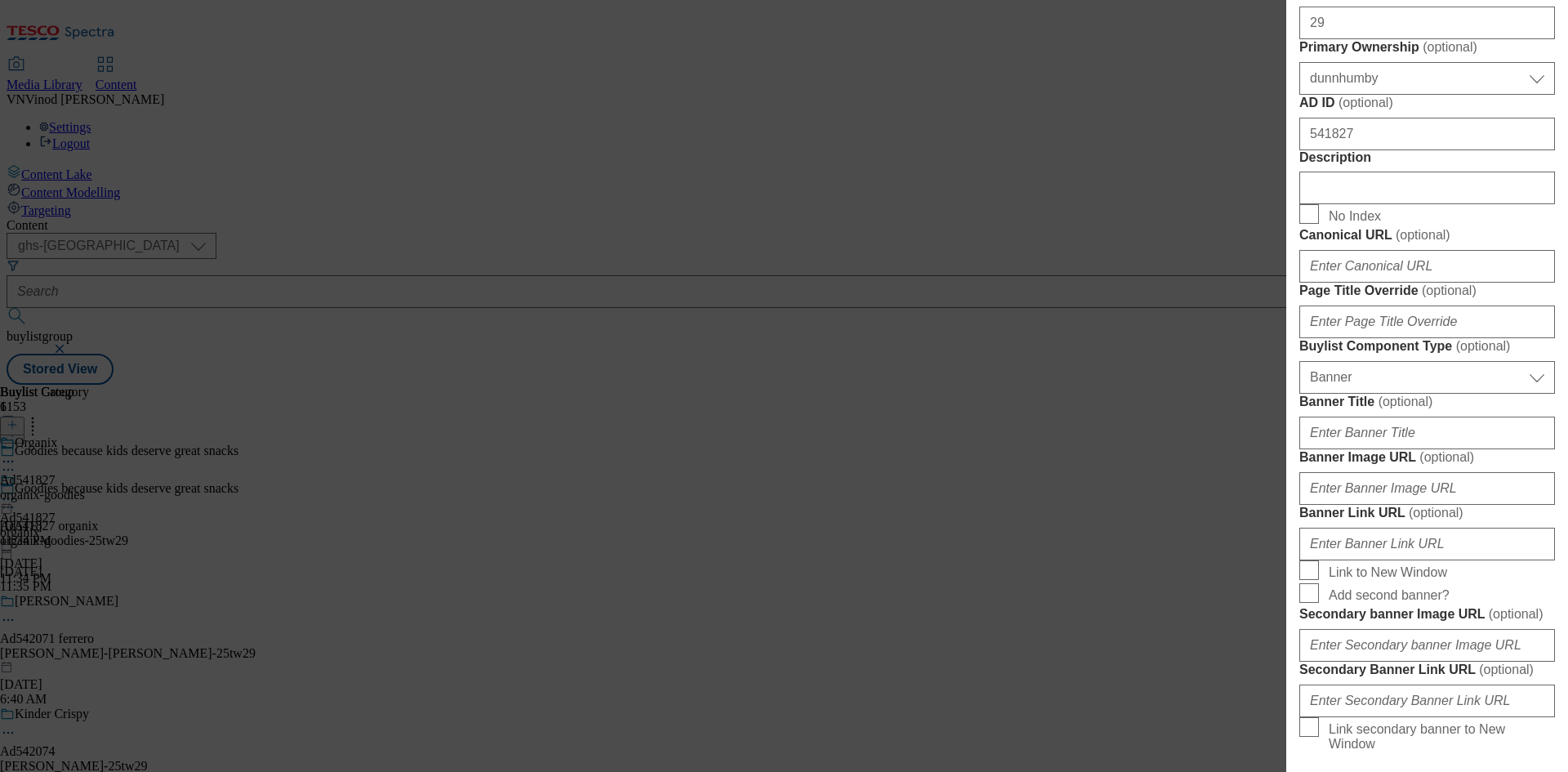
scroll to position [817, 0]
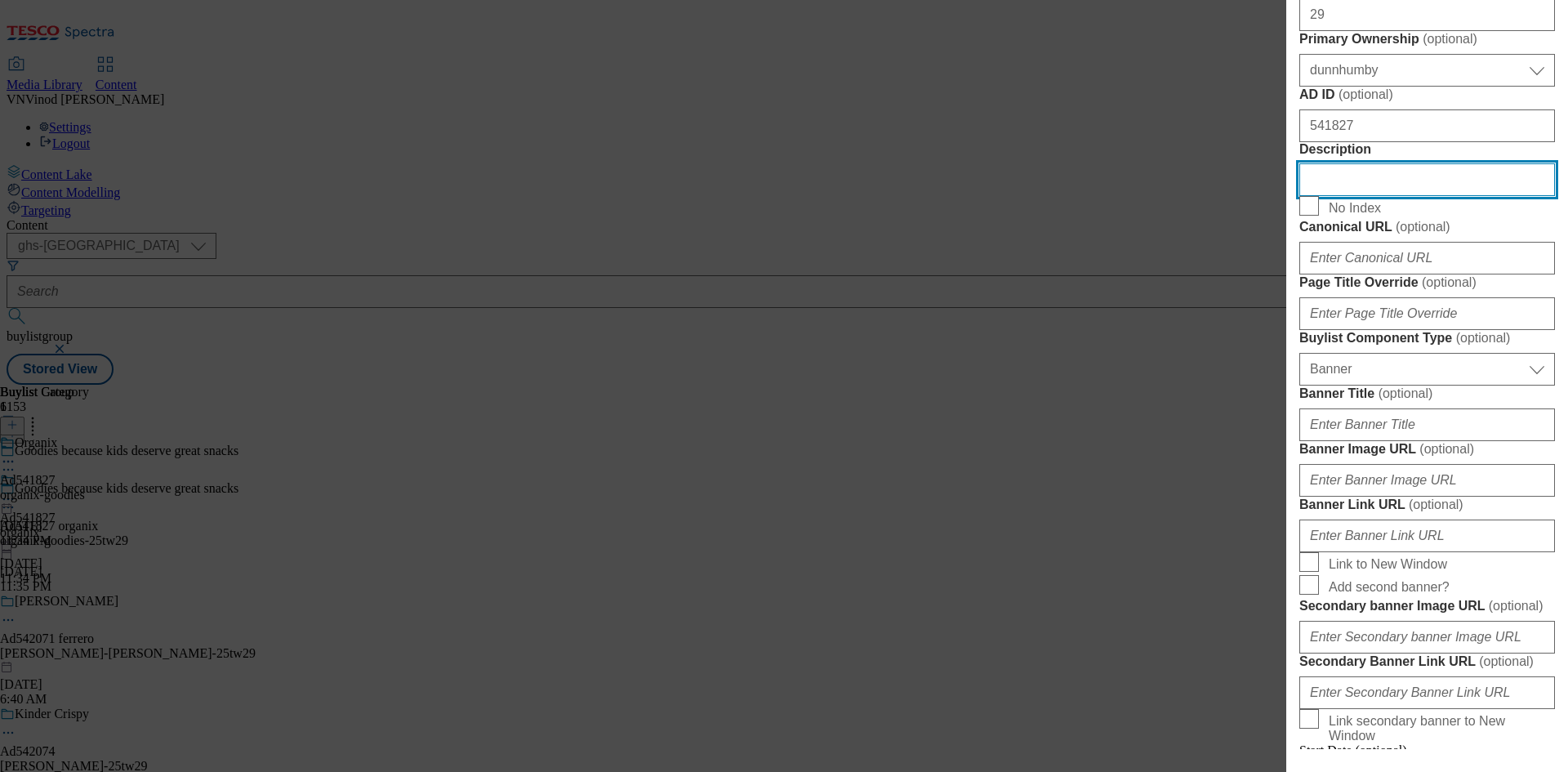
click at [1383, 196] on input "Description" at bounding box center [1427, 179] width 255 height 32
paste input "Goodies Mandarin & Apple Oat Bars 6 x 23g (138g)"
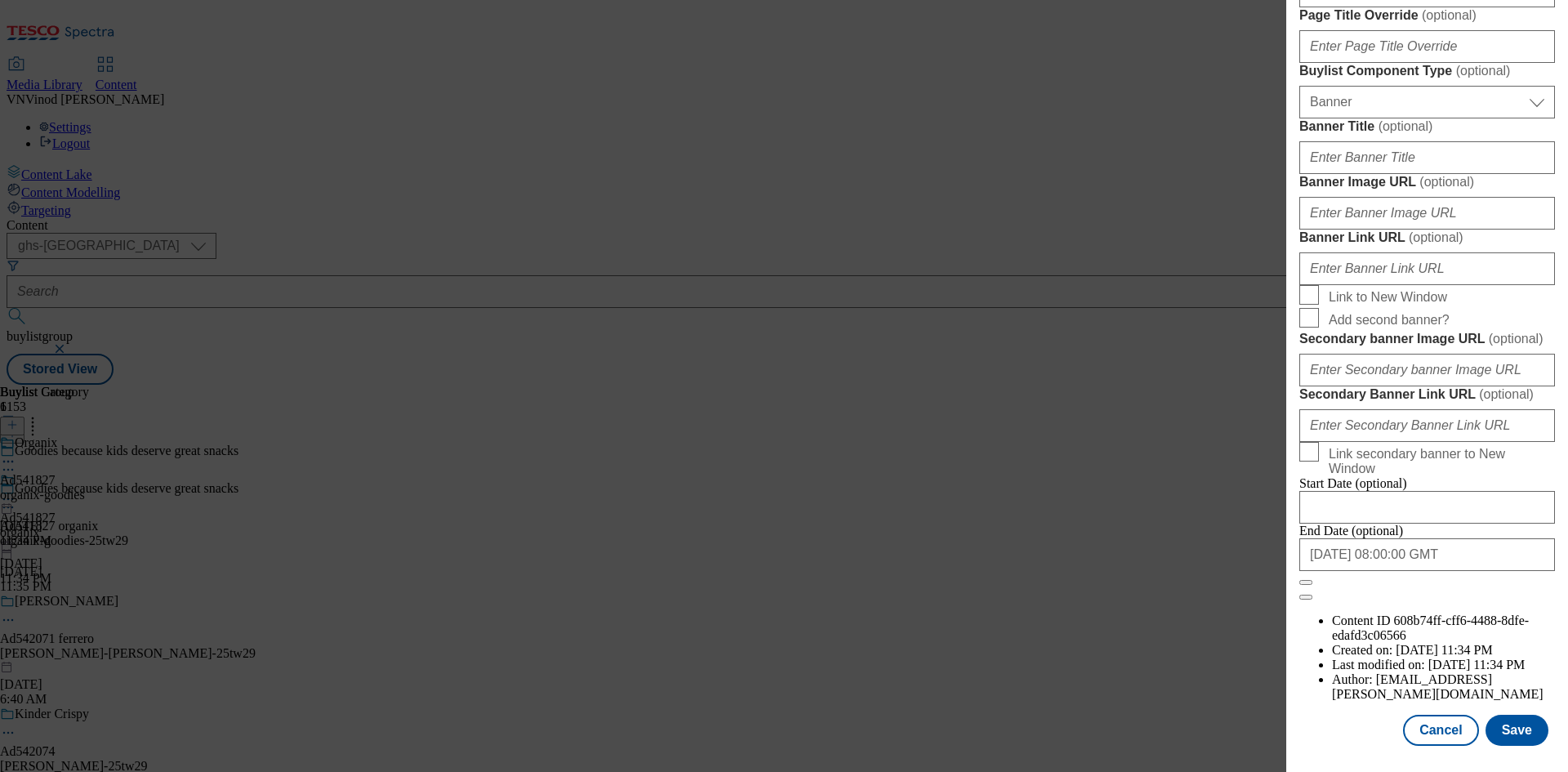
scroll to position [1690, 0]
type input "Goodies Mandarin & Apple Oat Bars 6 x 23g (138g)"
click at [1508, 734] on button "Save" at bounding box center [1517, 729] width 63 height 31
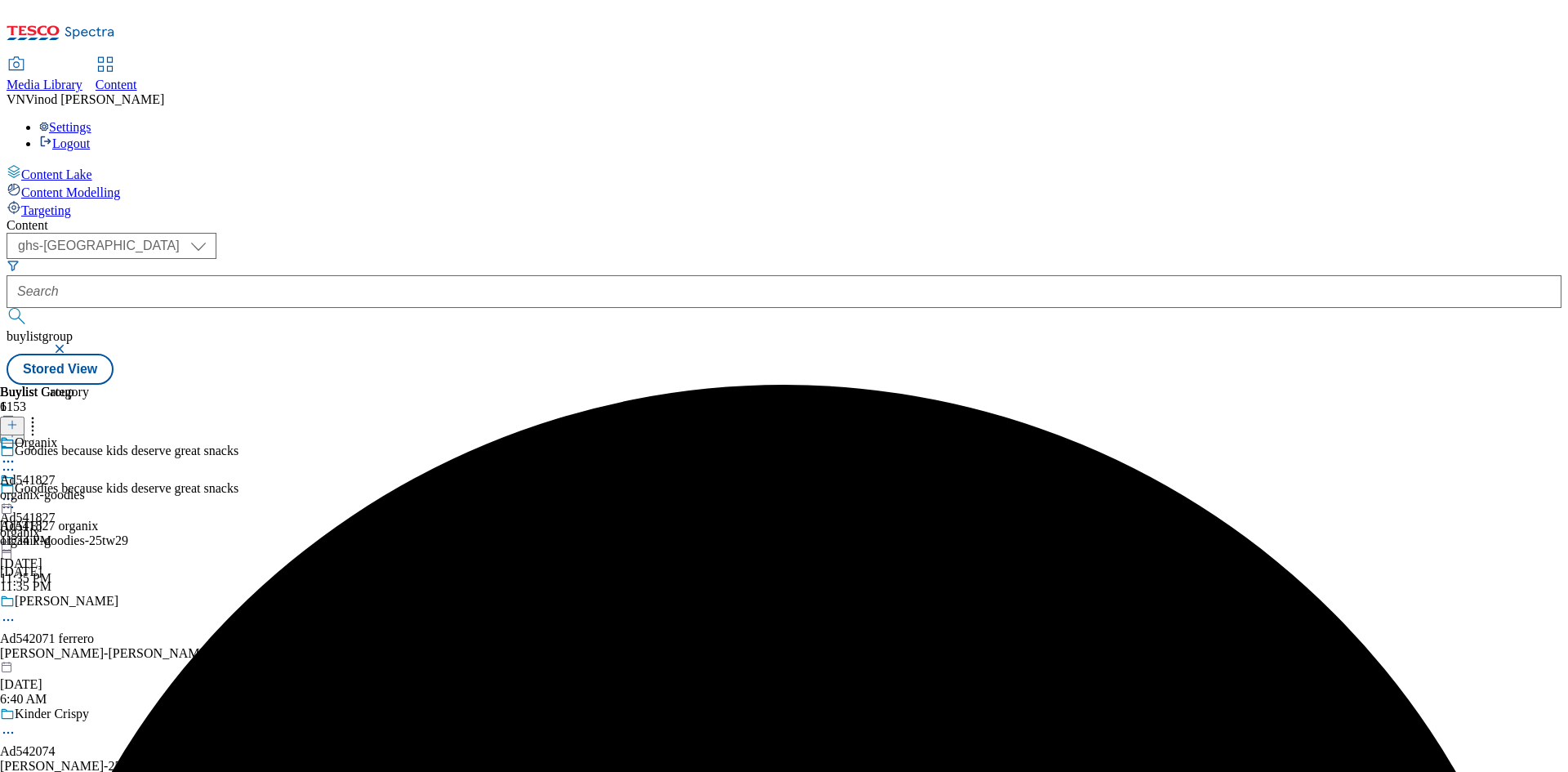
click at [17, 453] on icon at bounding box center [8, 461] width 17 height 17
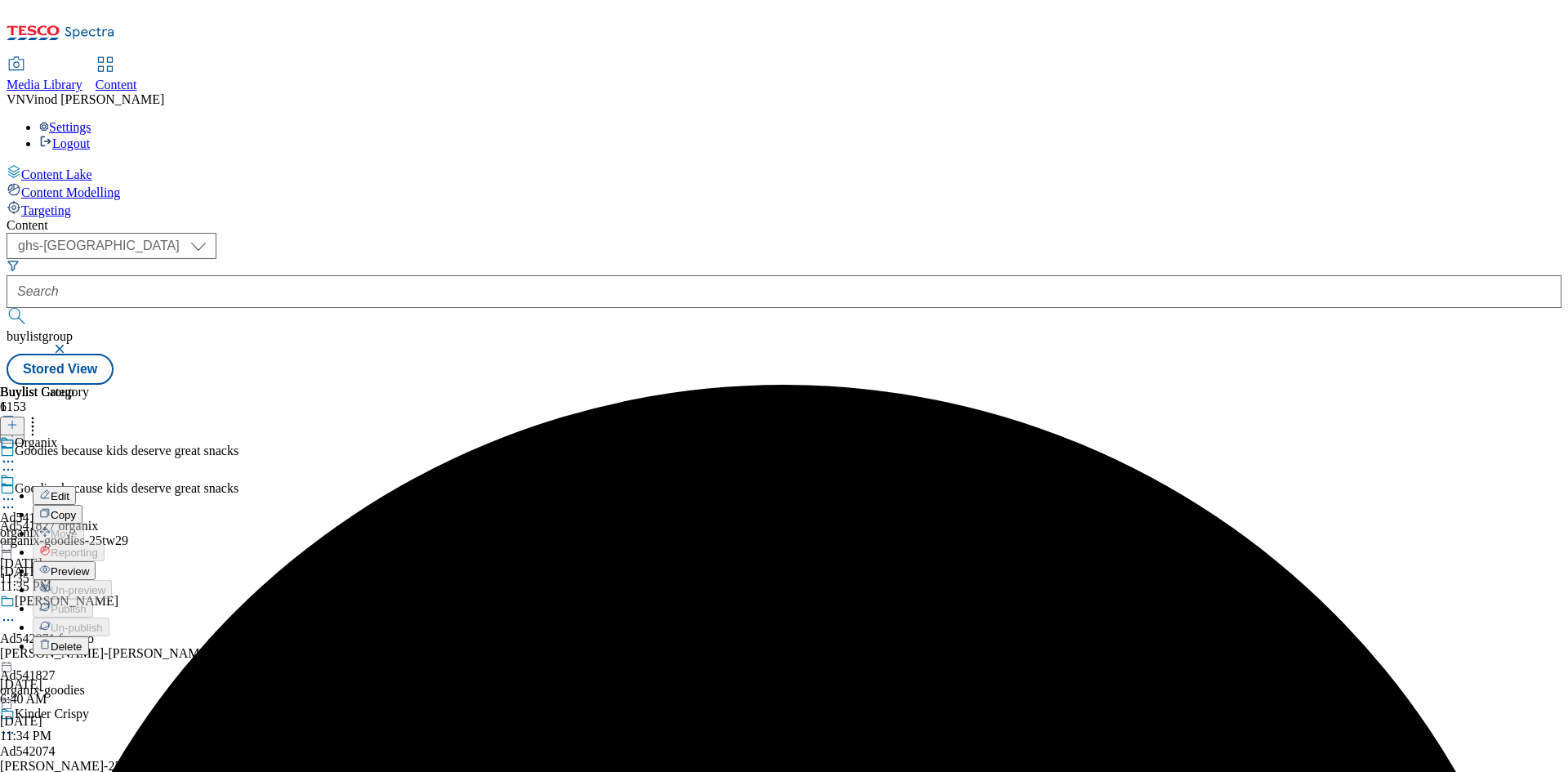
click at [76, 486] on button "Edit" at bounding box center [54, 495] width 44 height 18
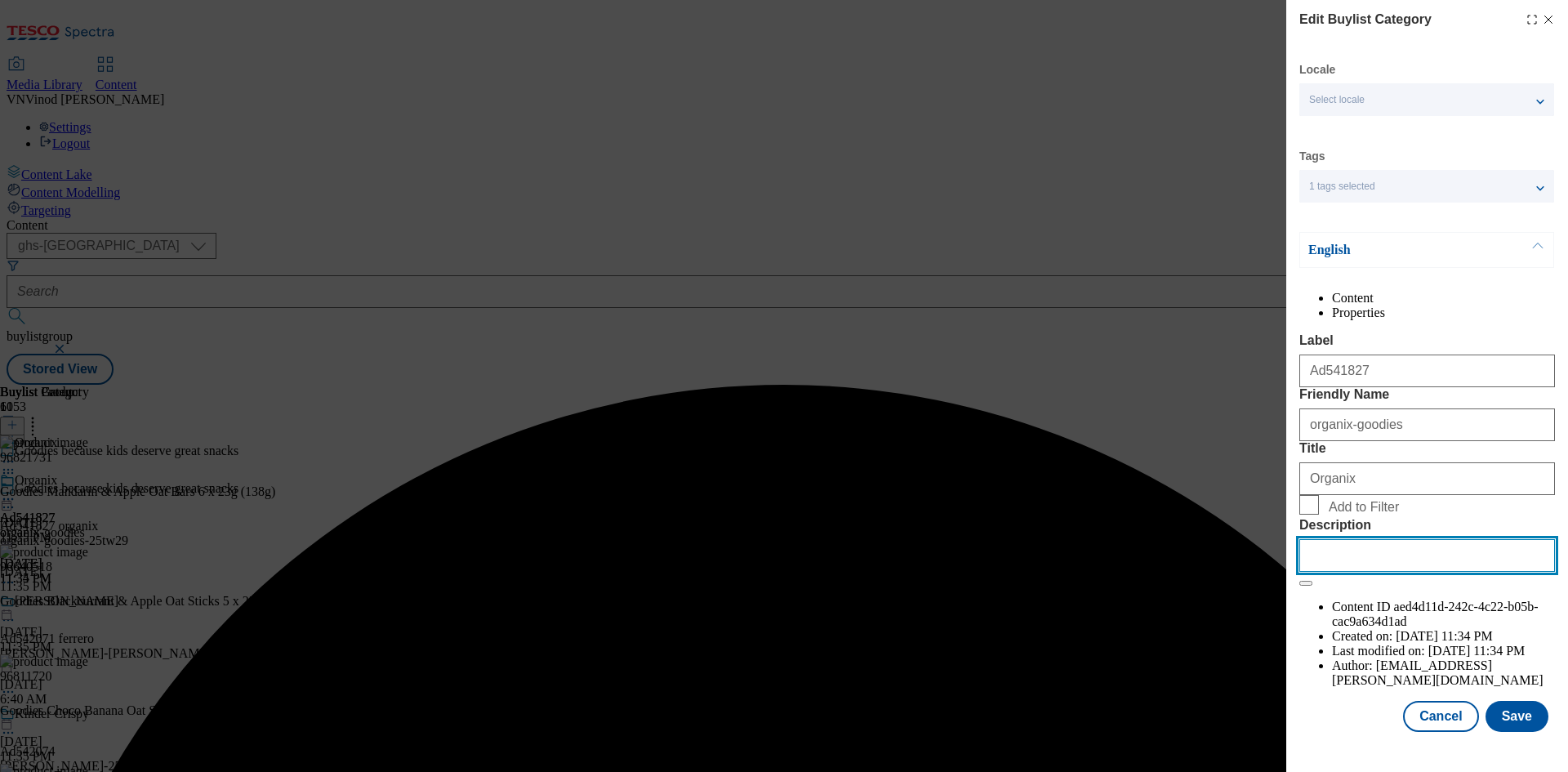
click at [1360, 572] on input "Description" at bounding box center [1427, 554] width 255 height 32
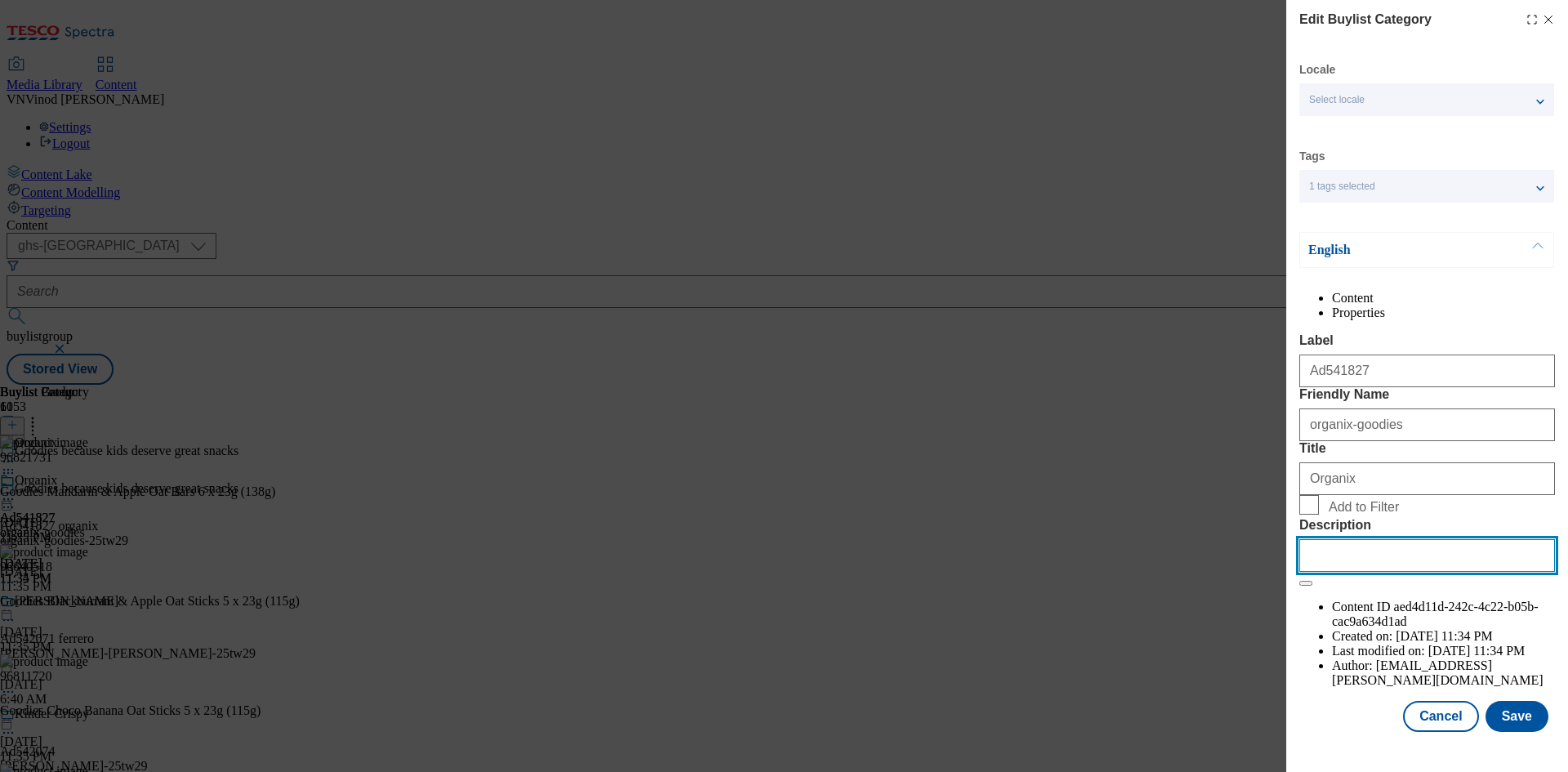
paste input "Goodies Mandarin & Apple Oat Bars 6 x 23g (138g)"
type input "Goodies Mandarin & Apple Oat Bars 6 x 23g (138g)"
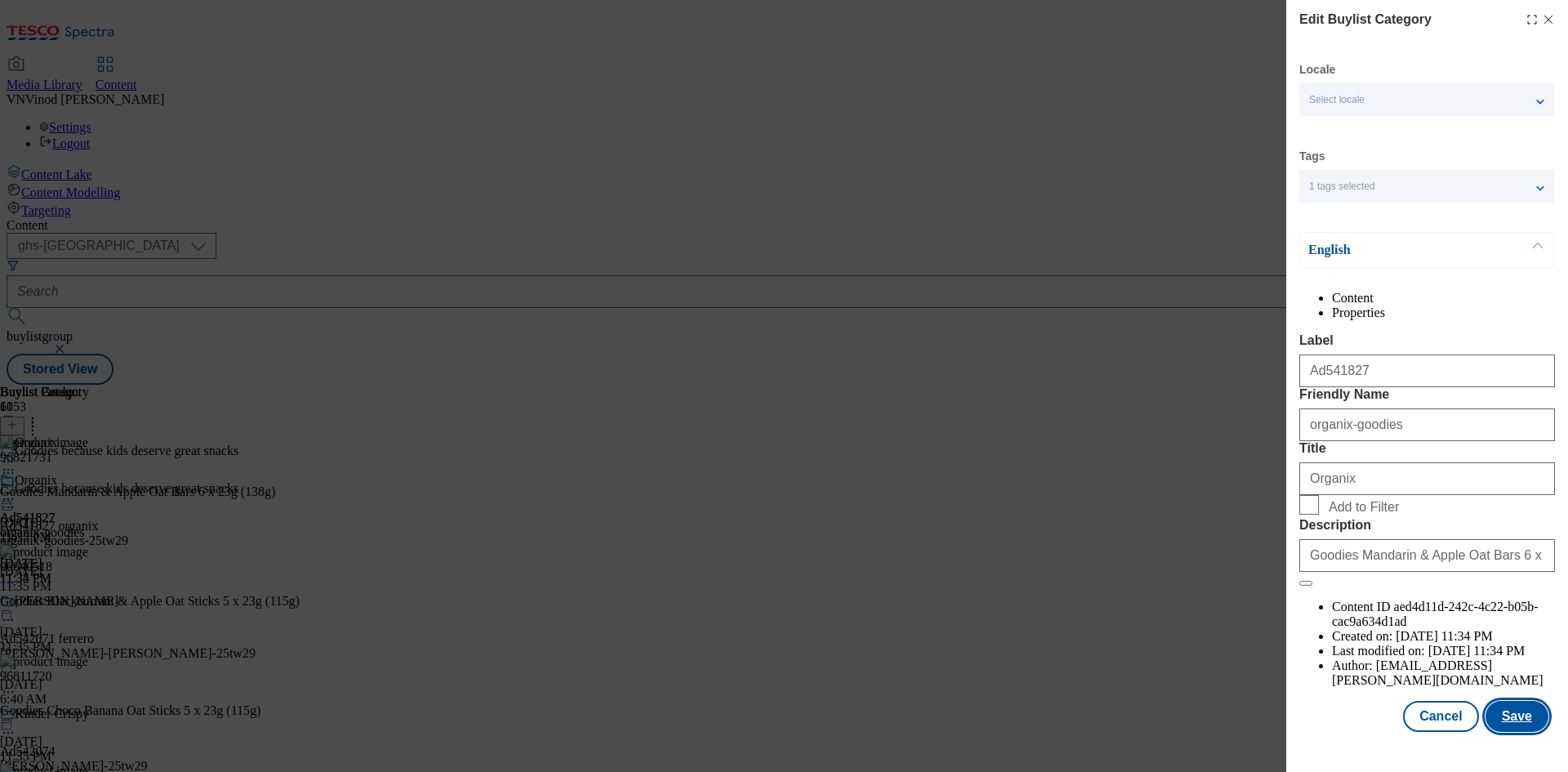
click at [1518, 732] on button "Save" at bounding box center [1517, 715] width 63 height 31
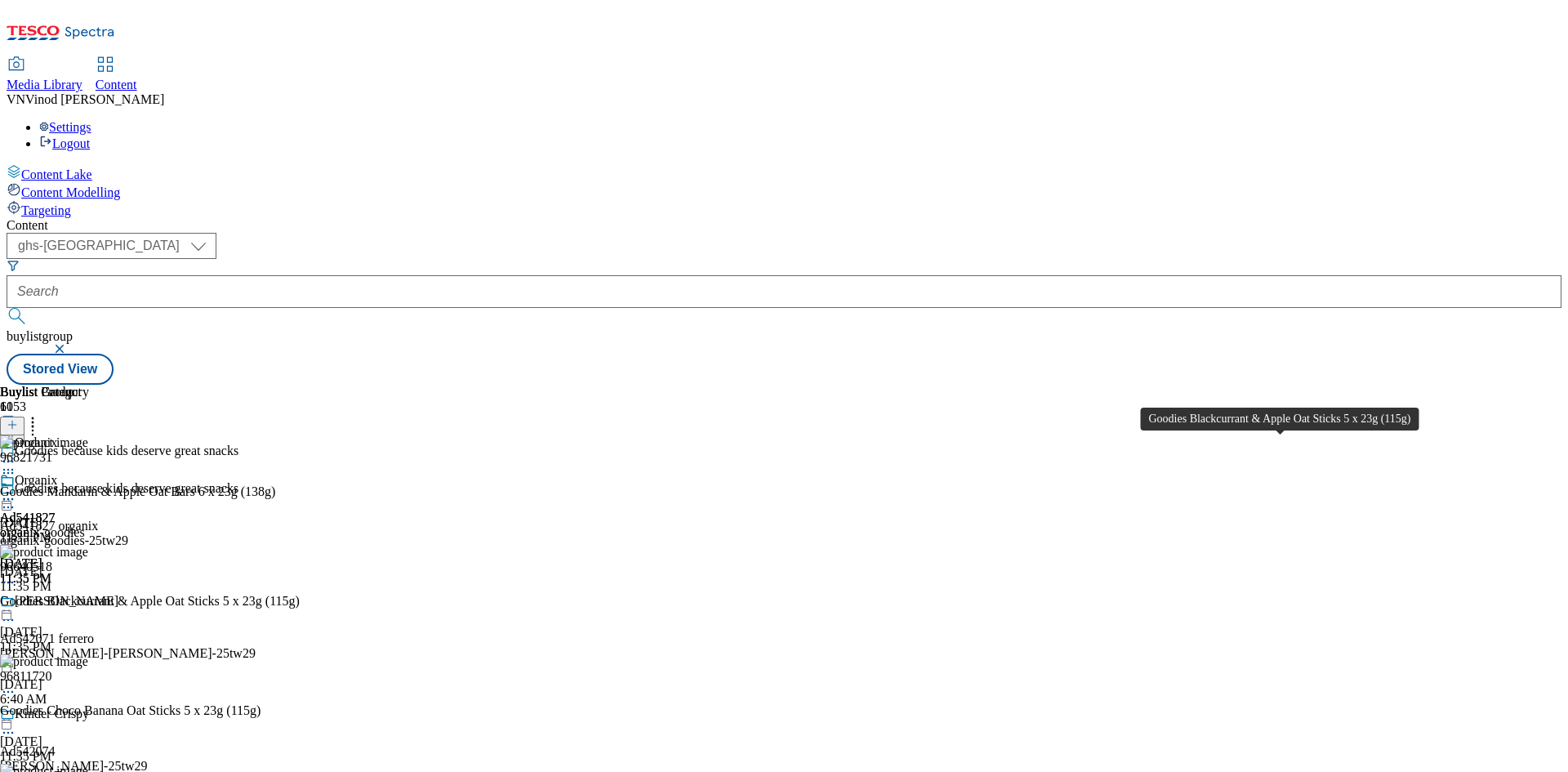
click at [300, 594] on div "Goodies Blackcurrant & Apple Oat Sticks 5 x 23g (115g)" at bounding box center [150, 601] width 300 height 15
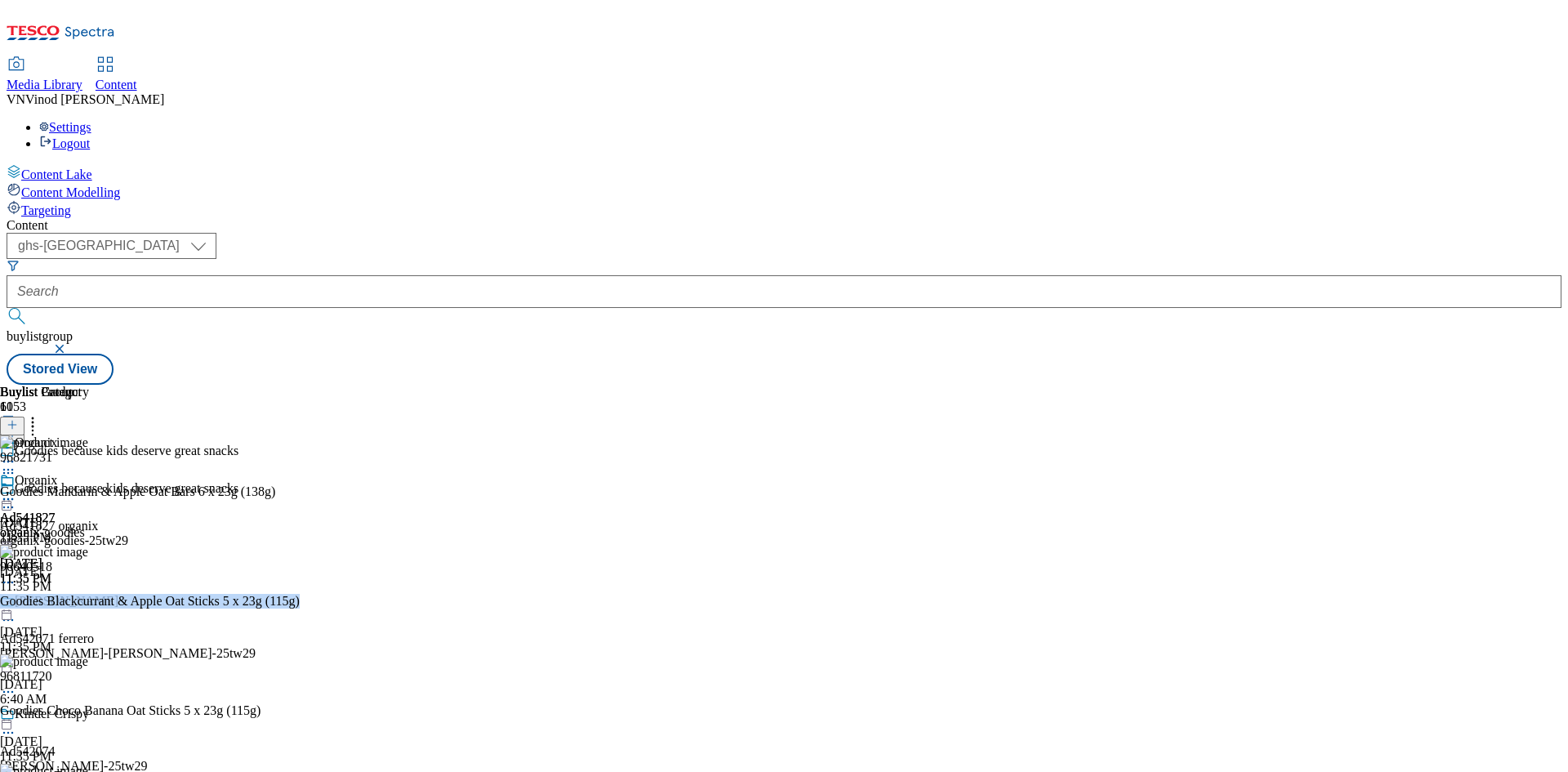
copy div "Goodies Blackcurrant & Apple Oat Sticks 5 x 23g (115g)"
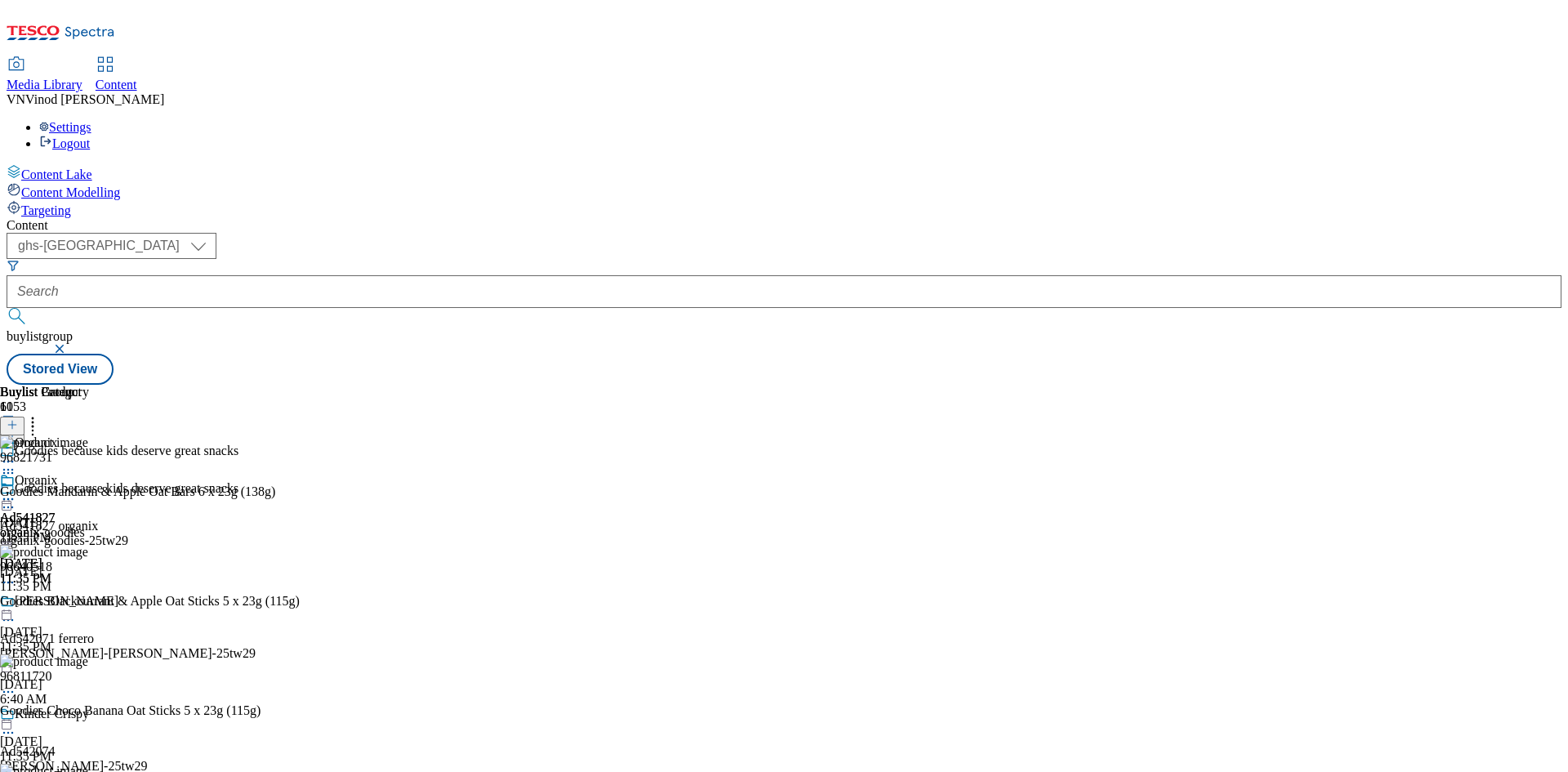
copy div "Goodies Apple Chips 15g"
copy div "Goodies Choco Orange Mini Flapjack Bites 4 x 23g (92g)"
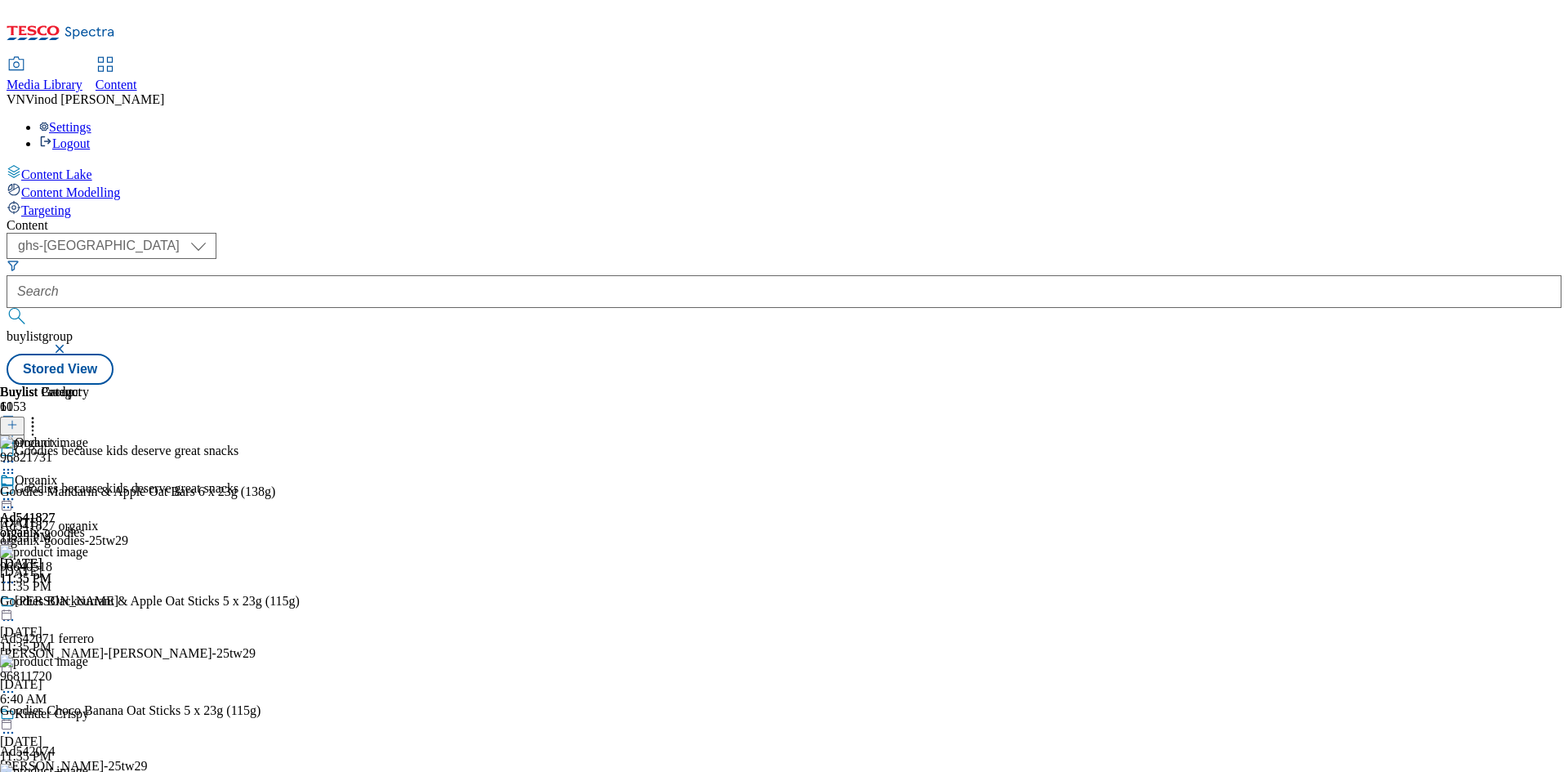
scroll to position [0, 0]
click at [275, 484] on div "Goodies Mandarin & Apple Oat Bars 6 x 23g (138g)" at bounding box center [137, 491] width 275 height 15
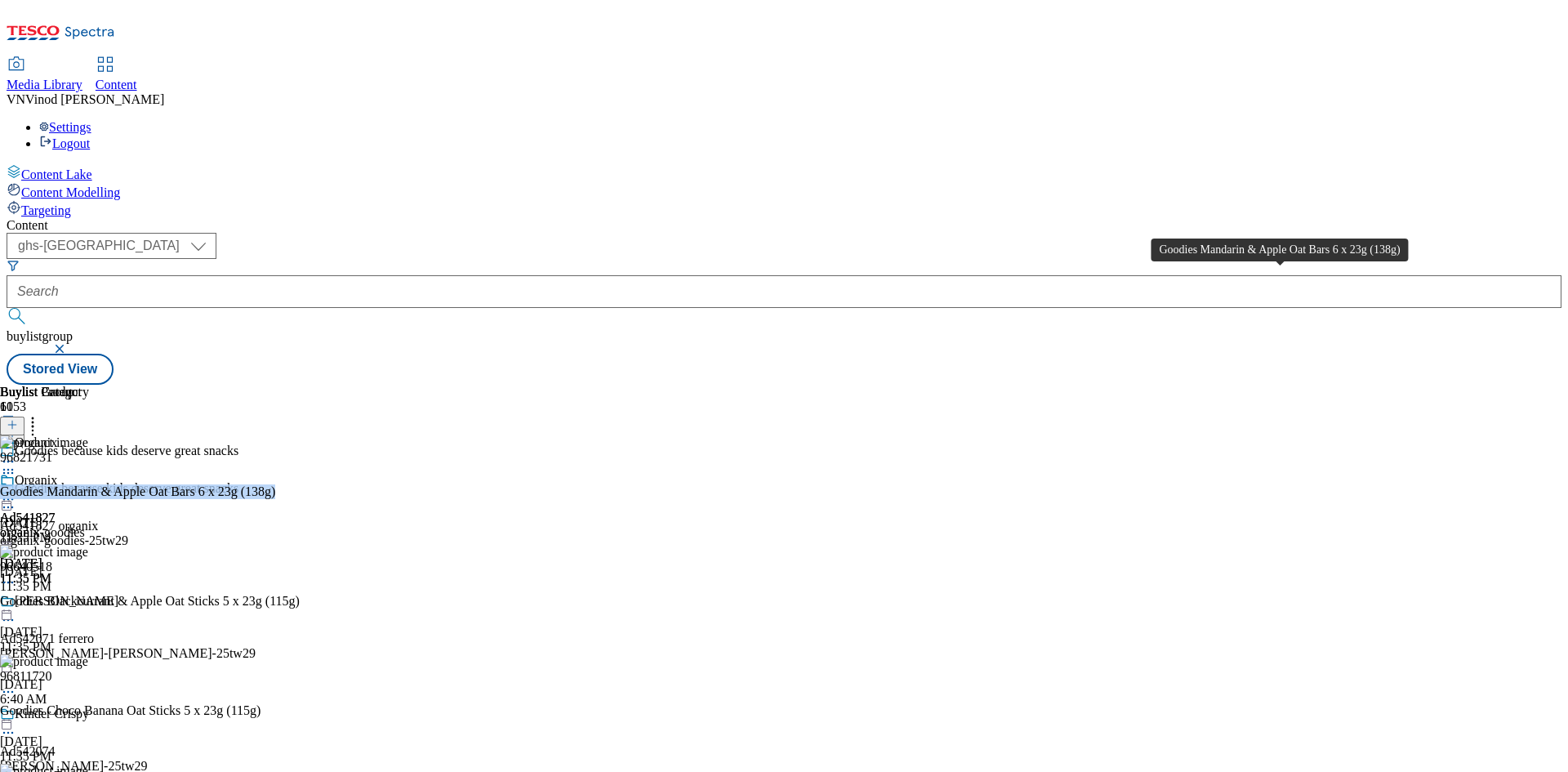
click at [275, 484] on div "Goodies Mandarin & Apple Oat Bars 6 x 23g (138g)" at bounding box center [137, 491] width 275 height 15
copy div "Goodies Mandarin & Apple Oat Bars 6 x 23g (138g)"
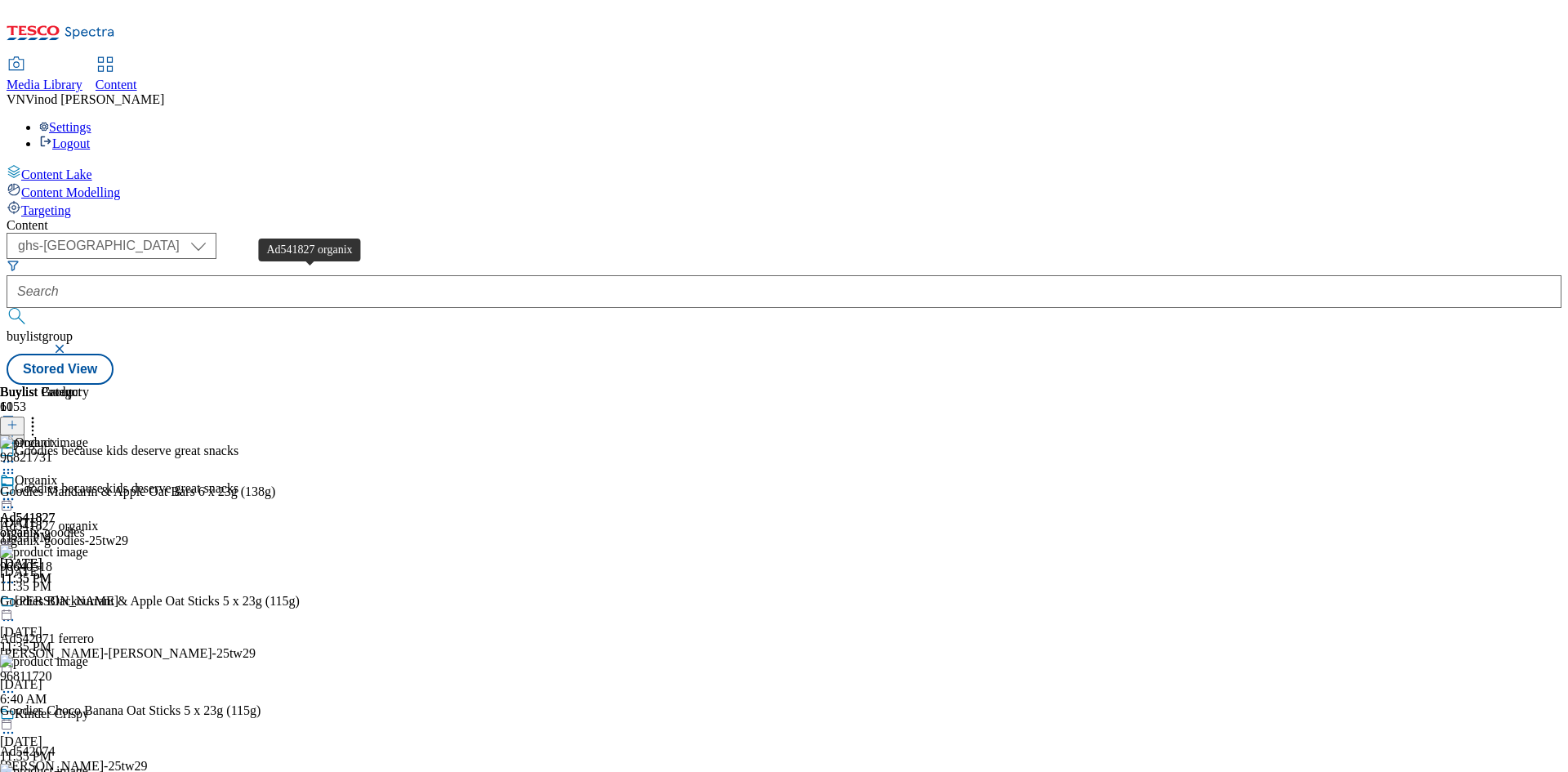
click at [98, 518] on div "Ad541827 organix" at bounding box center [49, 525] width 98 height 15
